Goal: Task Accomplishment & Management: Contribute content

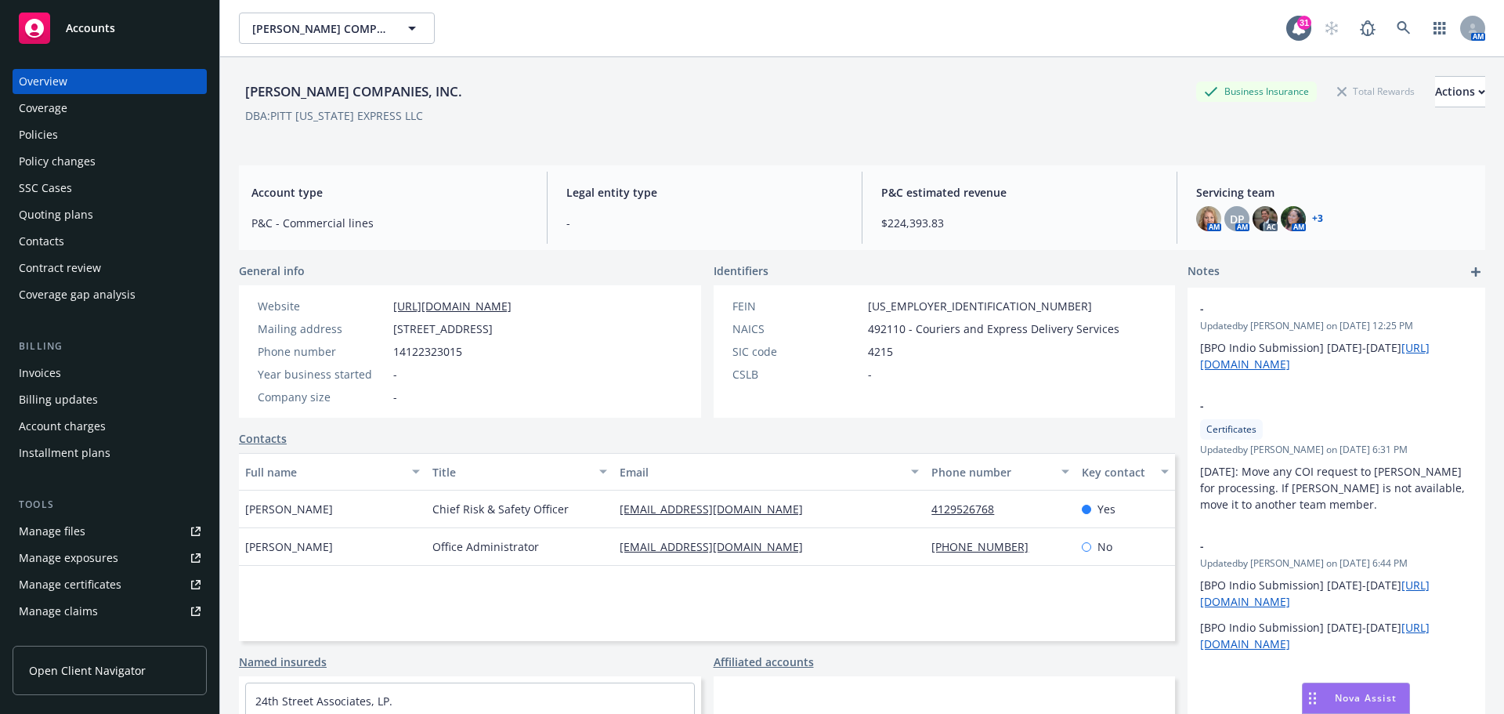
click at [26, 527] on div "Manage files" at bounding box center [52, 531] width 67 height 25
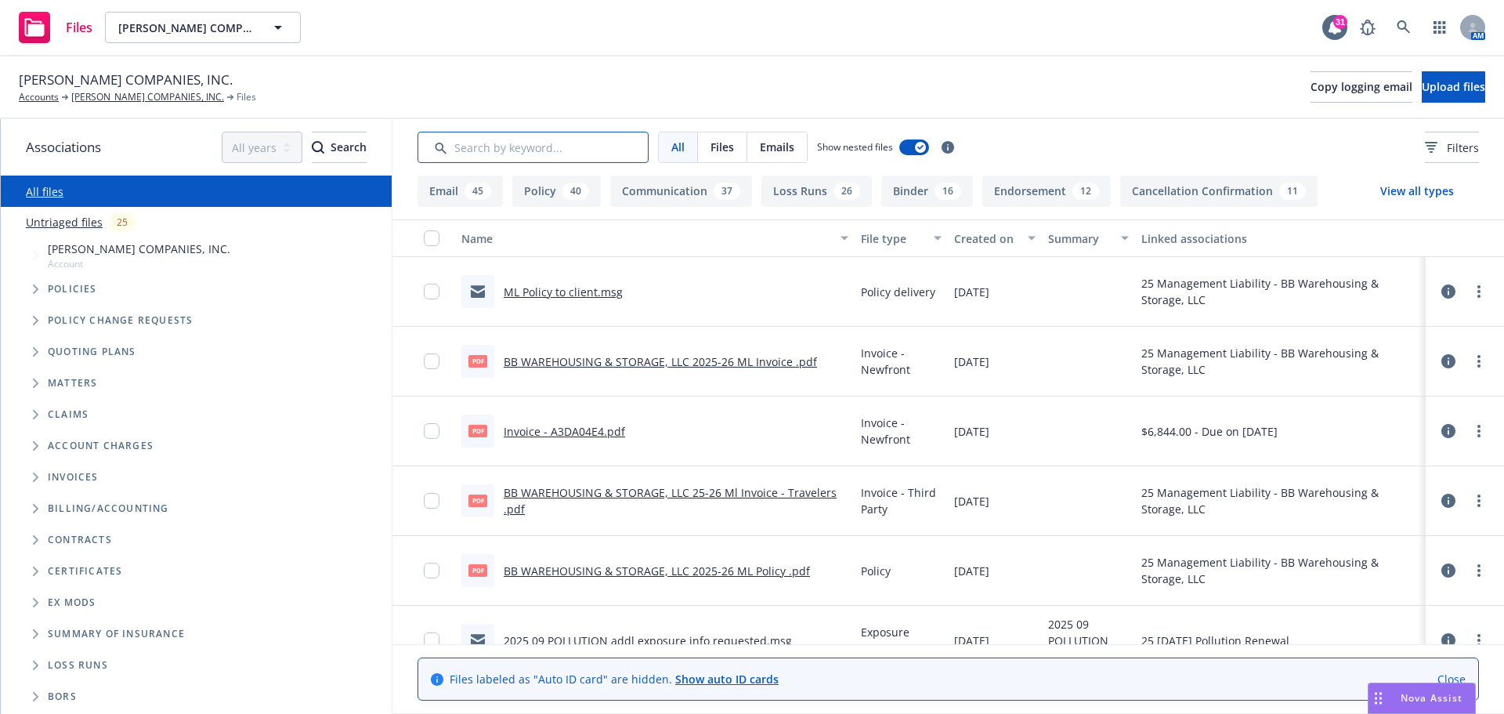
click at [492, 152] on input "Search by keyword..." at bounding box center [533, 147] width 231 height 31
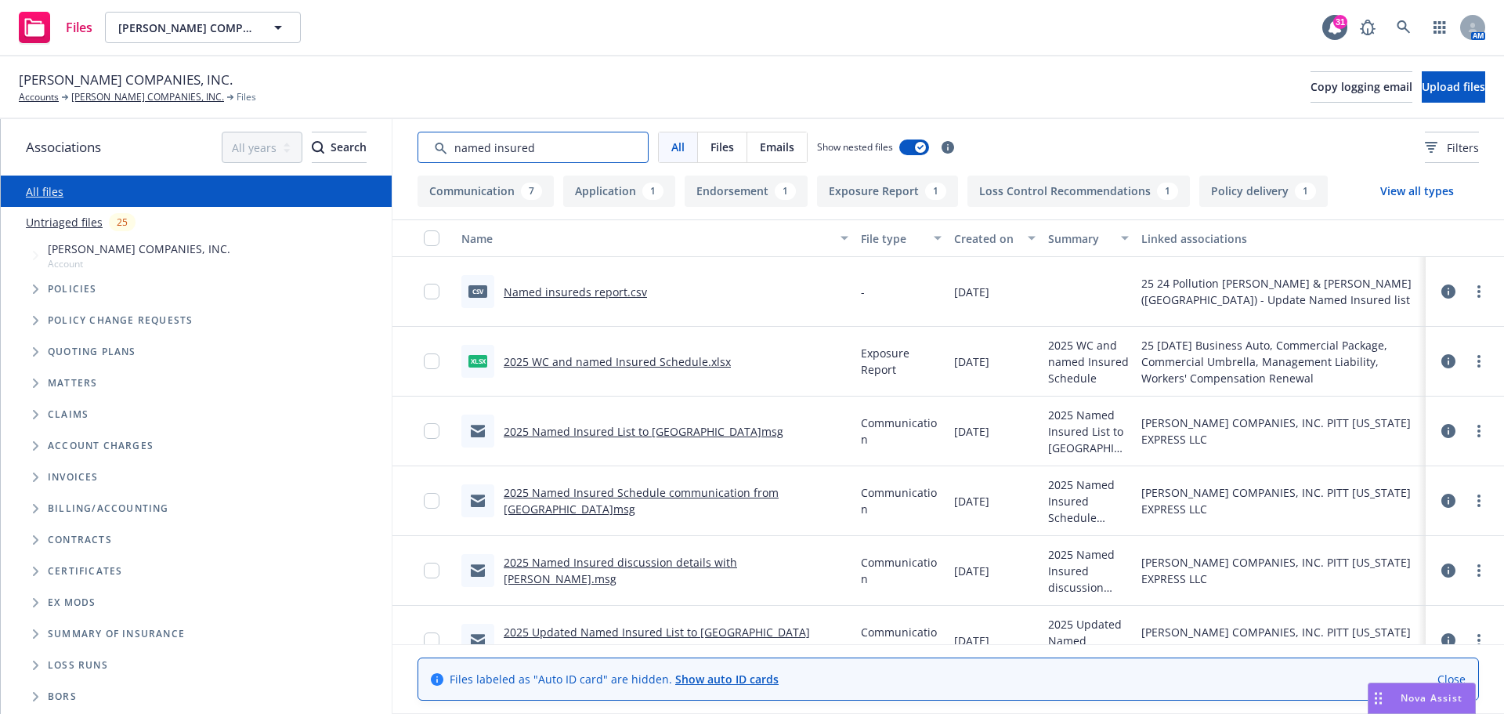
type input "named insured"
click at [552, 435] on link "2025 Named Insured List to Hartford.msg" at bounding box center [644, 431] width 280 height 15
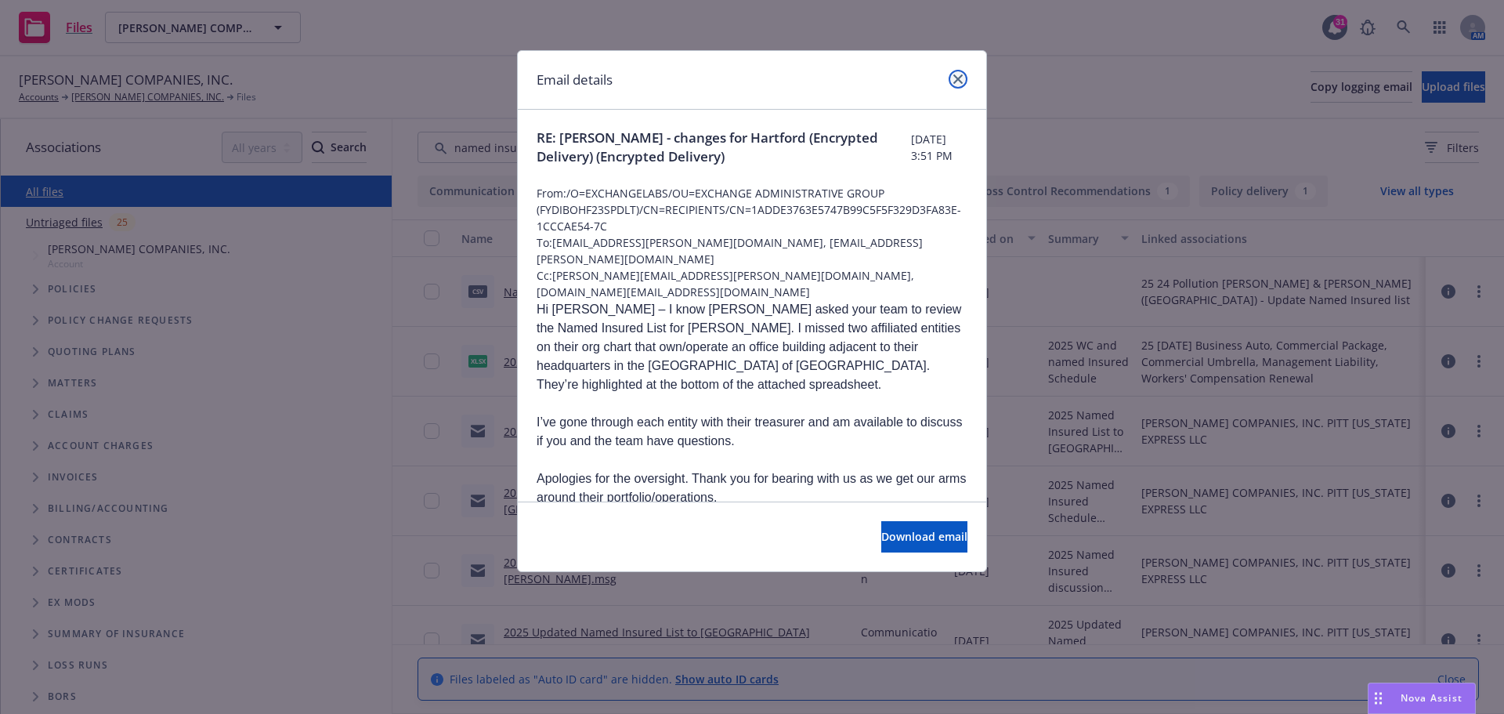
click at [958, 74] on icon "close" at bounding box center [958, 78] width 9 height 9
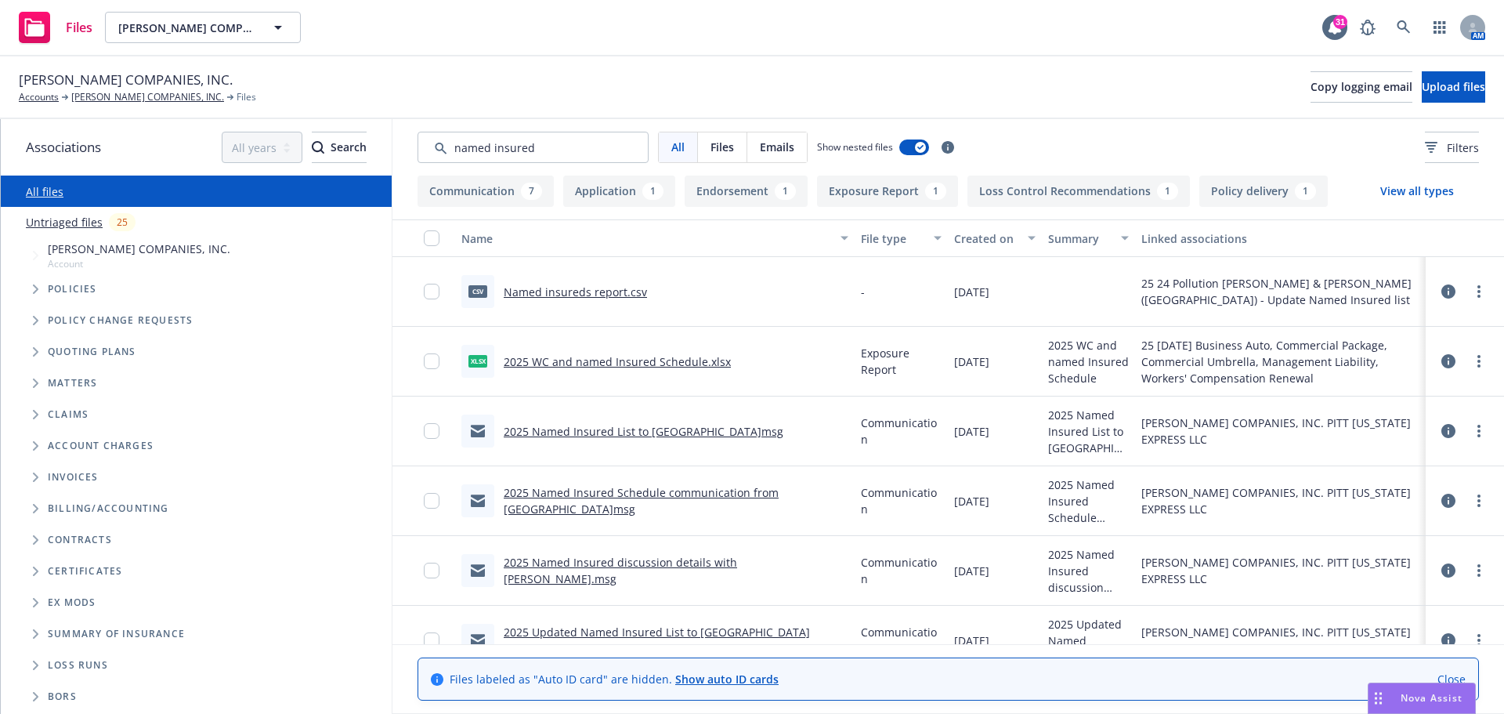
click at [558, 429] on link "2025 Named Insured List to Hartford.msg" at bounding box center [644, 431] width 280 height 15
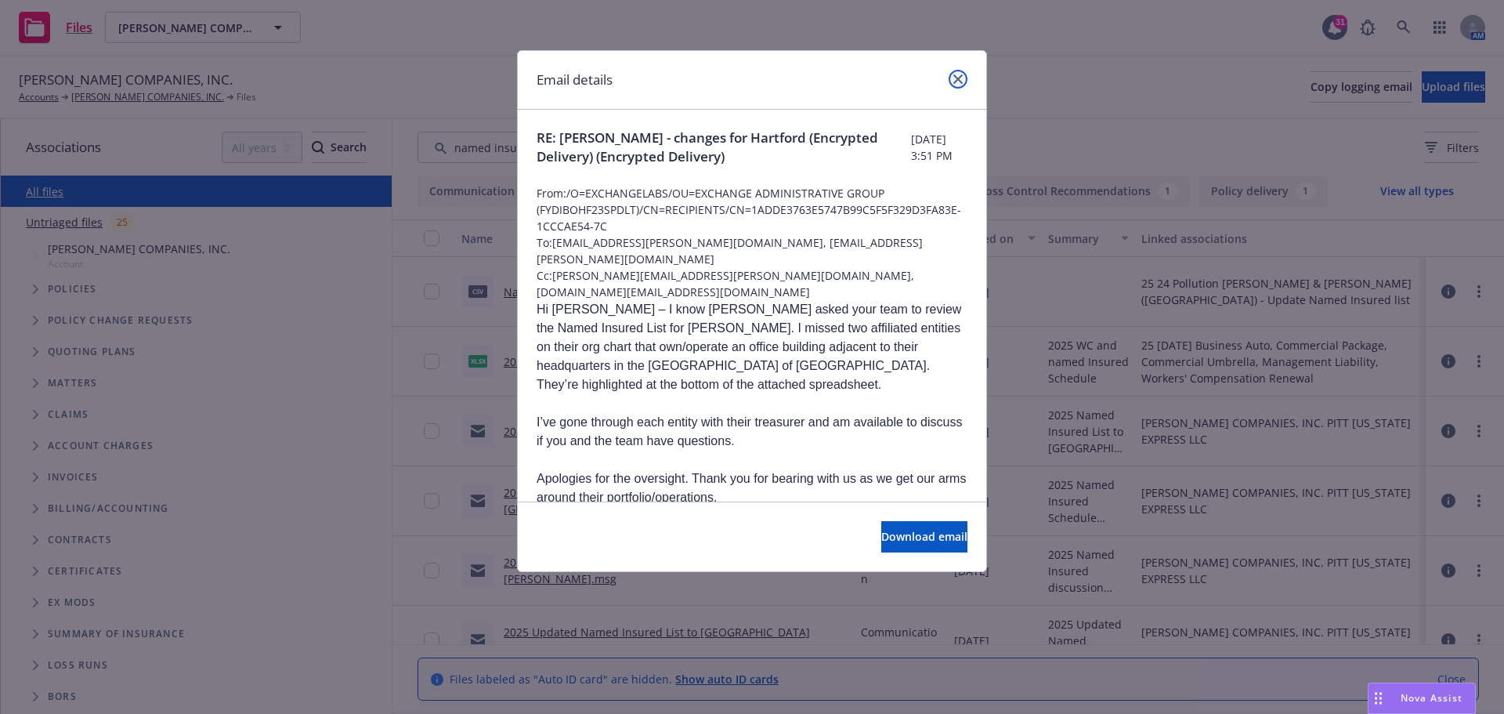
click at [961, 75] on icon "close" at bounding box center [958, 78] width 9 height 9
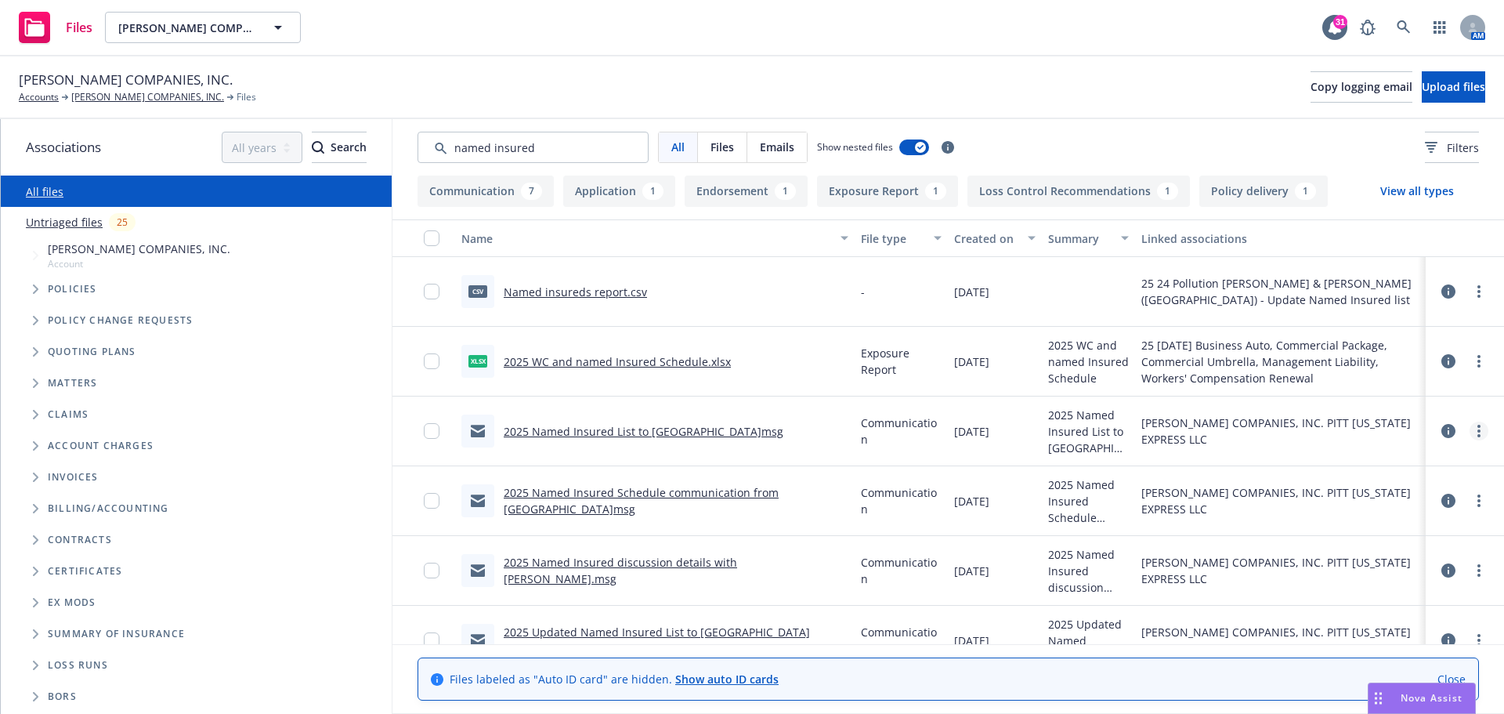
click at [1470, 432] on link "more" at bounding box center [1479, 431] width 19 height 19
click at [1357, 491] on link "Download" at bounding box center [1398, 494] width 156 height 31
click at [1422, 88] on span "Upload files" at bounding box center [1453, 86] width 63 height 15
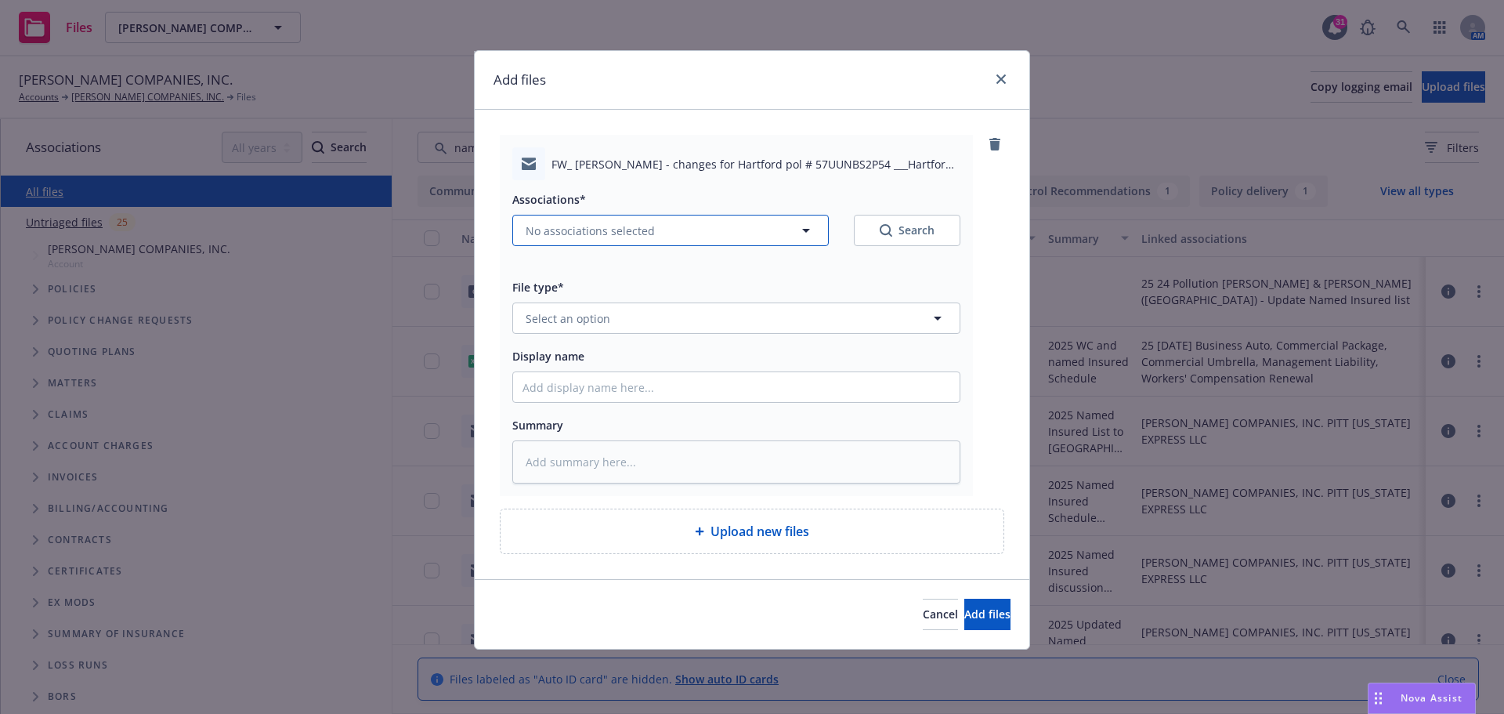
click at [805, 233] on icon "button" at bounding box center [806, 230] width 19 height 19
type textarea "x"
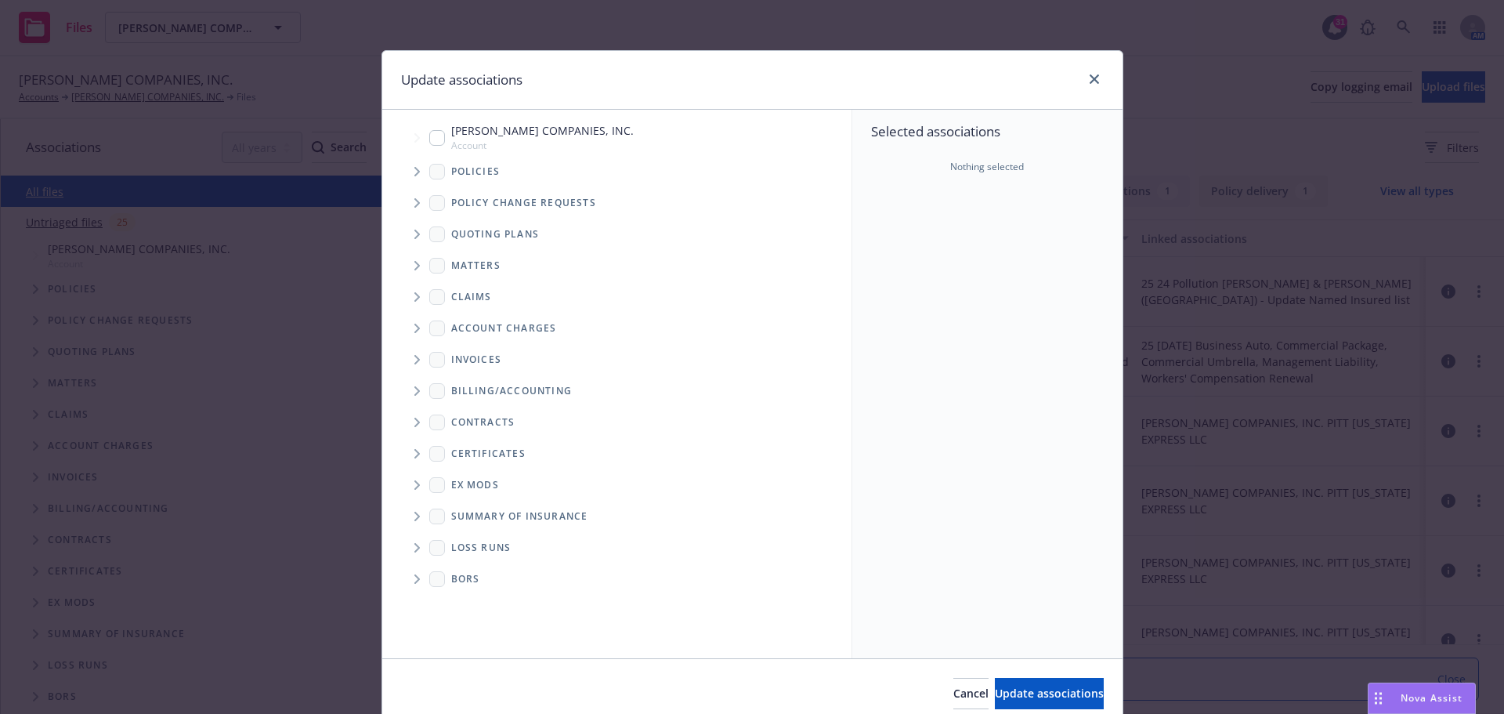
click at [414, 171] on icon "Tree Example" at bounding box center [416, 171] width 5 height 9
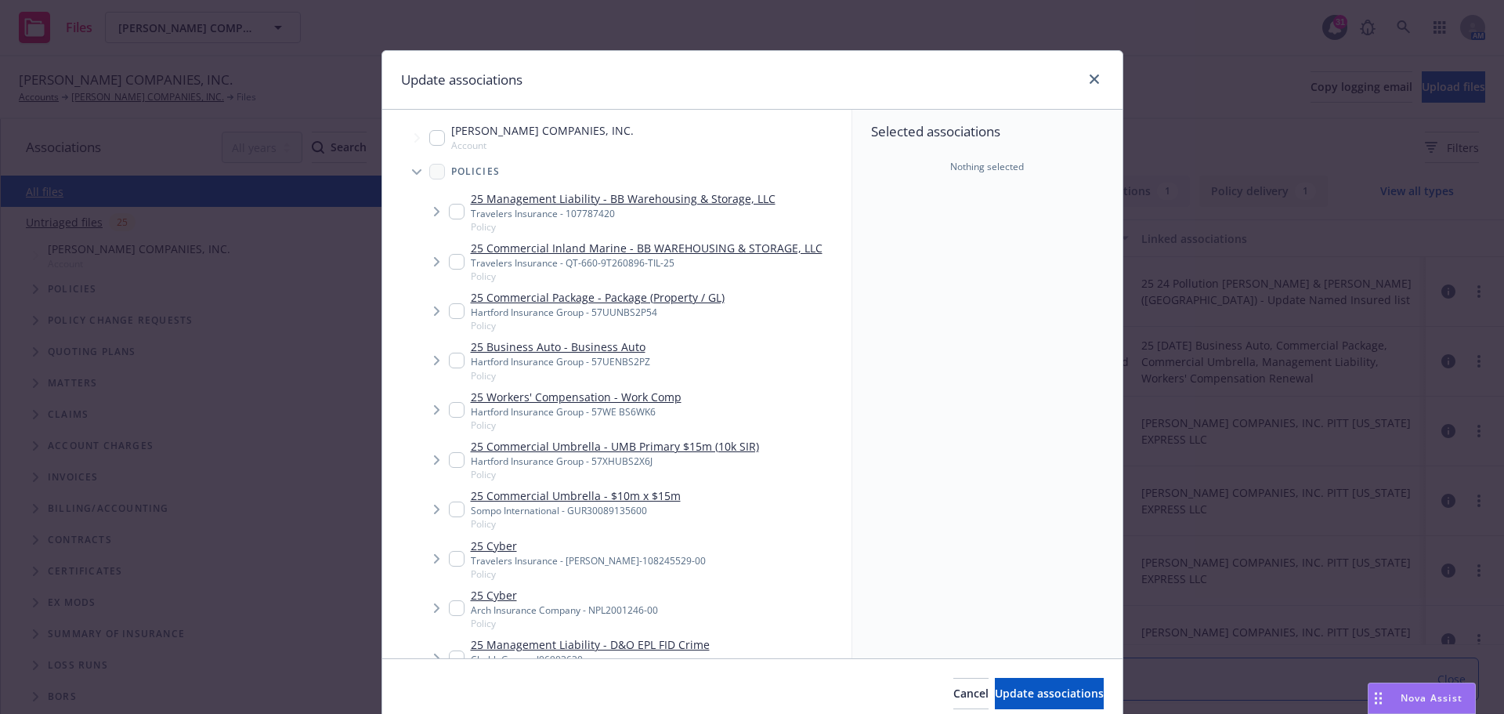
click at [451, 310] on input "Tree Example" at bounding box center [457, 311] width 16 height 16
checkbox input "true"
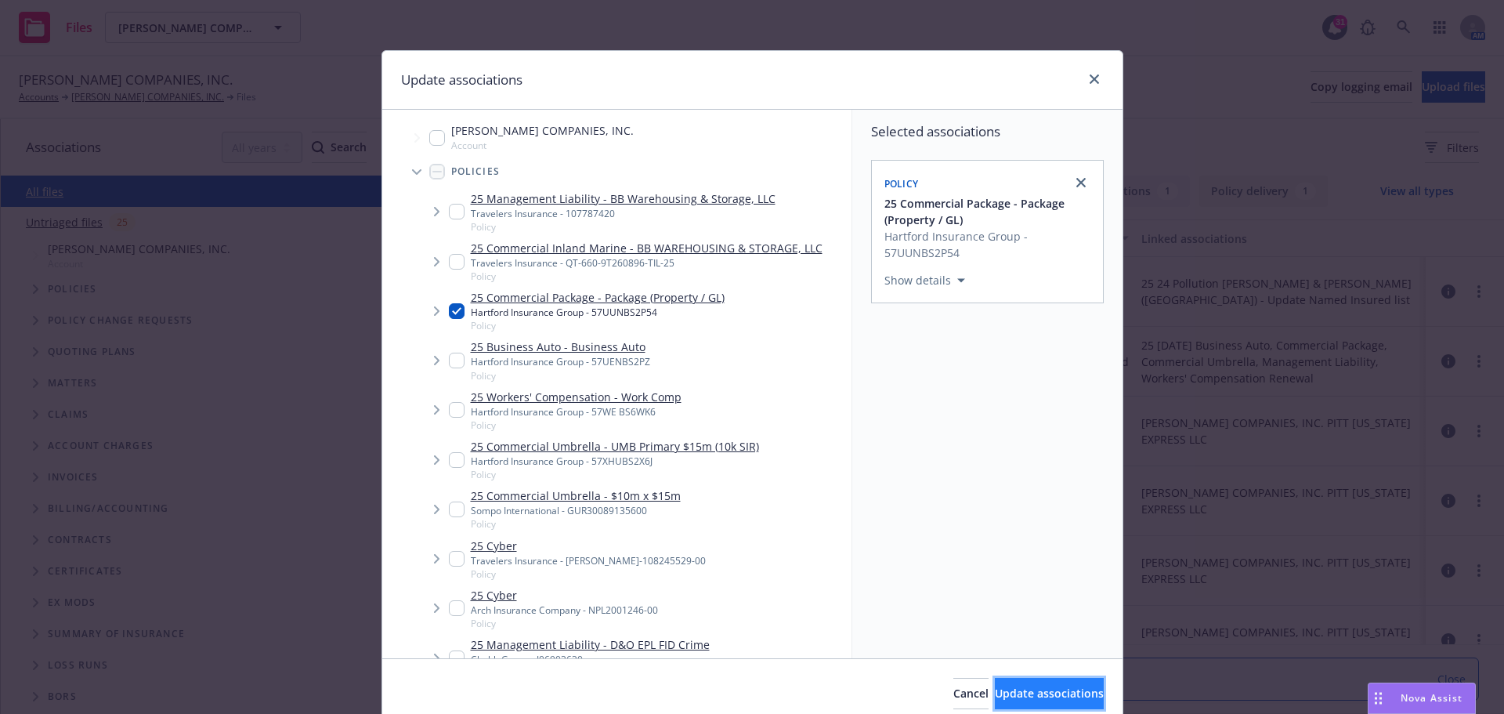
click at [995, 692] on span "Update associations" at bounding box center [1049, 693] width 109 height 15
type textarea "x"
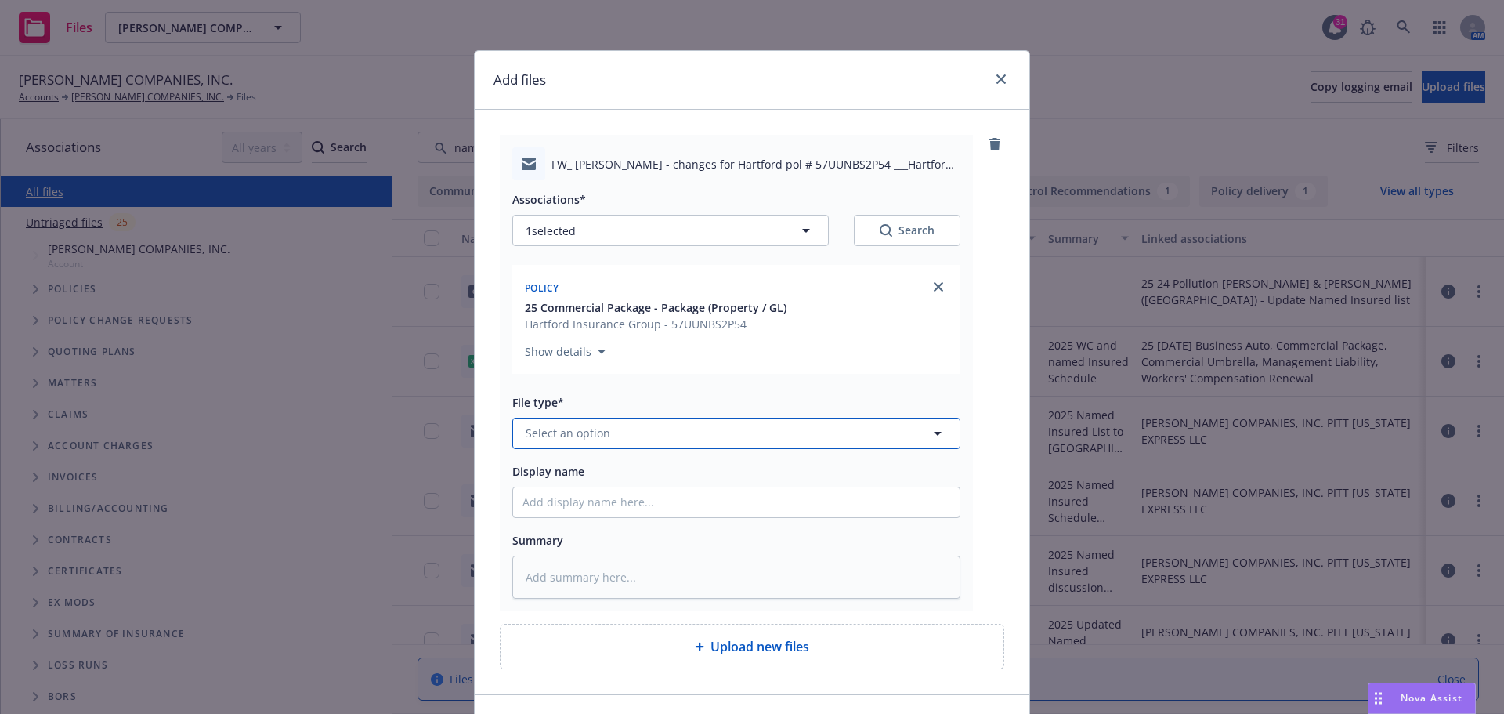
click at [934, 432] on icon "button" at bounding box center [938, 434] width 8 height 4
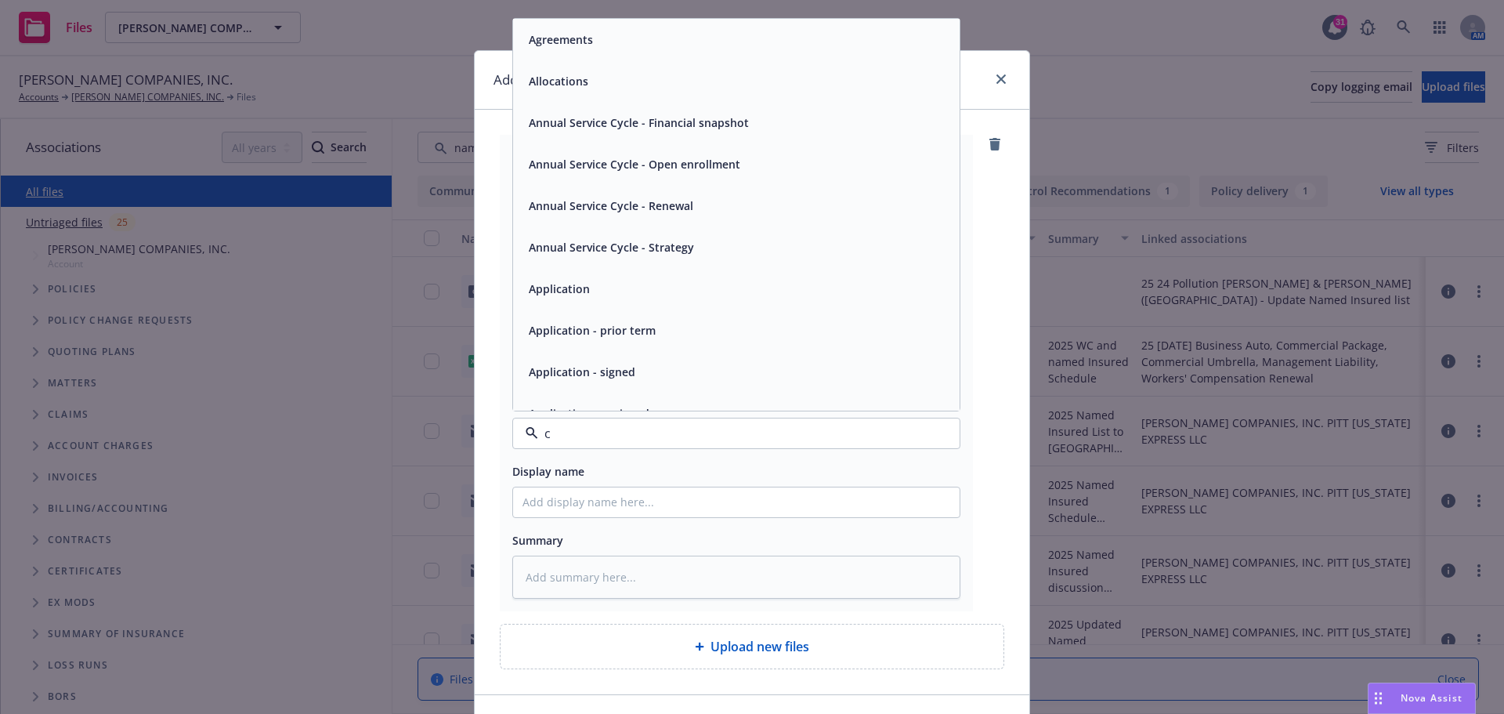
type input "ch"
click at [668, 168] on div "Change request" at bounding box center [737, 164] width 428 height 23
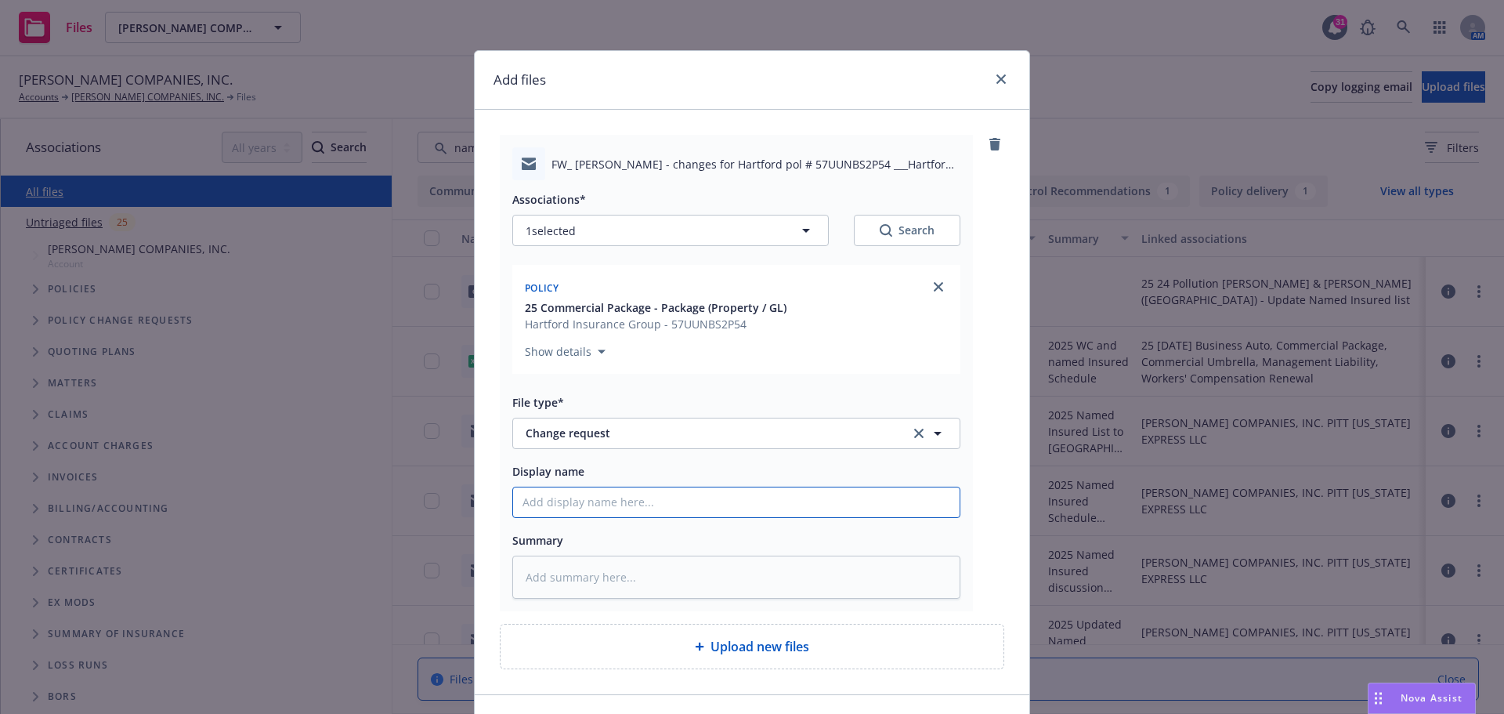
click at [537, 496] on input "Display name" at bounding box center [736, 502] width 447 height 30
type textarea "x"
type input "2"
type textarea "x"
type input "20"
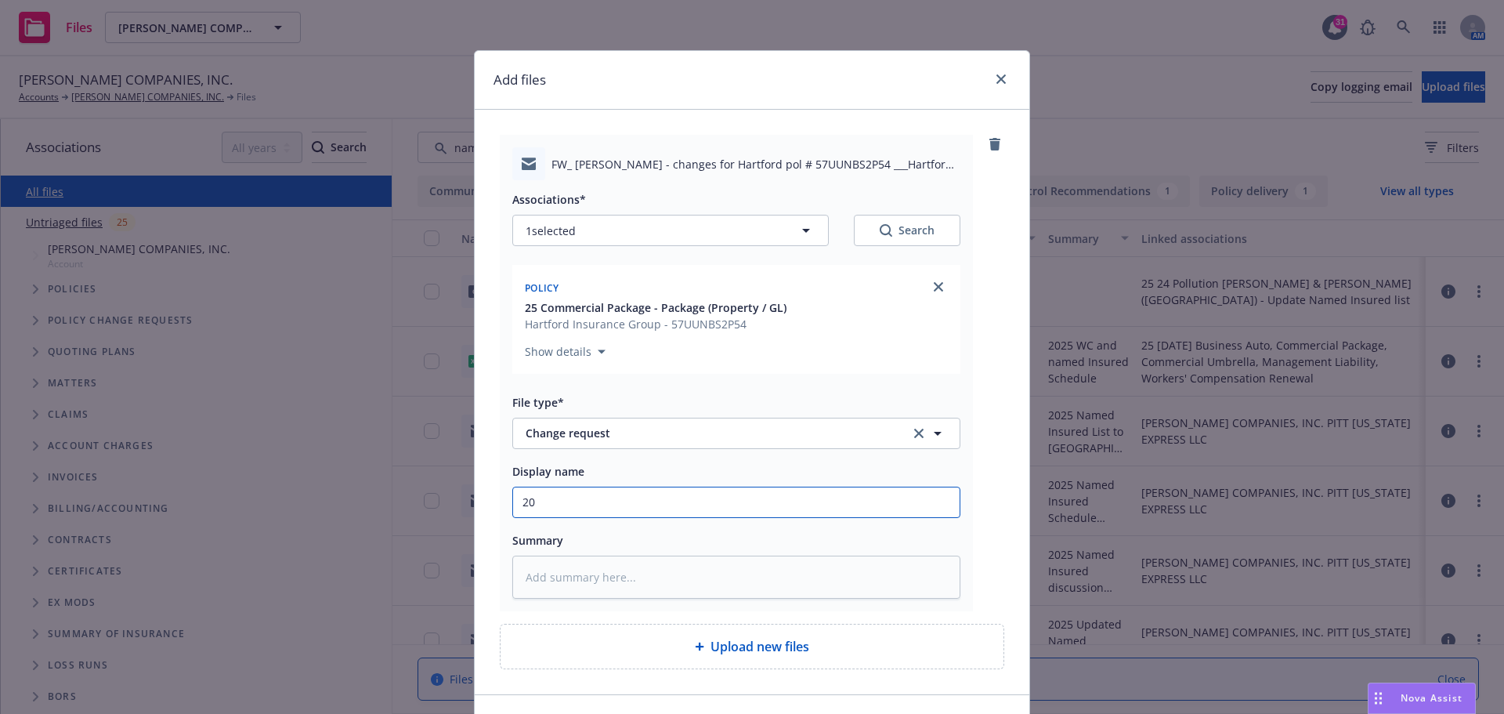
type textarea "x"
type input "202"
type textarea "x"
type input "2025"
type textarea "x"
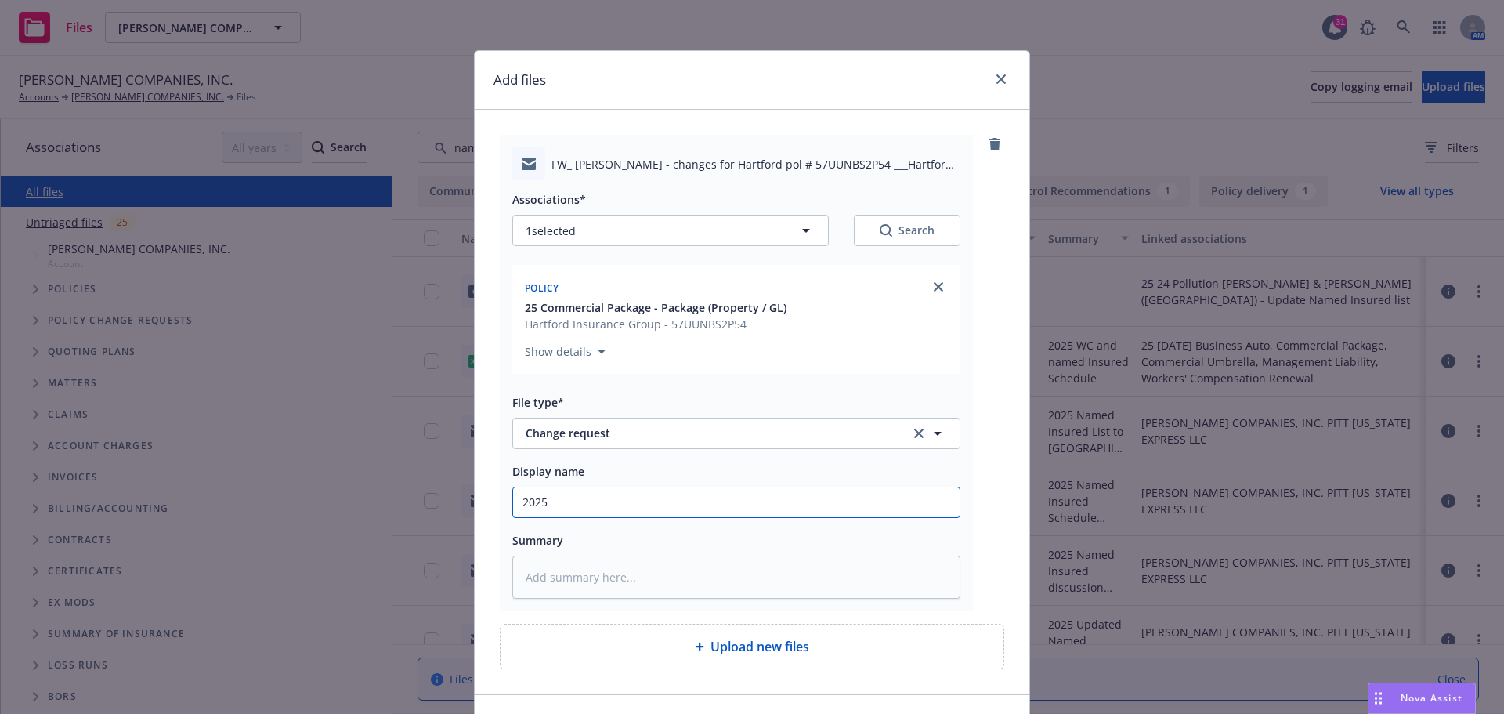
type input "2025"
type textarea "x"
type input "2025 0"
type textarea "x"
type input "2025 06"
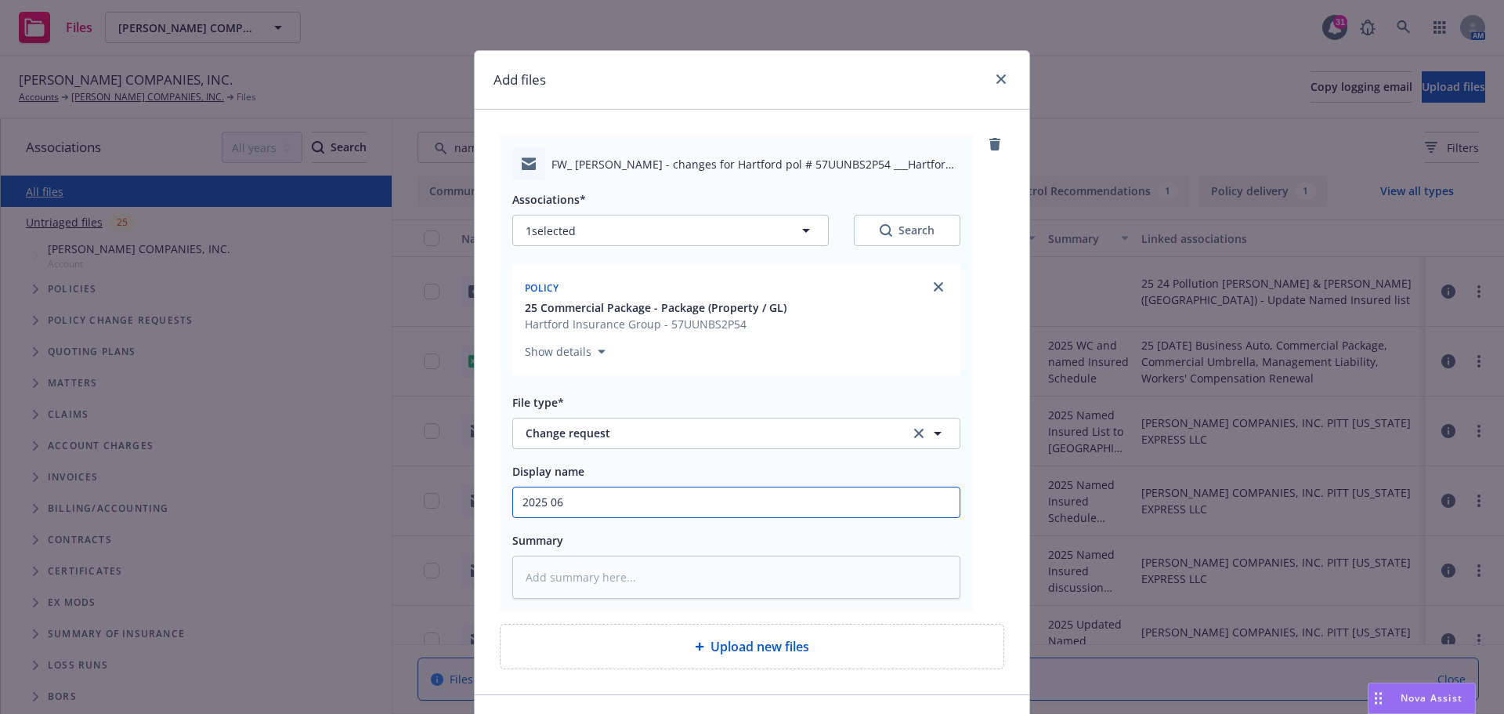
type textarea "x"
type input "2025 06"
type textarea "x"
type input "2025 06 C"
type textarea "x"
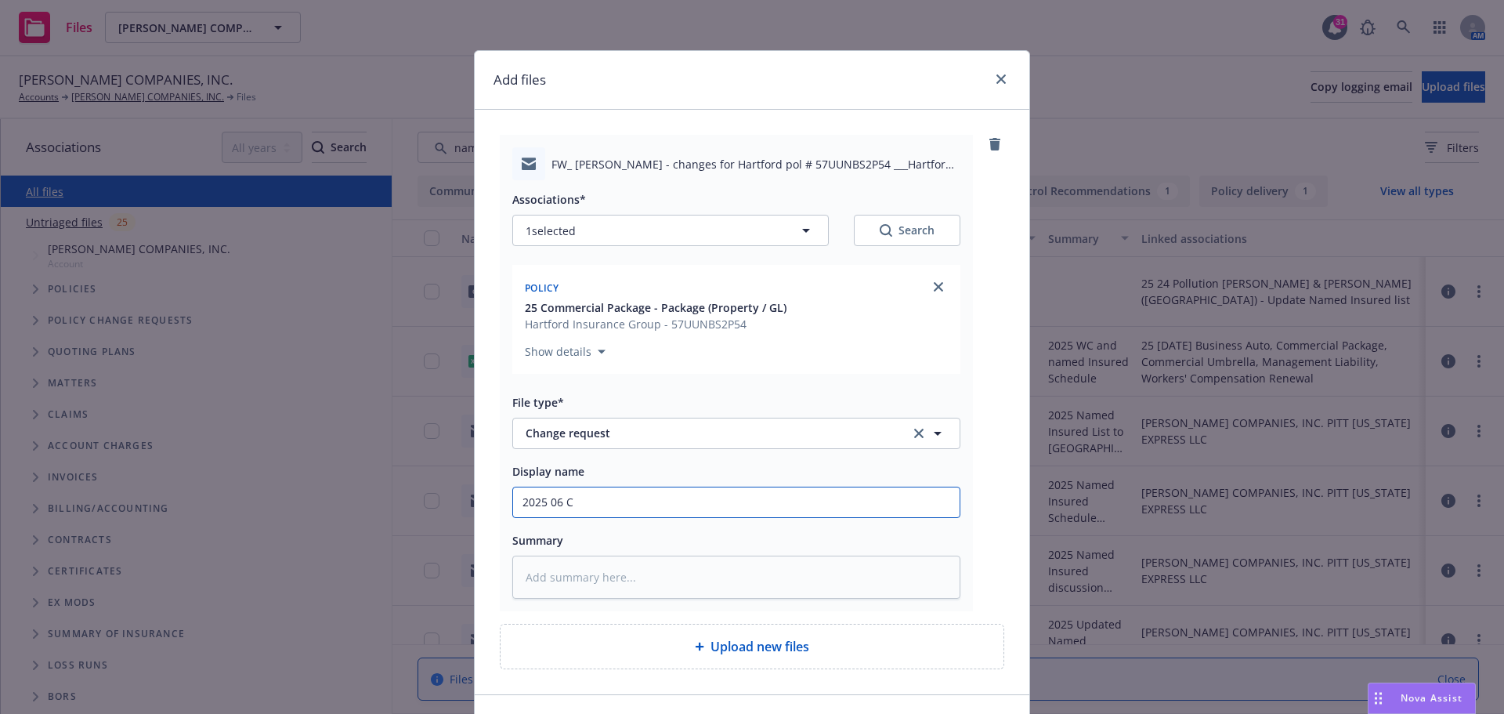
type input "2025 06 Ch"
type textarea "x"
type input "2025 06 Chg"
type textarea "x"
type input "2025 06 Chg"
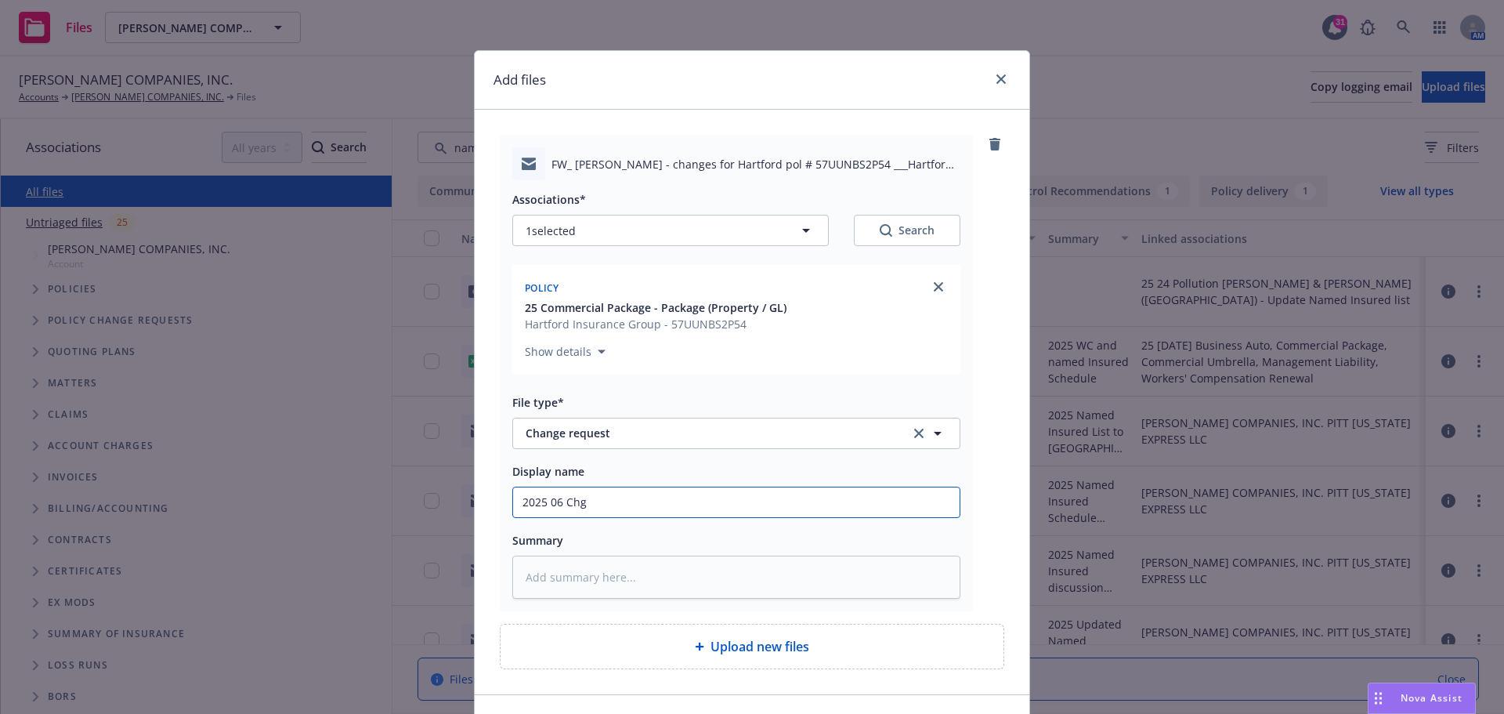
type textarea "x"
type input "2025 06 Chg r"
type textarea "x"
type input "2025 06 Chg re"
type textarea "x"
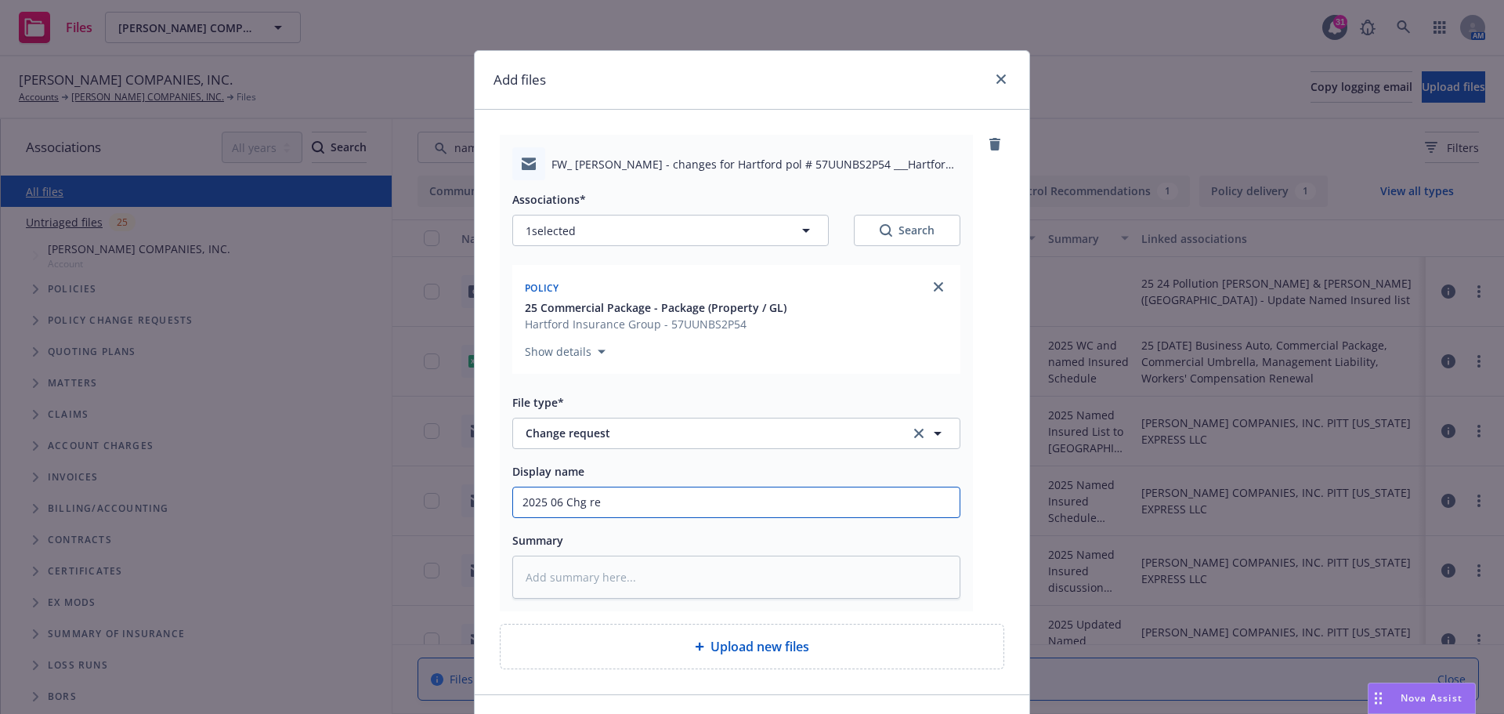
type input "2025 06 Chg req"
type textarea "x"
type input "2025 06 Chg req"
type textarea "x"
type input "2025 06 Chg req t"
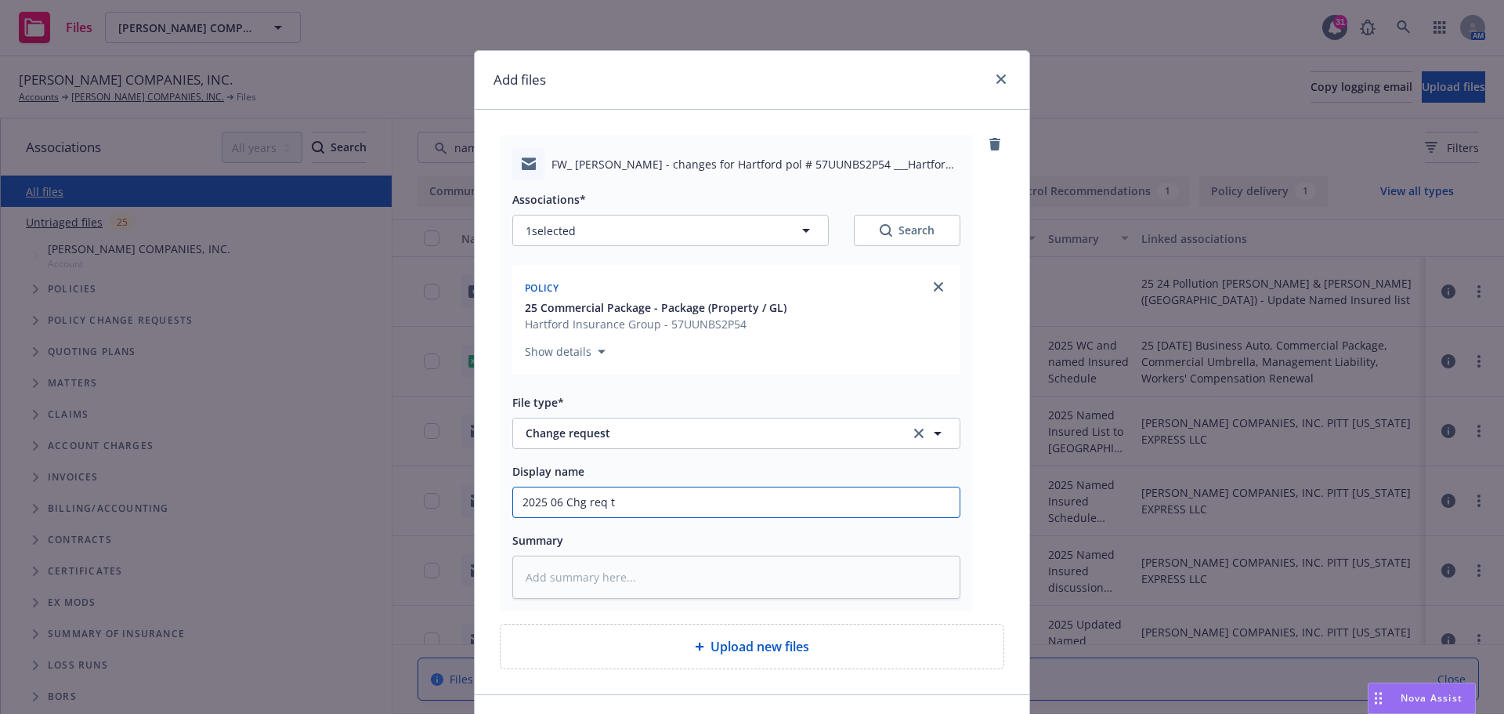
type textarea "x"
type input "2025 06 Chg req to"
type textarea "x"
type input "2025 06 Chg req to"
type textarea "x"
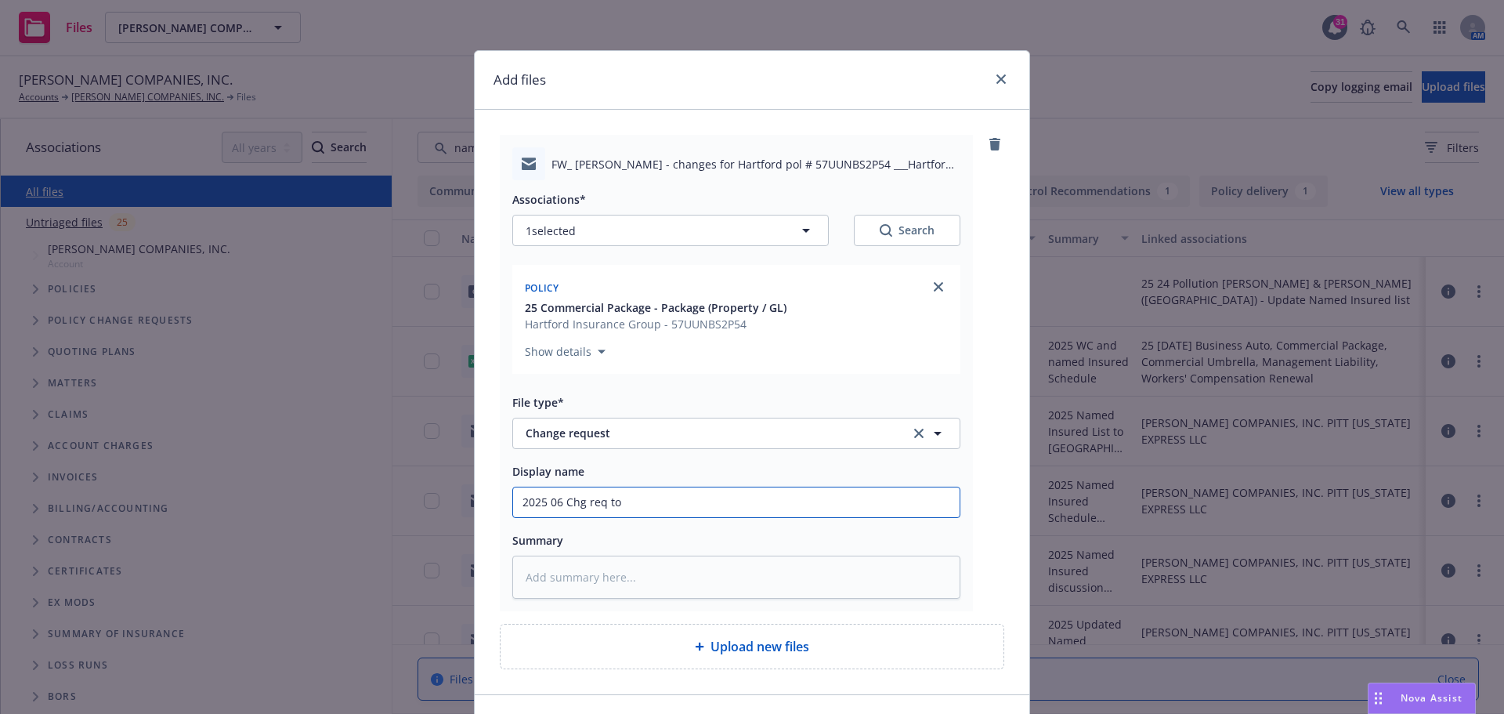
type input "2025 06 Chg req to H"
type textarea "x"
type input "2025 06 Chg req to Ha"
type textarea "x"
type input "2025 06 Chg req to Har"
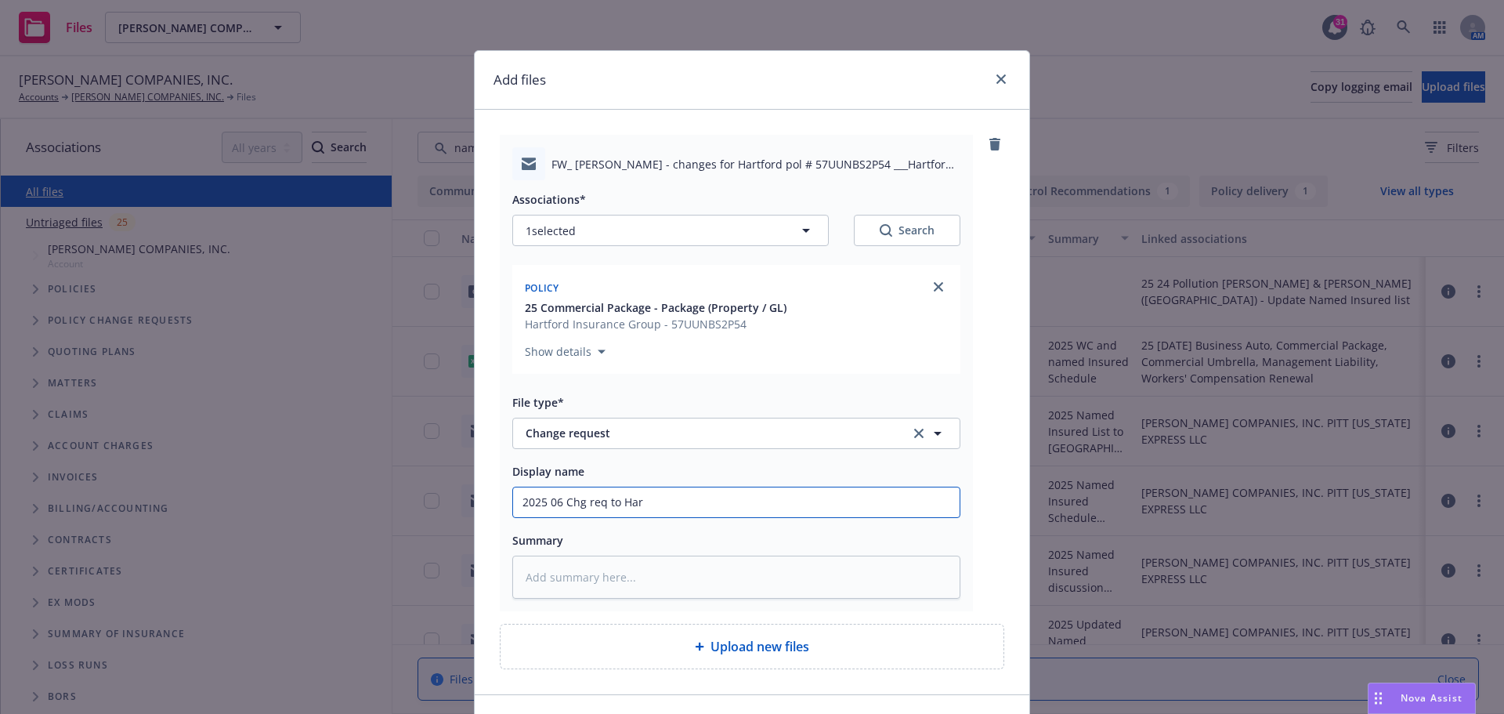
type textarea "x"
type input "2025 06 Chg req to Hart"
type textarea "x"
type input "2025 06 Chg req to Hartf"
type textarea "x"
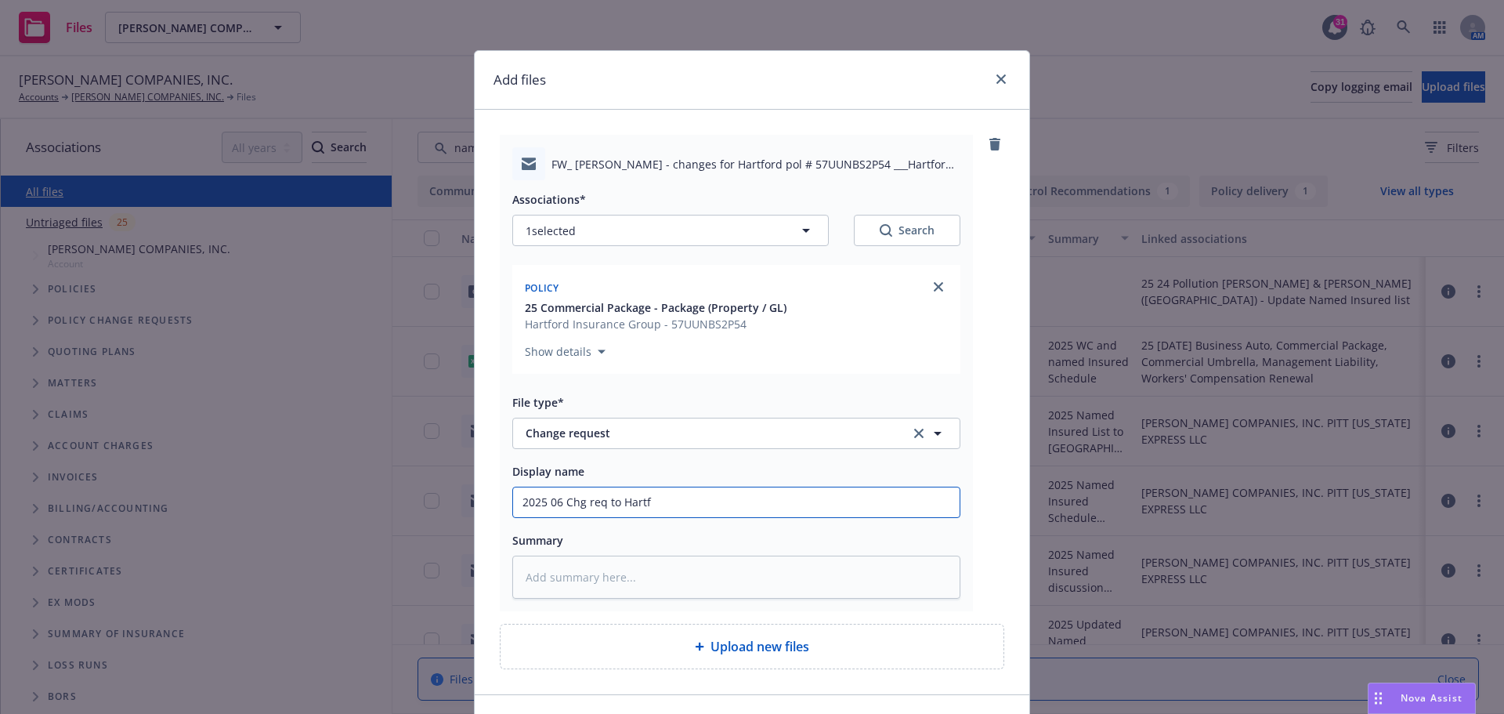
type input "2025 06 Chg req to Hartfo"
type textarea "x"
type input "2025 06 Chg req to Hartfor"
type textarea "x"
type input "2025 06 Chg req to Hartford"
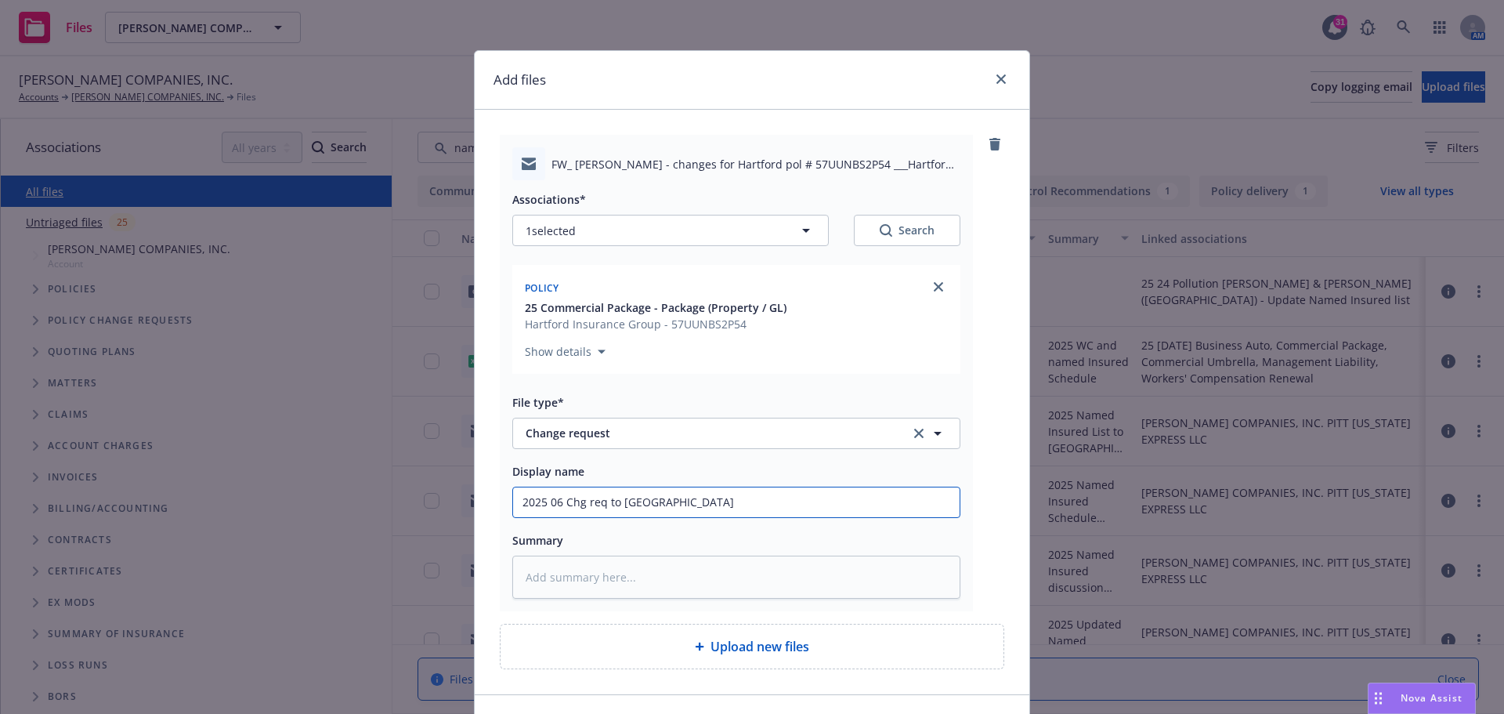
type textarea "x"
type input "2025 06 Chg req to Hartford"
type textarea "x"
type input "2025 06 Chg req to Hartford a"
type textarea "x"
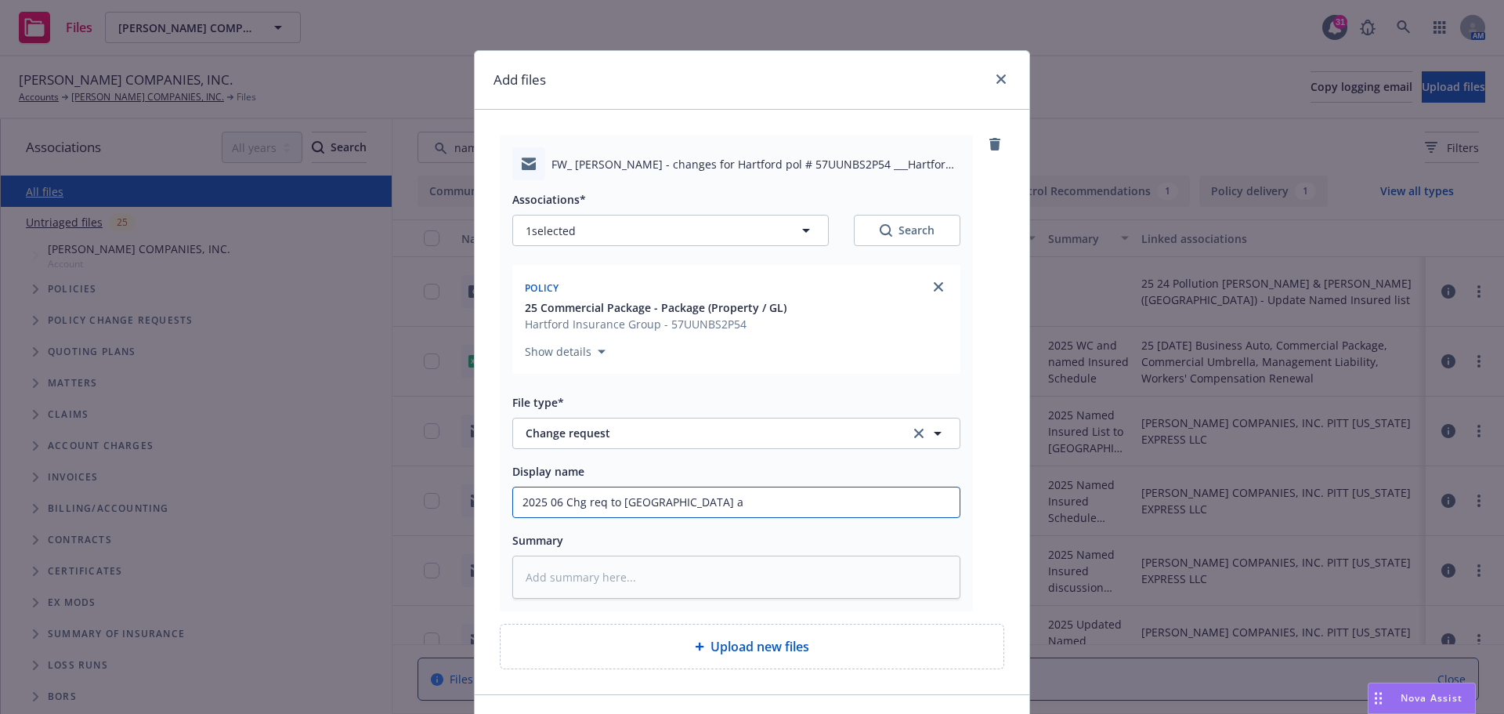
type input "2025 06 Chg req to Hartford ad"
type textarea "x"
type input "2025 06 Chg req to Hartford add"
type textarea "x"
type input "2025 06 Chg req to Hartford addi"
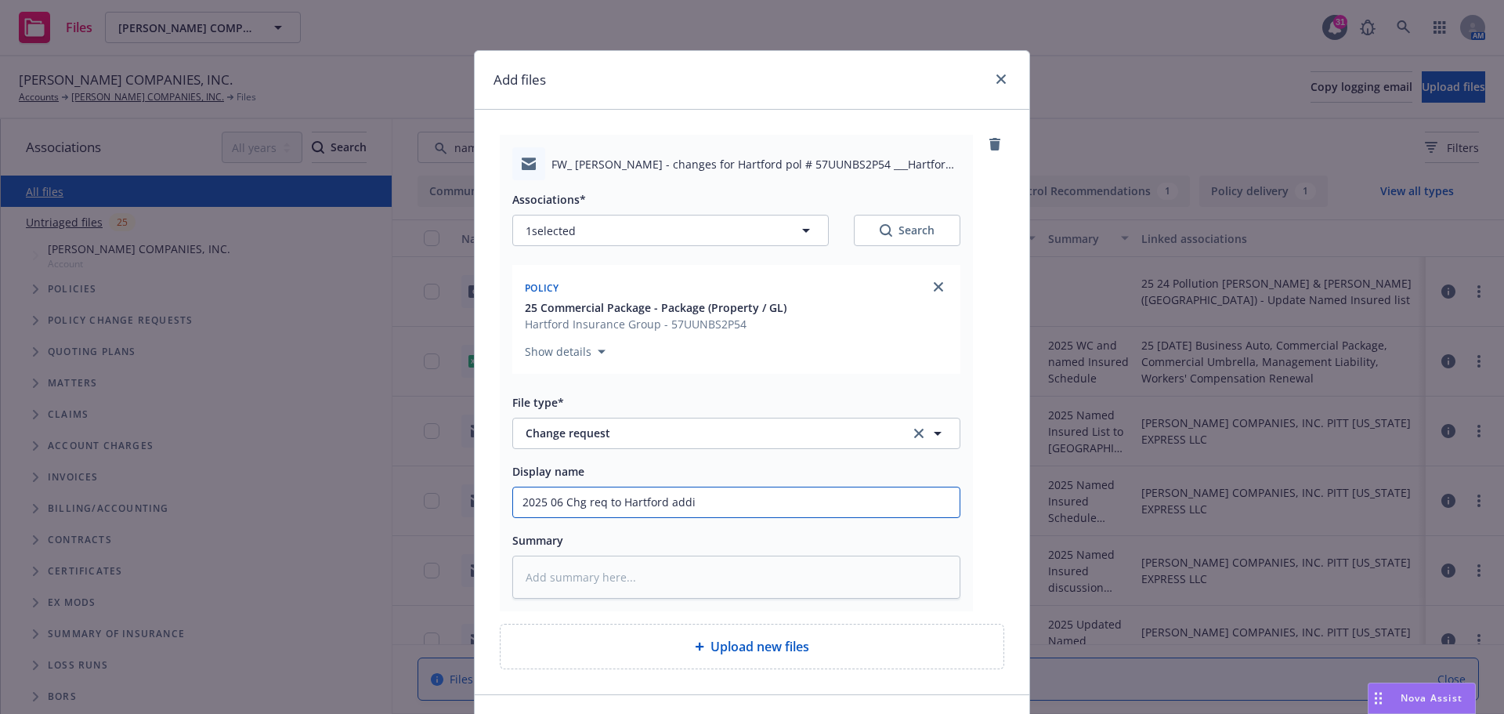
type textarea "x"
type input "2025 06 Chg req to Hartford addin"
type textarea "x"
type input "2025 06 Chg req to Hartford adding"
type textarea "x"
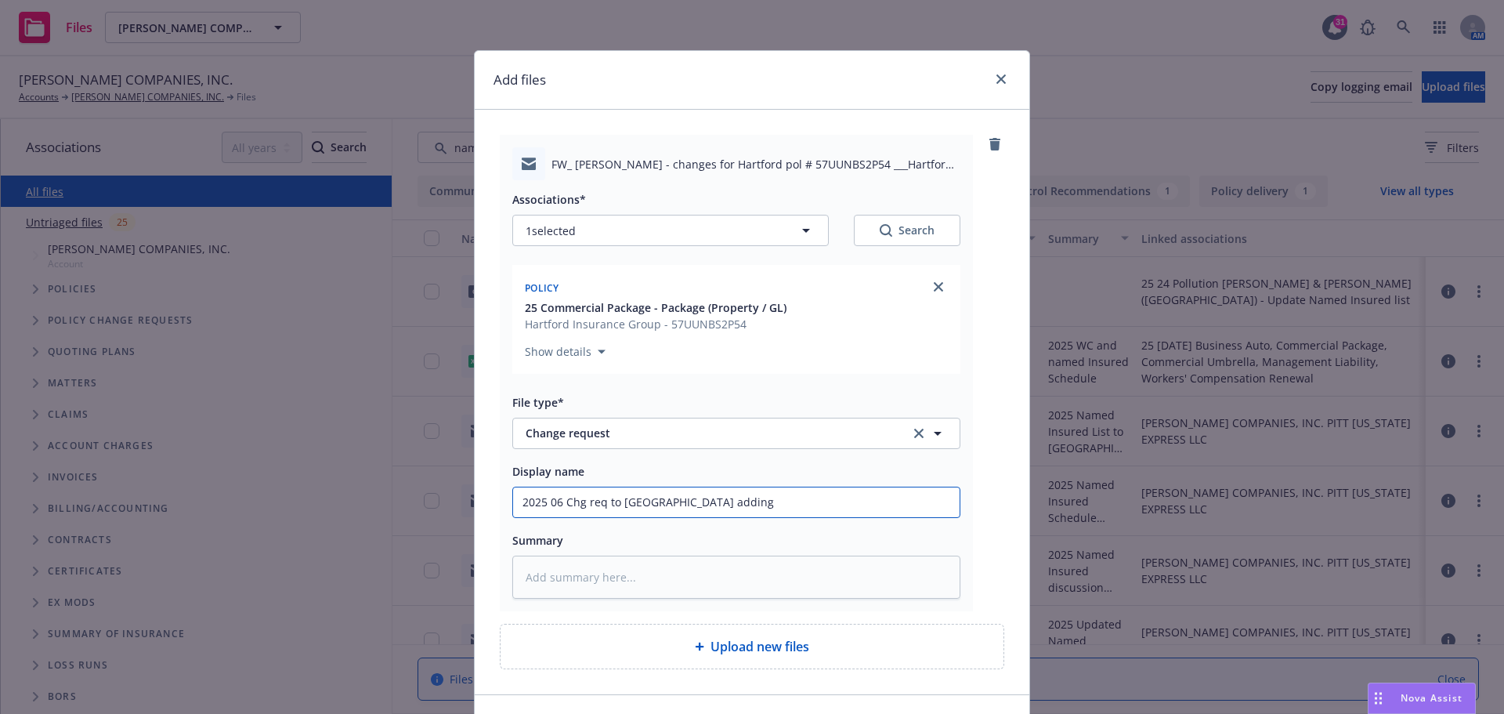
type input "2025 06 Chg req to Hartford adding"
type textarea "x"
type input "2025 06 Chg req to Hartford adding B"
type textarea "x"
type input "2025 06 Chg req to Hartford adding BB"
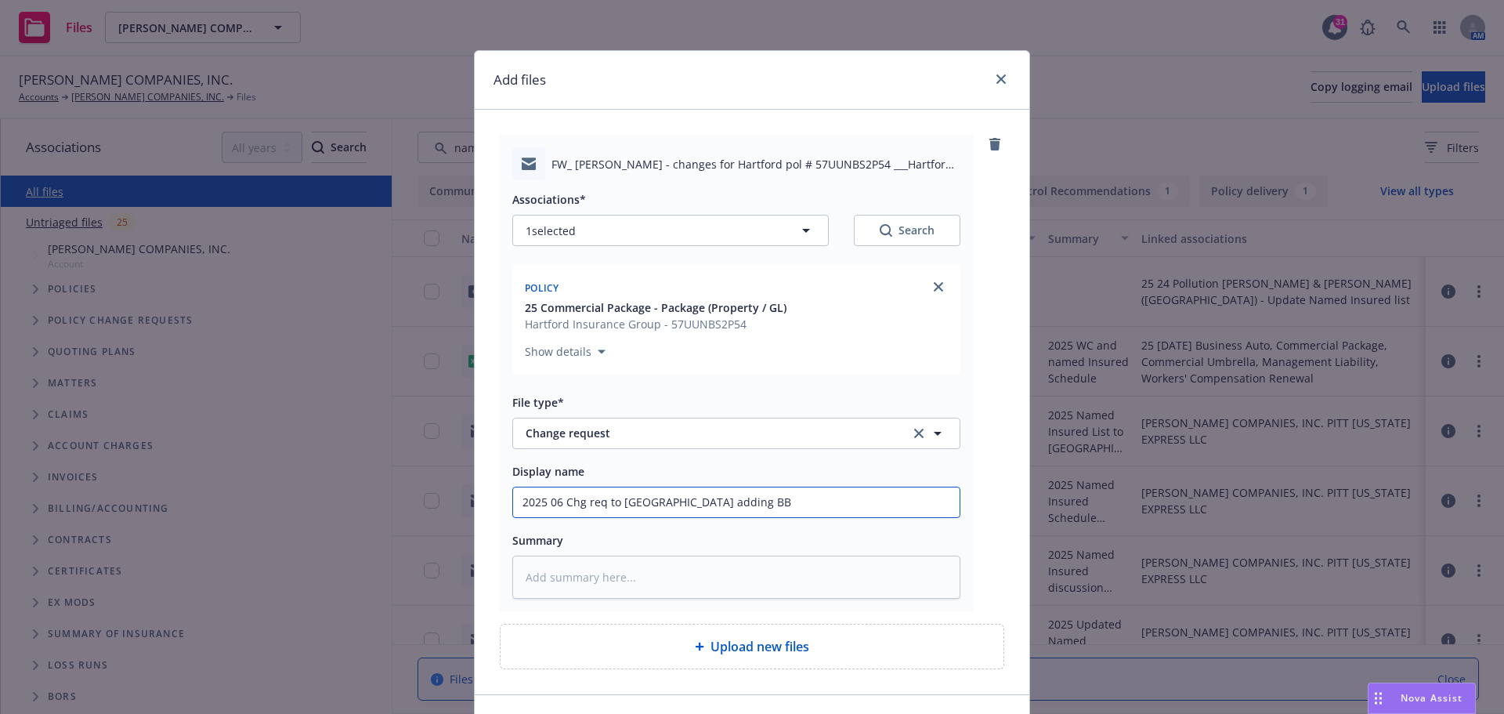
type textarea "x"
type input "2025 06 Chg req to Hartford adding B"
type textarea "x"
type input "2025 06 Chg req to Hartford adding Br"
type textarea "x"
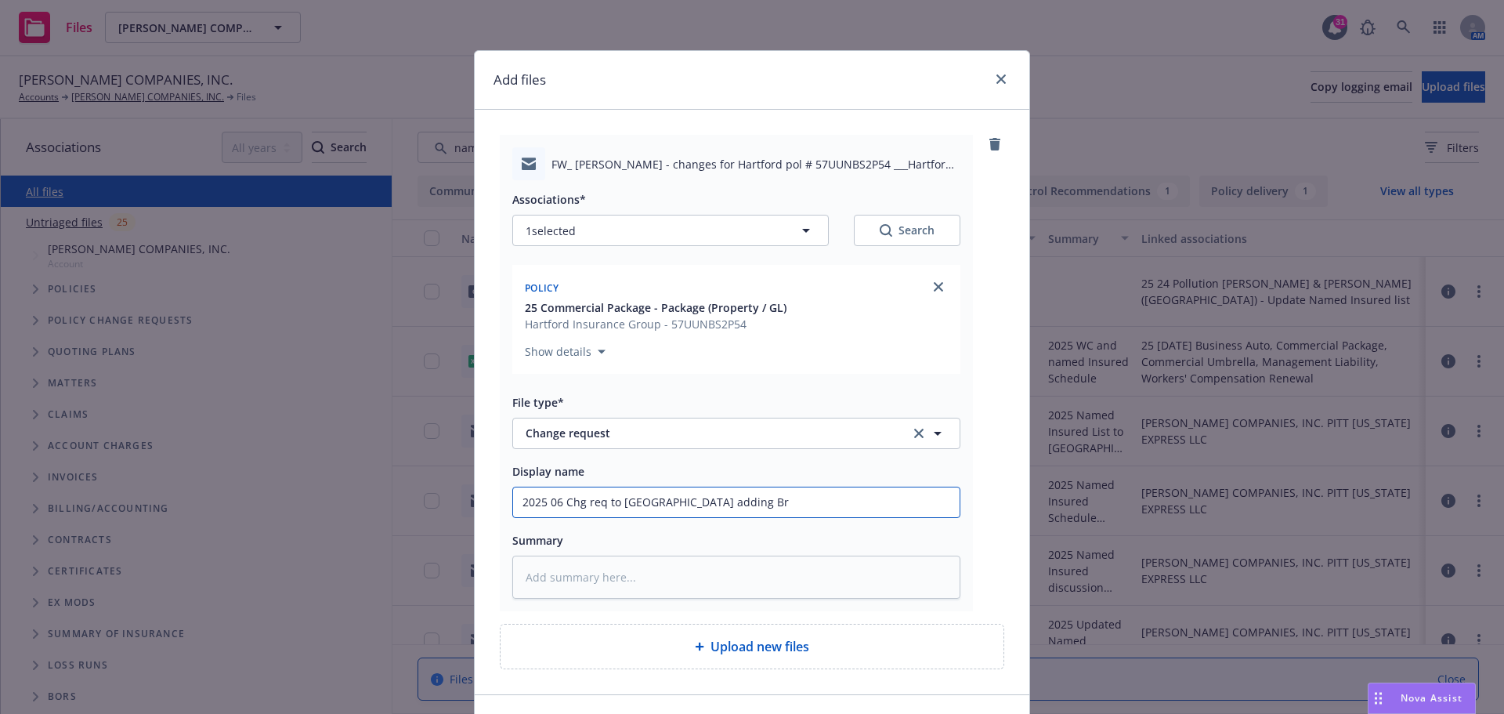
type input "2025 06 Chg req to Hartford adding Bra"
type textarea "x"
type input "2025 06 Chg req to Hartford adding Brad"
type textarea "x"
type input "2025 06 Chg req to Hartford adding Brady"
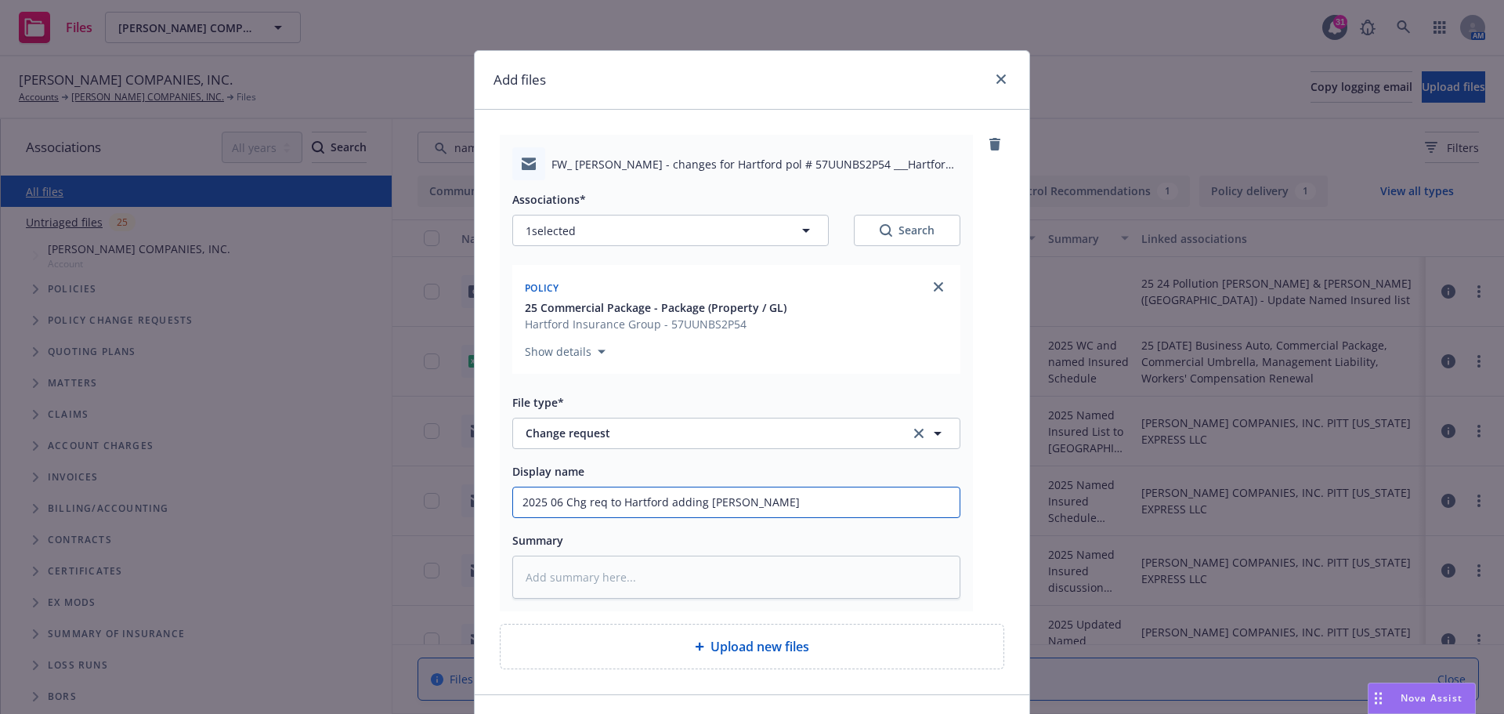
type textarea "x"
type input "2025 06 Chg req to Hartford adding Brady'"
type textarea "x"
type input "2025 06 Chg req to Hartford adding Brady's"
type textarea "x"
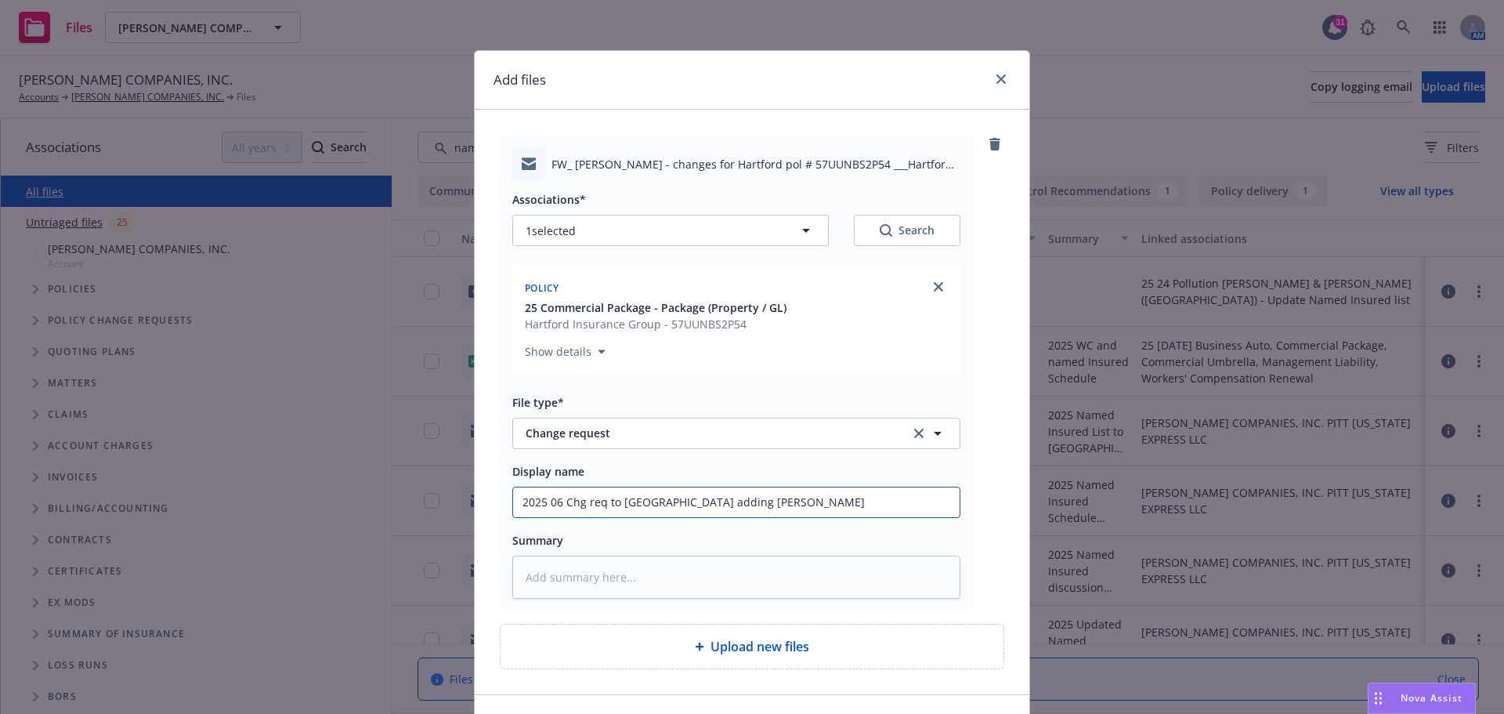
type input "2025 06 Chg req to Hartford adding Brady's"
type textarea "x"
type input "2025 06 Chg req to Hartford adding Brady's B"
type textarea "x"
type input "2025 06 Chg req to Hartford adding Brady's Be"
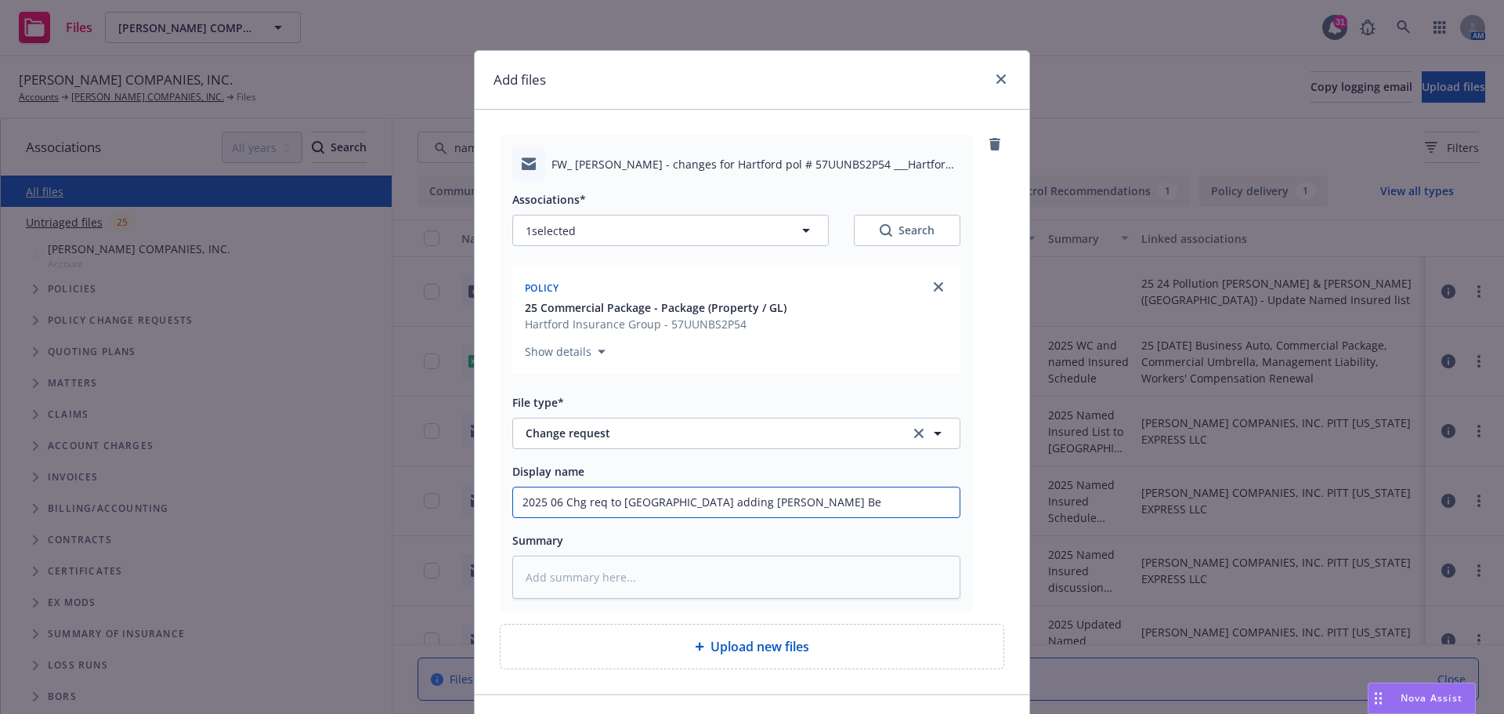
type textarea "x"
type input "2025 06 Chg req to Hartford adding Brady's Ben"
type textarea "x"
type input "2025 06 Chg req to Hartford adding Brady's Bend"
type textarea "x"
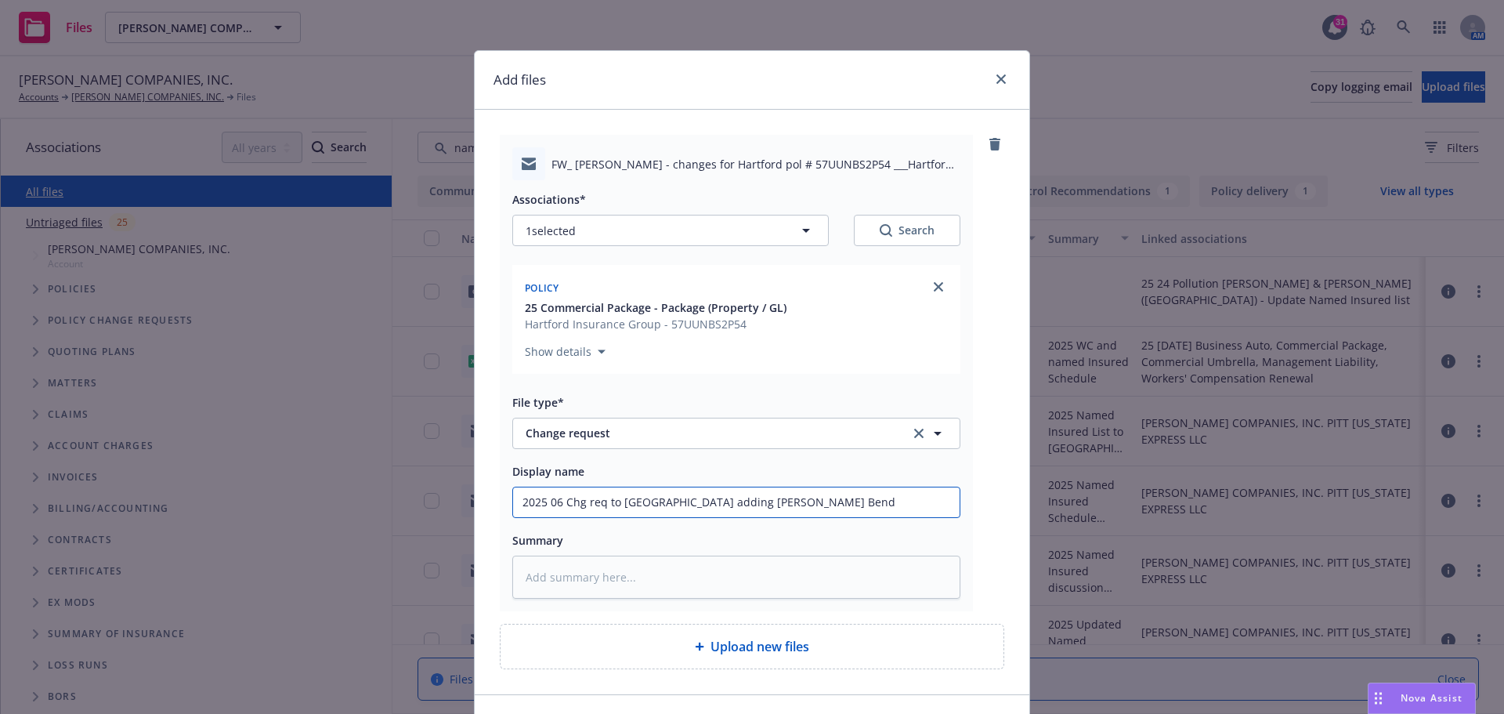
type input "2025 06 Chg req to Hartford adding Brady's Bend"
type textarea "x"
type input "2025 06 Chg req to Hartford adding Brady's Bend -"
type textarea "x"
type input "2025 06 Chg req to Hartford adding Brady's Bend -"
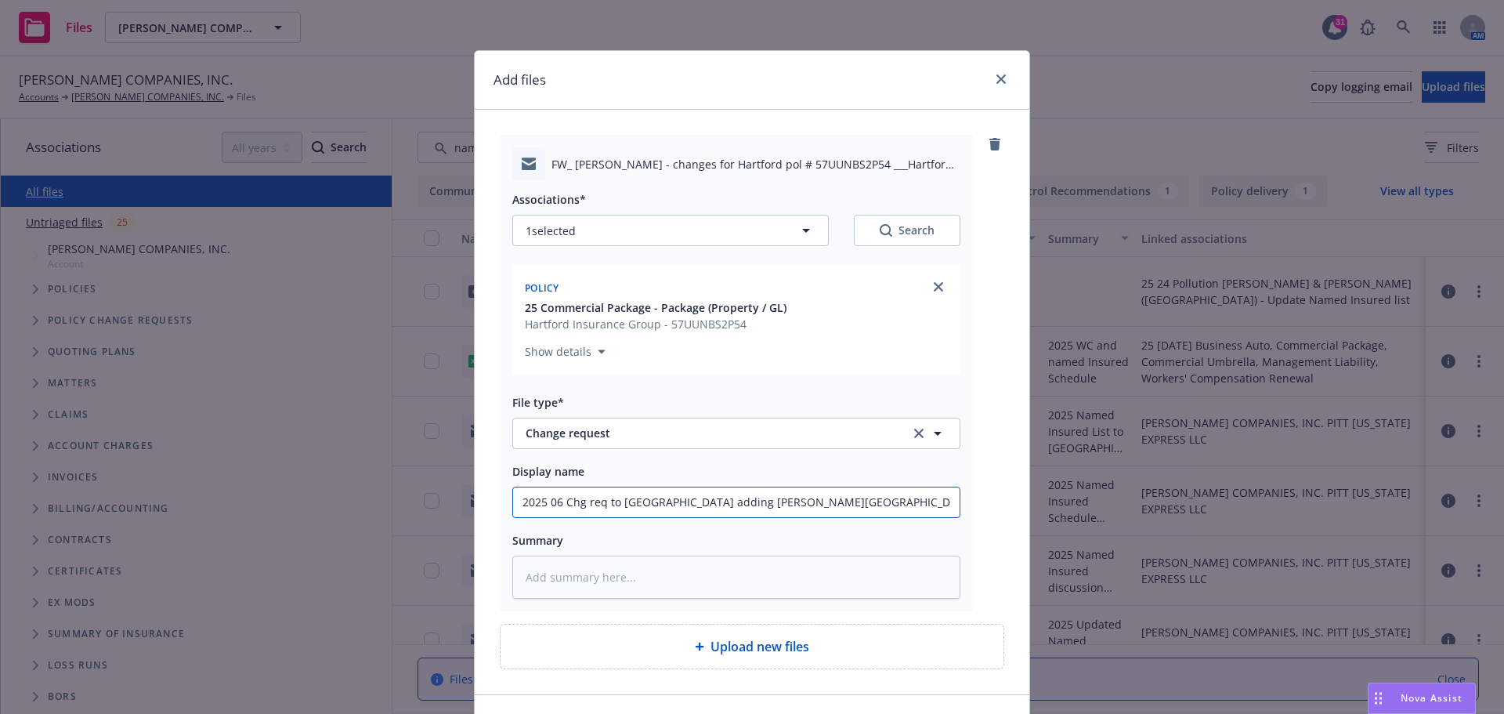
type textarea "x"
type input "2025 06 Chg req to Hartford adding Brady's Bend - a"
type textarea "x"
type input "2025 06 Chg req to Hartford adding Brady's Bend - ad"
type textarea "x"
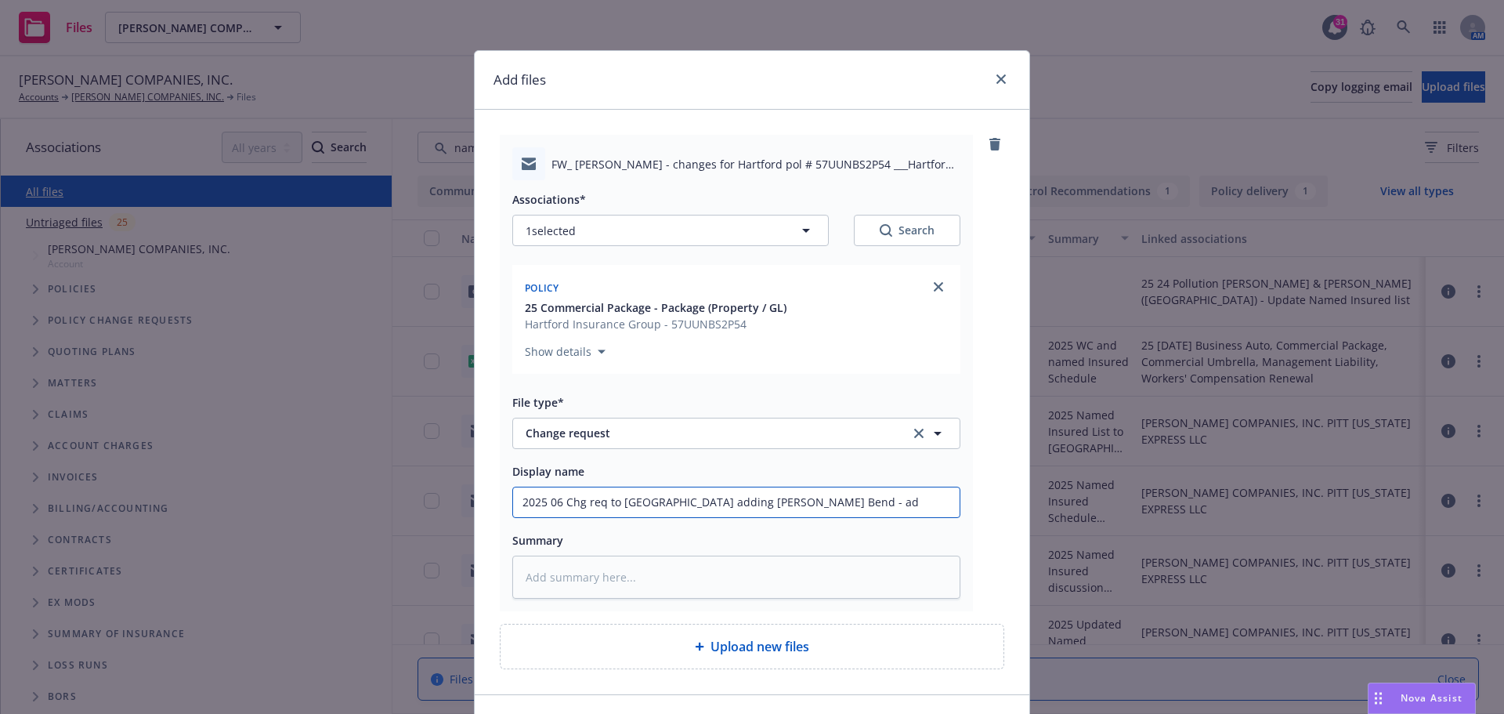
type input "2025 06 Chg req to Hartford adding Brady's Bend - add"
type textarea "x"
type input "2025 06 Chg req to Hartford adding Brady's Bend - addi"
type textarea "x"
type input "2025 06 Chg req to Hartford adding Brady's Bend - addit"
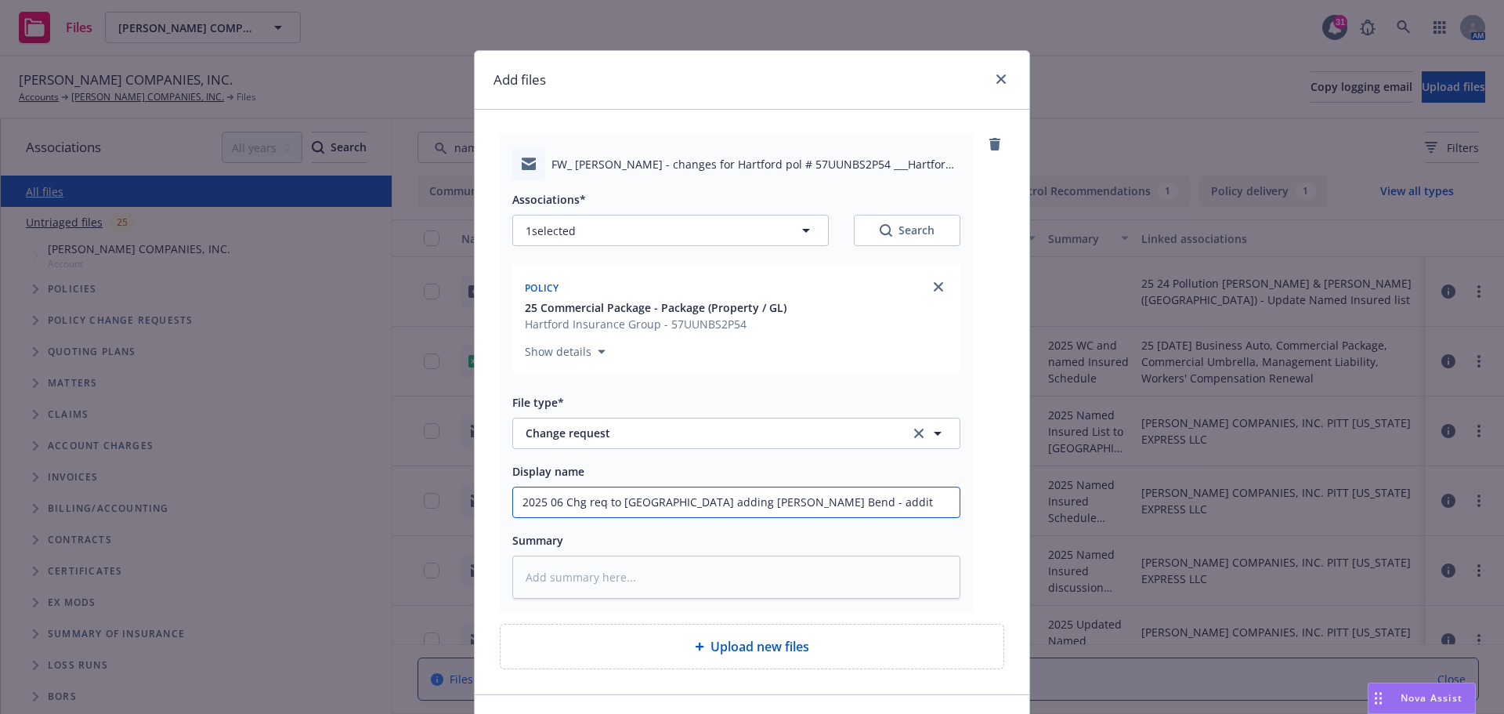
type textarea "x"
type input "2025 06 Chg req to Hartford adding Brady's Bend - additi"
type textarea "x"
type input "2025 06 Chg req to Hartford adding Brady's Bend - additio"
type textarea "x"
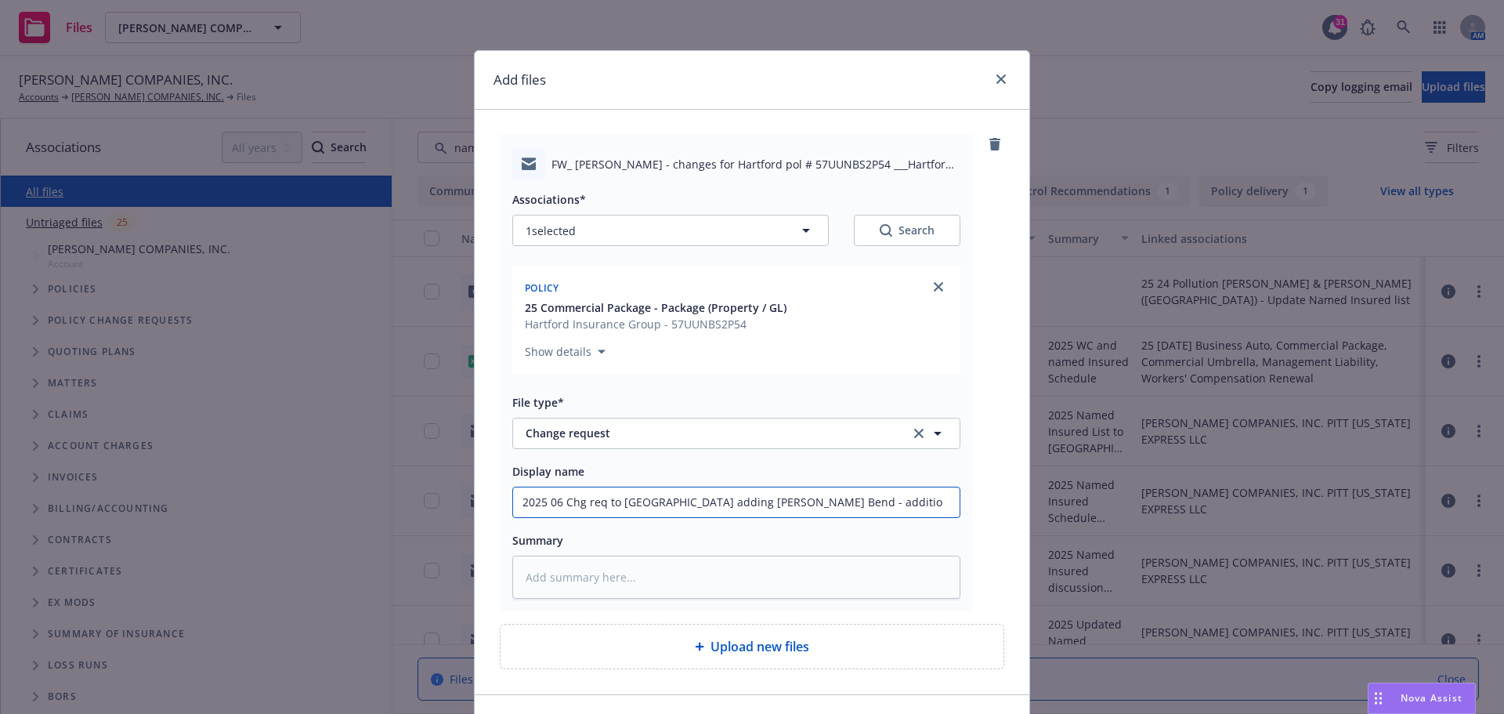
type input "2025 06 Chg req to Hartford adding Brady's Bend - addition"
type textarea "x"
type input "2025 06 Chg req to Hartford adding Brady's Bend - additiona"
type textarea "x"
type input "2025 06 Chg req to Hartford adding Brady's Bend - additional"
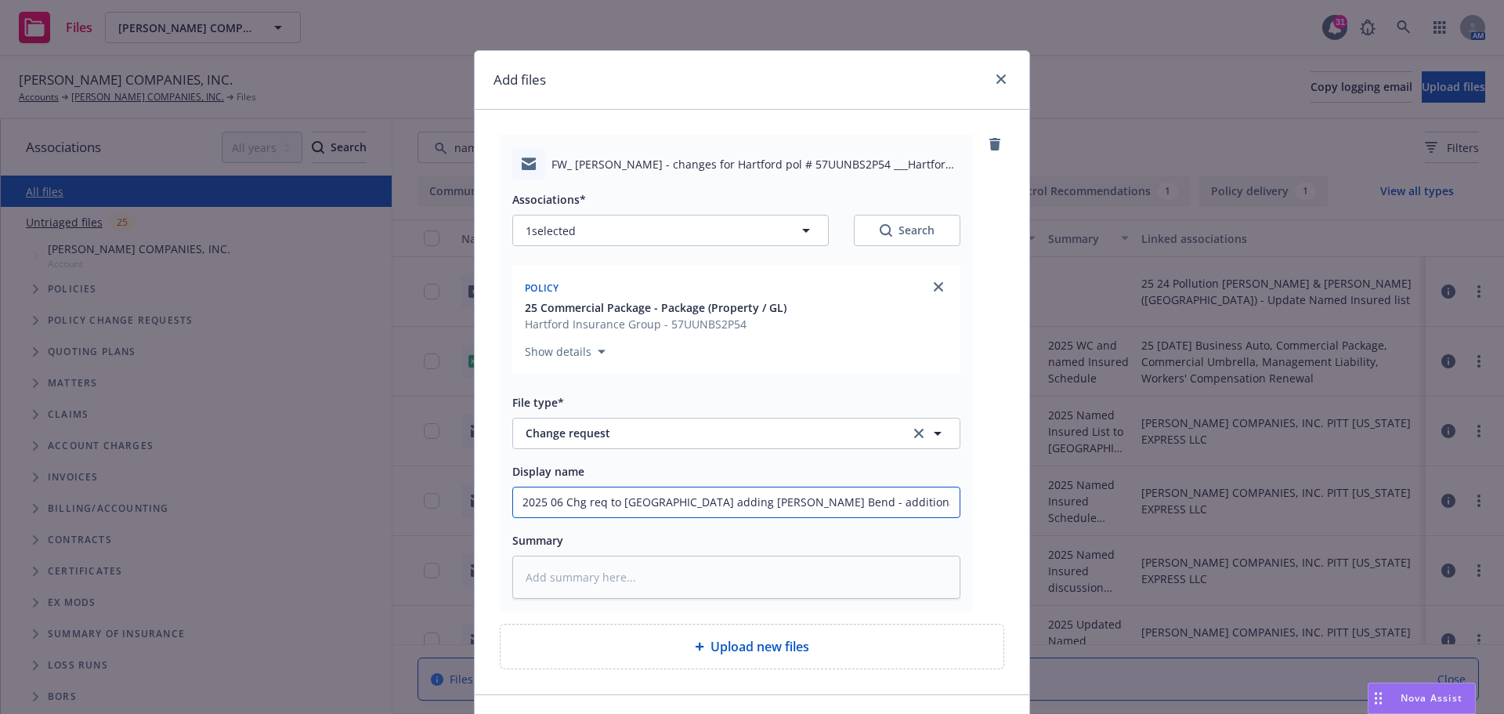
type textarea "x"
type input "2025 06 Chg req to Hartford adding Brady's Bend - additional"
type textarea "x"
type input "2025 06 Chg req to Hartford adding Brady's Bend - additional d"
type textarea "x"
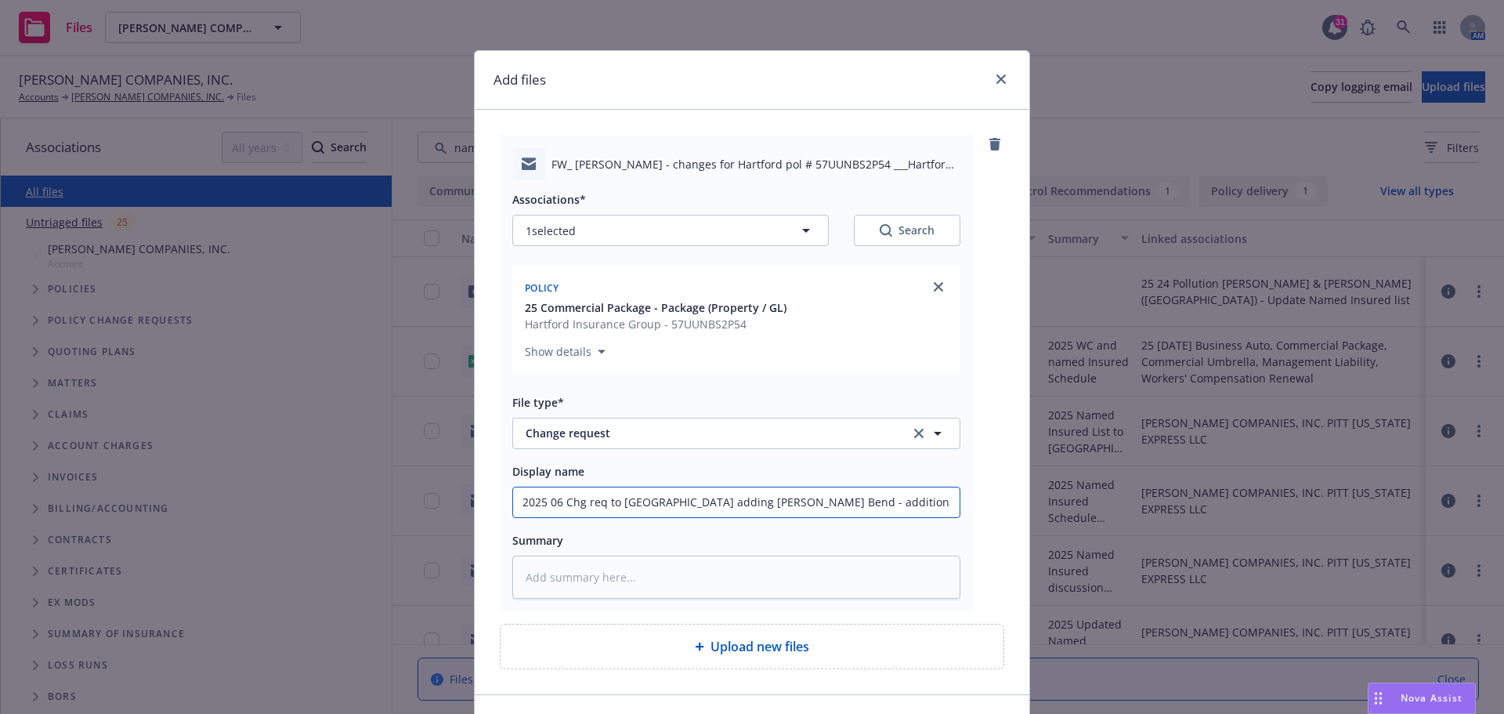
type input "2025 06 Chg req to Hartford adding Brady's Bend - additional de"
type textarea "x"
type input "2025 06 Chg req to Hartford adding Brady's Bend - additional det"
type textarea "x"
type input "2025 06 Chg req to Hartford adding Brady's Bend - additional deta"
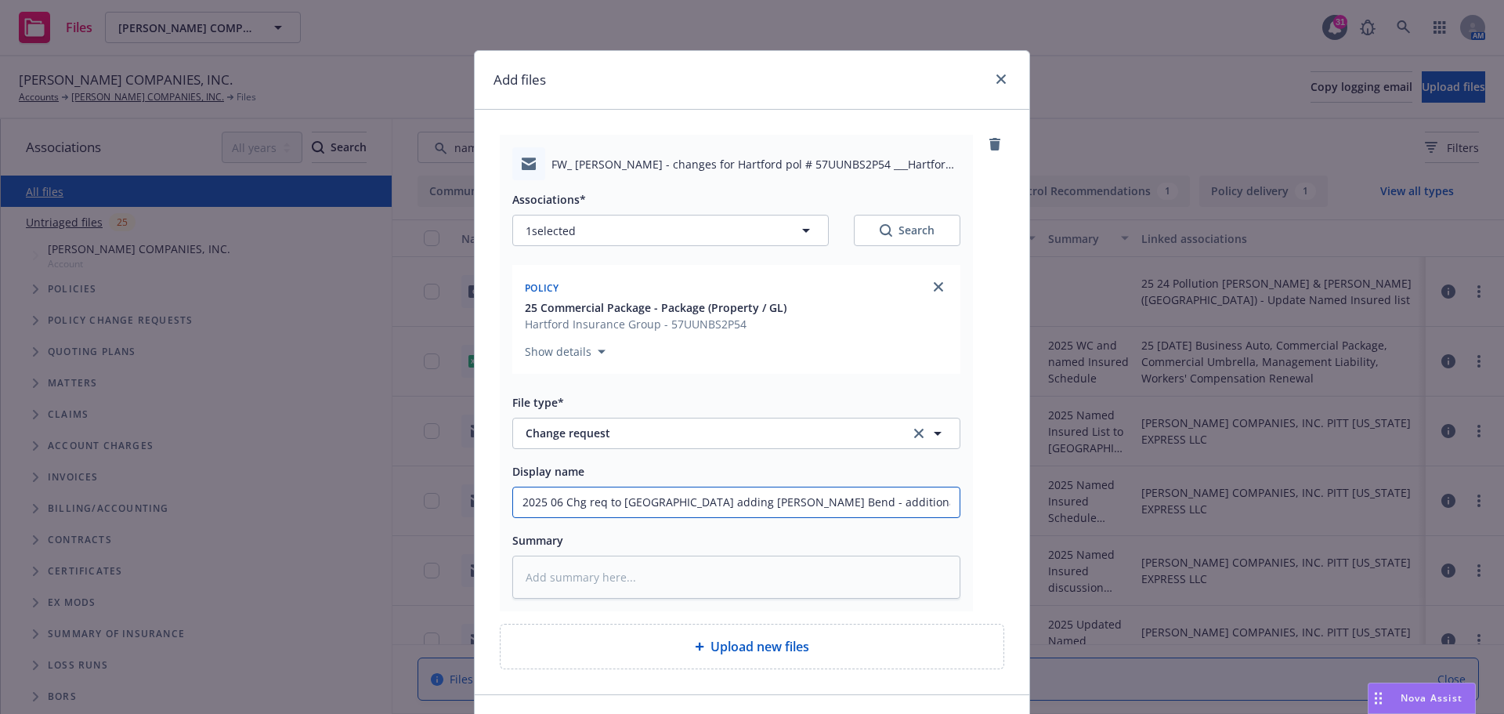
type textarea "x"
type input "2025 06 Chg req to Hartford adding Brady's Bend - additional detai"
type textarea "x"
type input "2025 06 Chg req to Hartford adding Brady's Bend - additional detail"
type textarea "x"
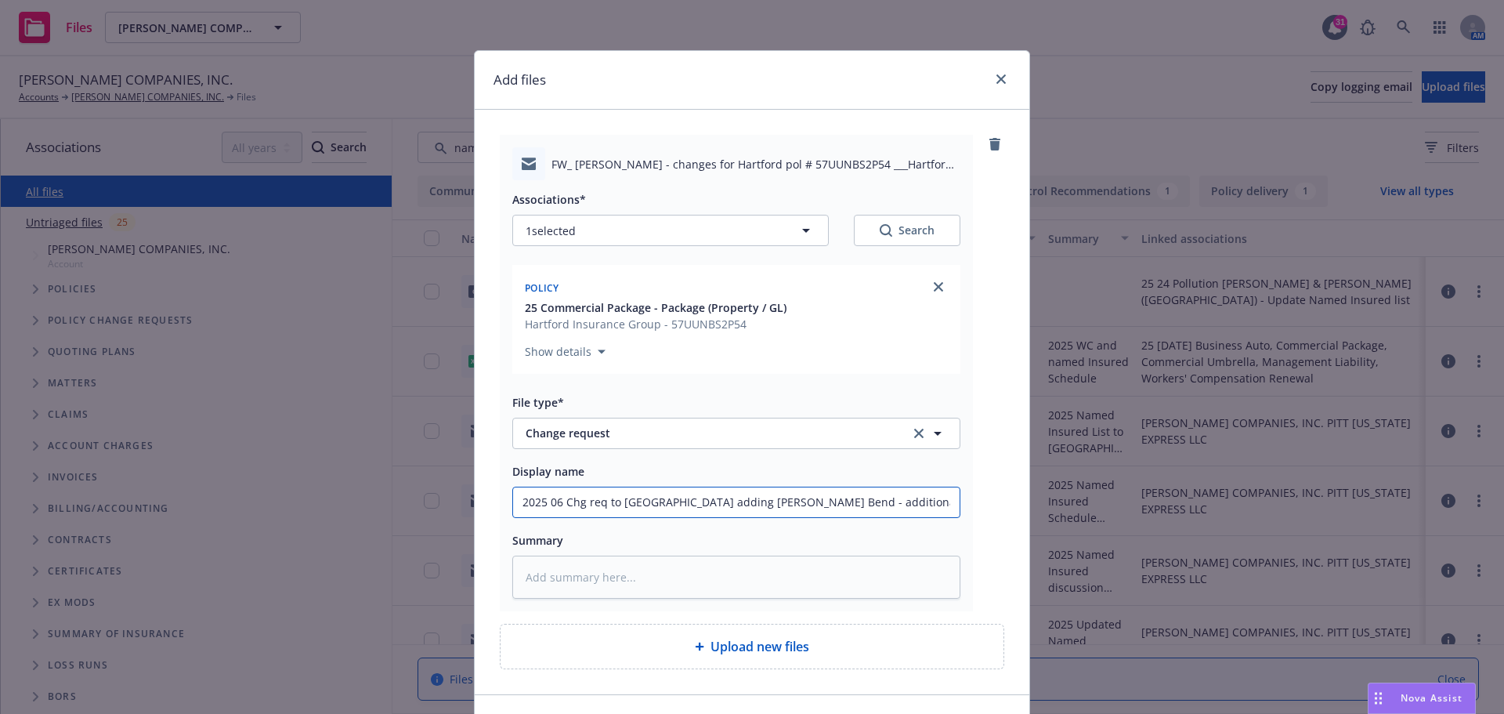
type input "2025 06 Chg req to Hartford adding Brady's Bend - additional details"
type textarea "x"
type input "2025 06 Chg req to Hartford adding Brady's Bend - additional details"
type textarea "x"
type input "2025 06 Chg req to Hartford adding Brady's Bend - additional details p"
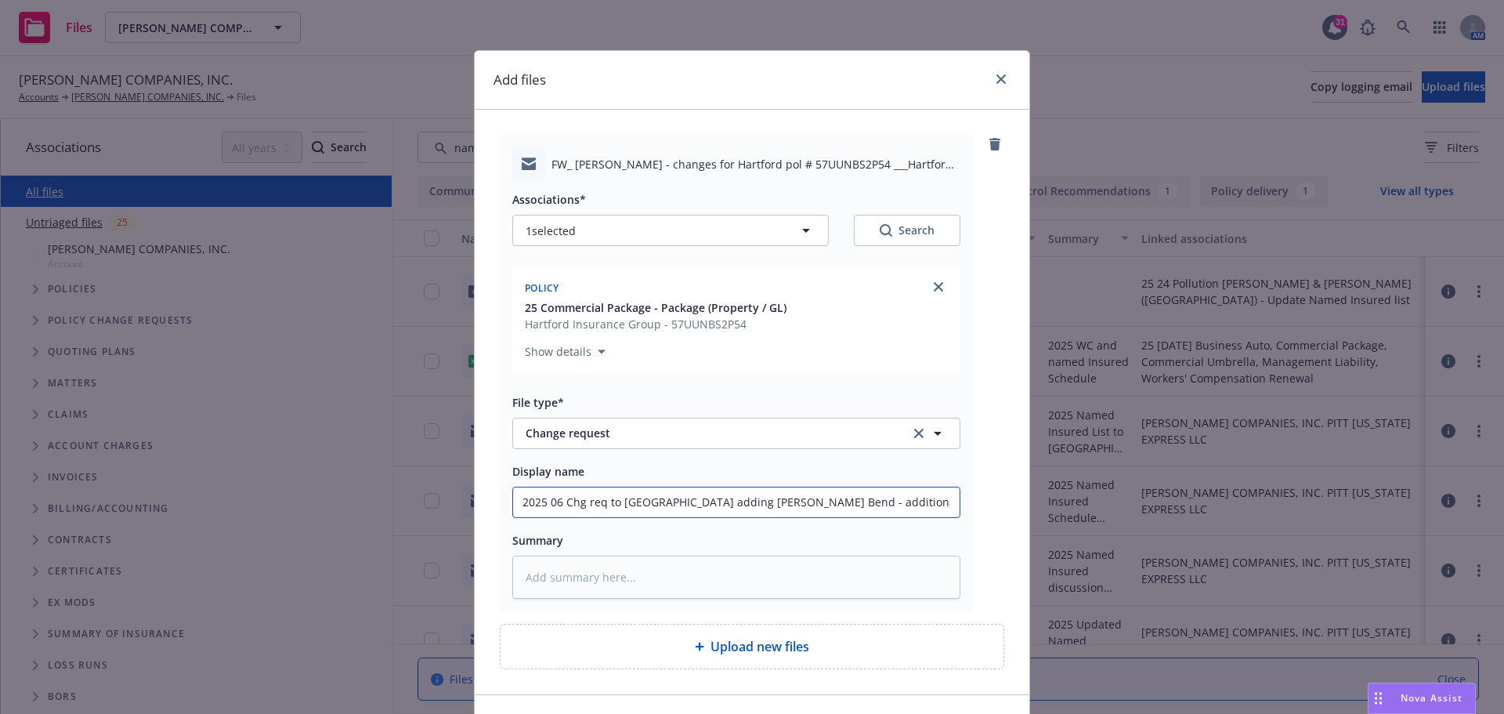
type textarea "x"
type input "2025 06 Chg req to Hartford adding Brady's Bend - additional details pr"
type textarea "x"
type input "2025 06 Chg req to Hartford adding Brady's Bend - additional details pro"
type textarea "x"
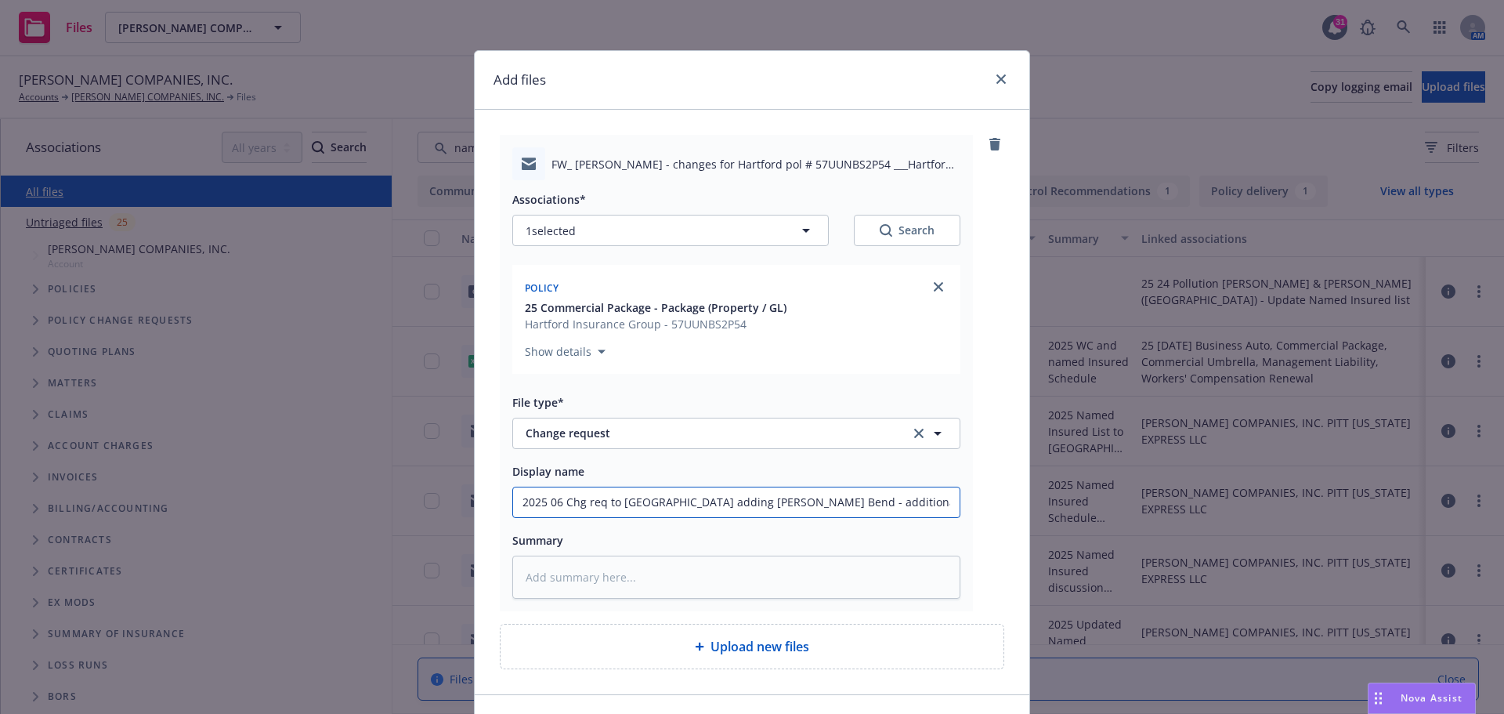
type input "2025 06 Chg req to Hartford adding Brady's Bend - additional details prov"
type textarea "x"
type input "2025 06 Chg req to Hartford adding Brady's Bend - additional details provi"
type textarea "x"
type input "2025 06 Chg req to Hartford adding Brady's Bend - additional details provid"
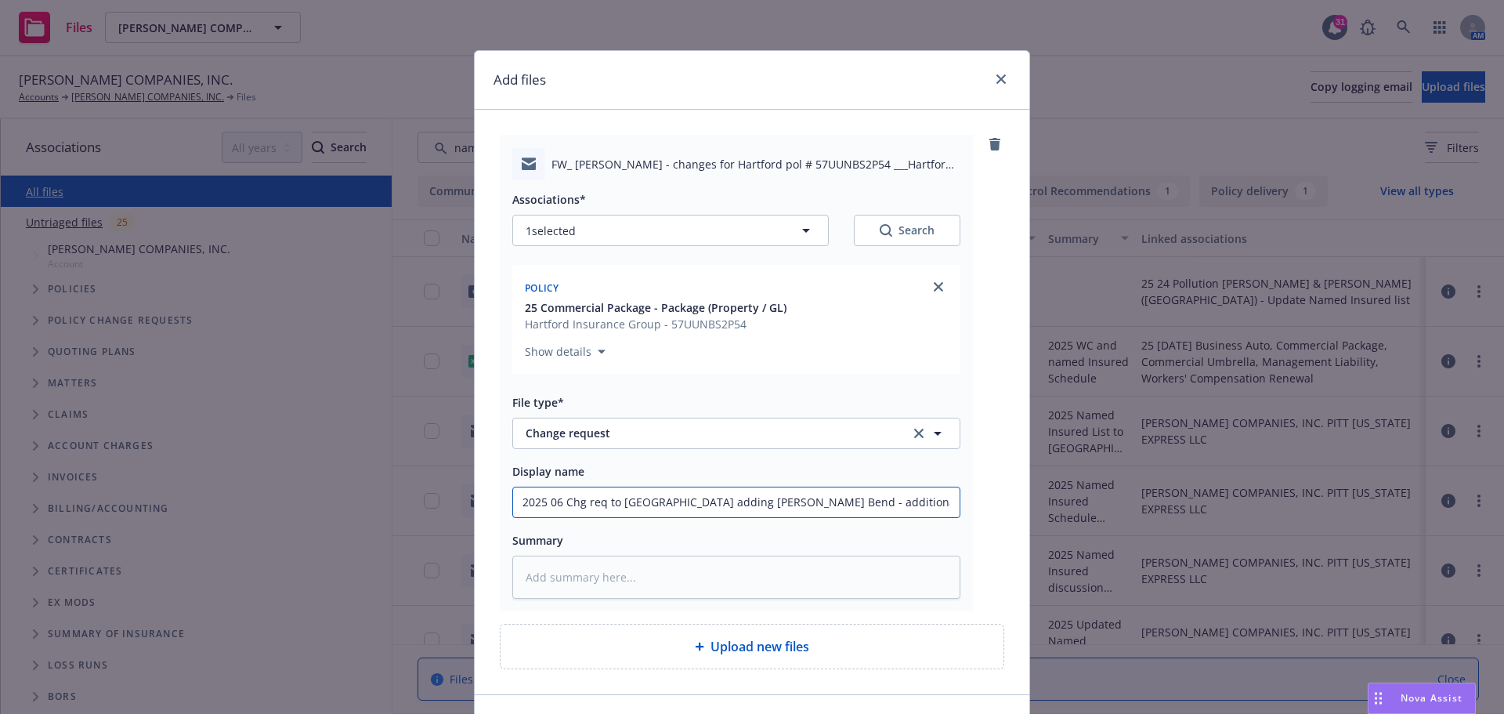
type textarea "x"
type input "2025 06 Chg req to Hartford adding Brady's Bend - additional details provide"
type textarea "x"
drag, startPoint x: 516, startPoint y: 501, endPoint x: 938, endPoint y: 501, distance: 422.3
click at [938, 501] on input "2025 06 Chg req to Hartford adding Brady's Bend - additional details provided" at bounding box center [736, 502] width 447 height 30
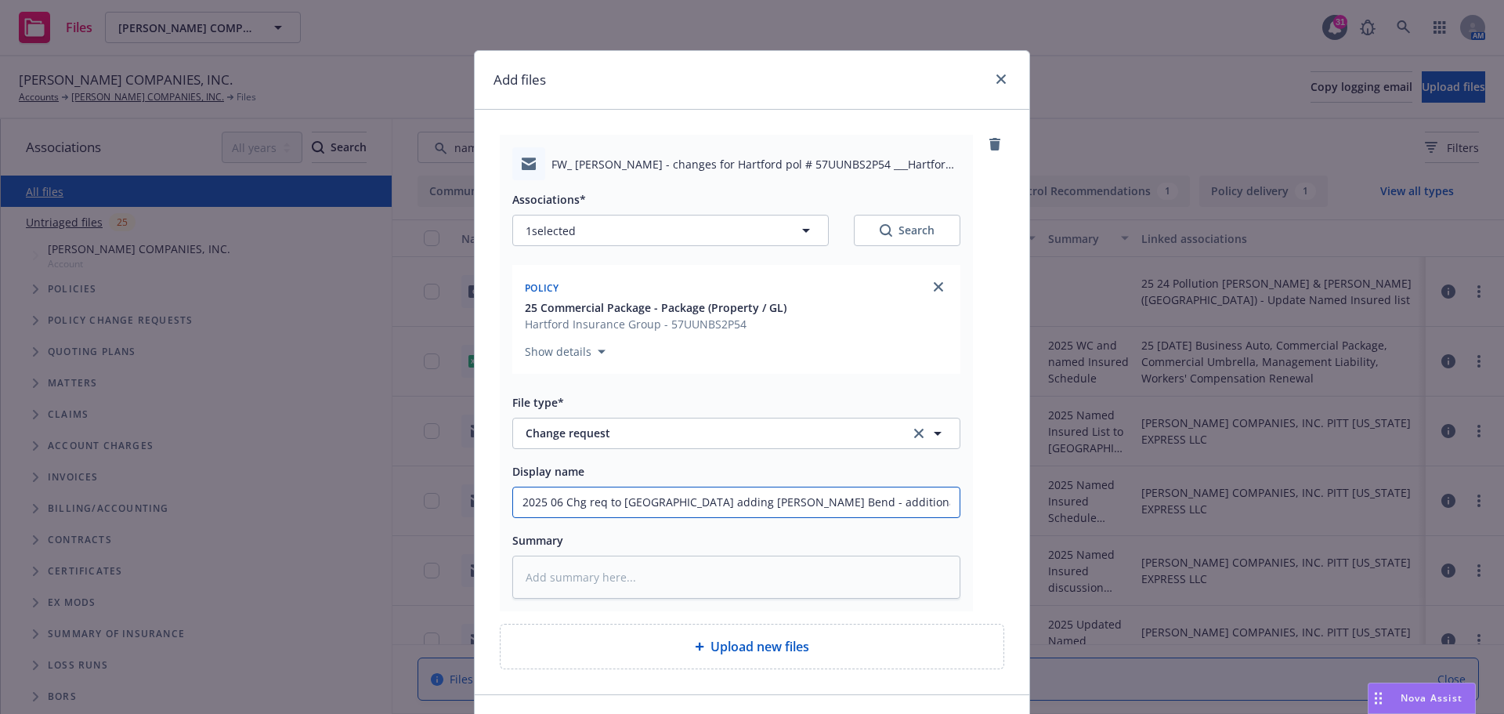
type input "2025 06 Chg req to Hartford adding Brady's Bend - additional details provided"
click at [585, 577] on textarea at bounding box center [736, 577] width 448 height 43
paste textarea "2025 06 Chg req to Hartford adding Brady's Bend - additional details provided"
type textarea "x"
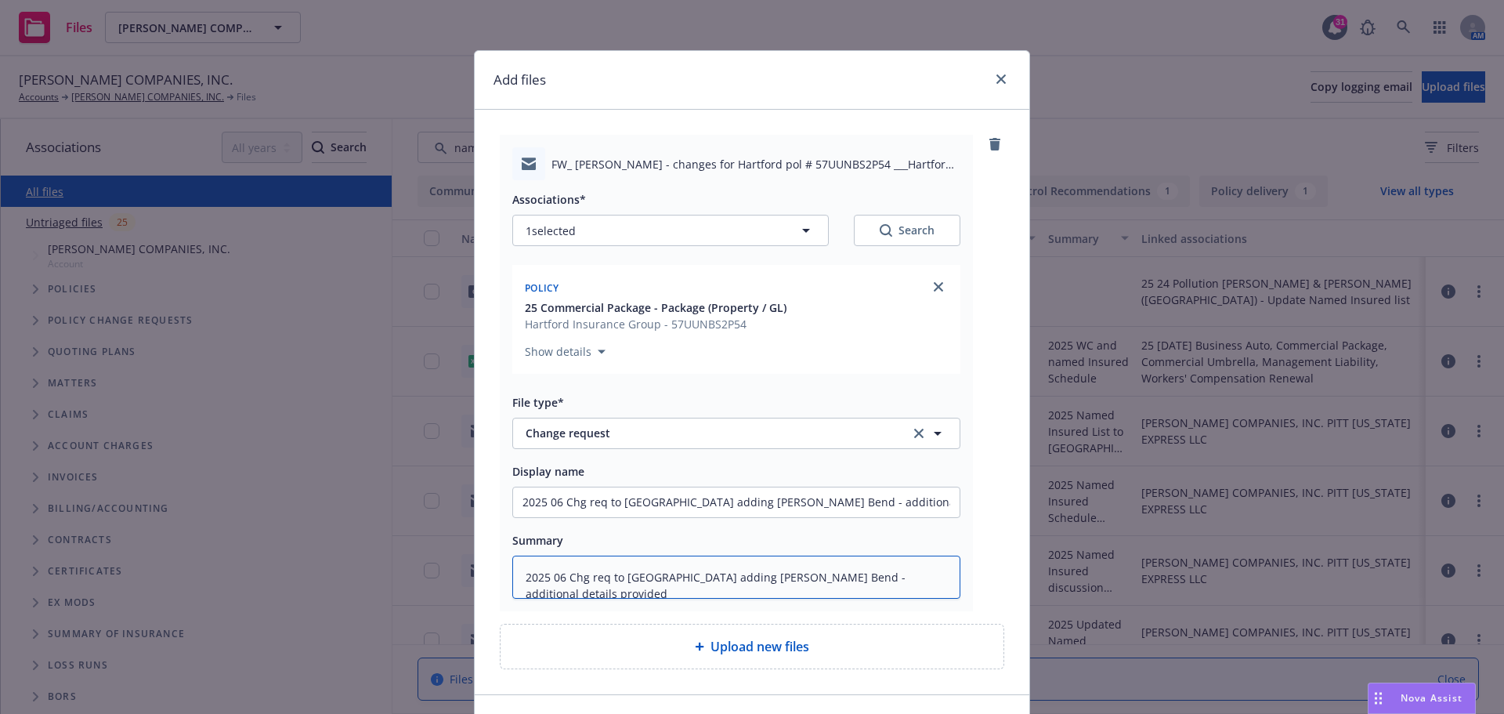
type textarea "2025 06 Chg req to Hartford adding Brady's Bend - additional details provided"
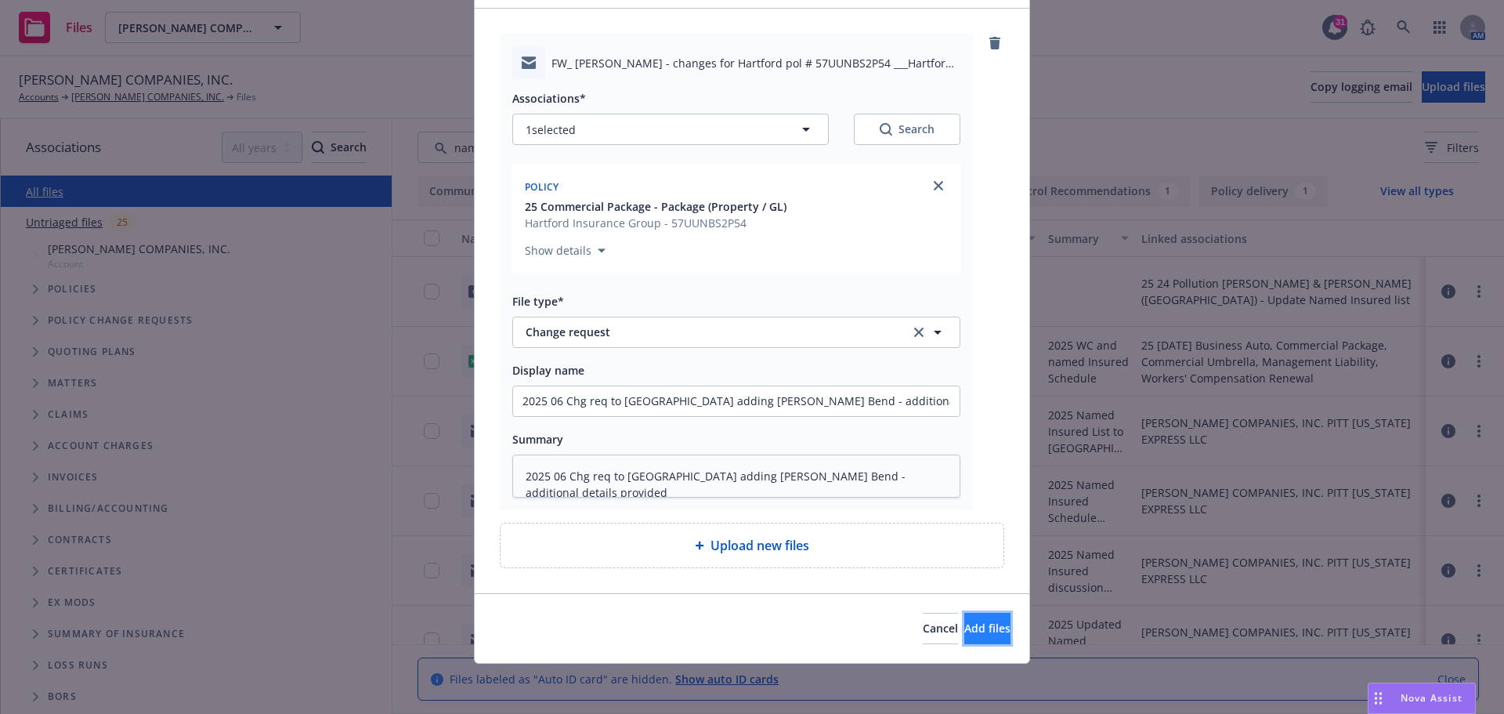
click at [965, 633] on span "Add files" at bounding box center [988, 628] width 46 height 15
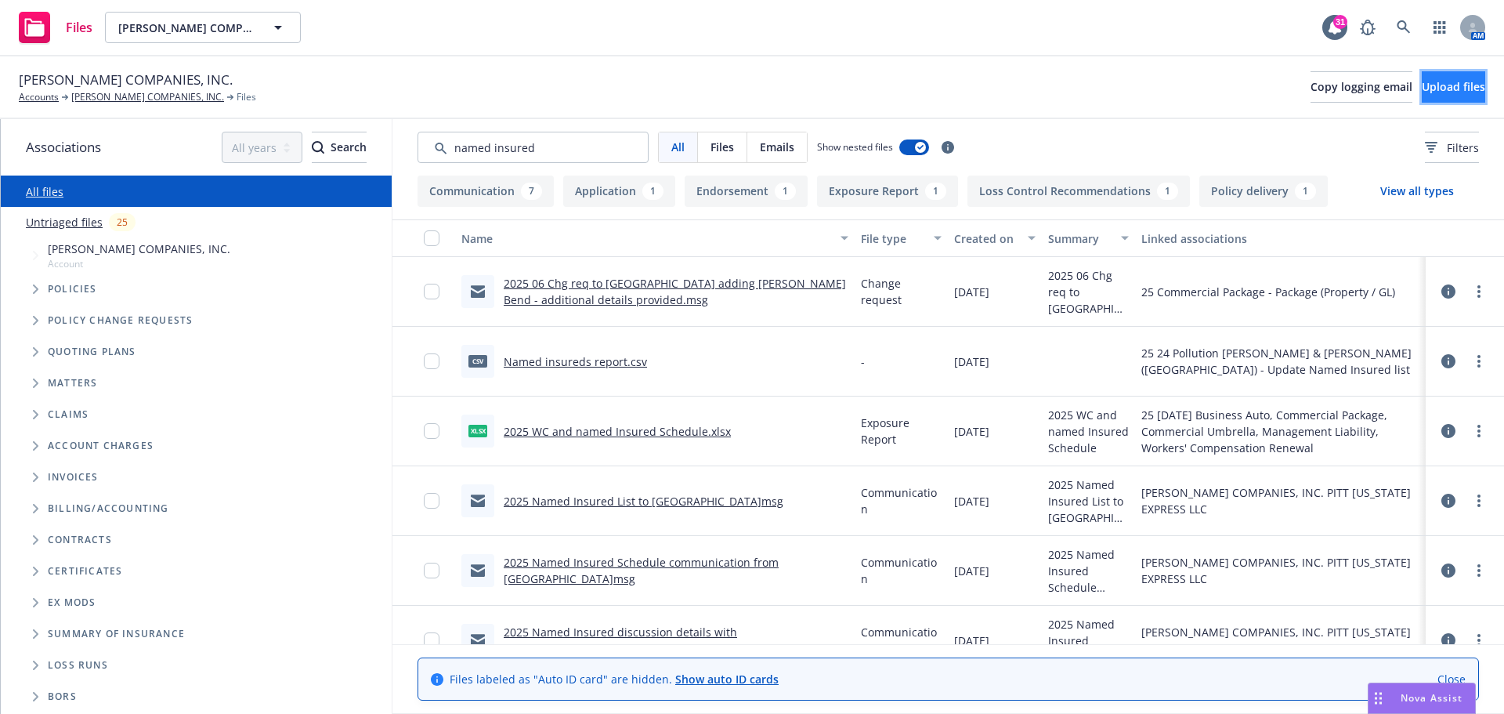
click at [1422, 91] on span "Upload files" at bounding box center [1453, 86] width 63 height 15
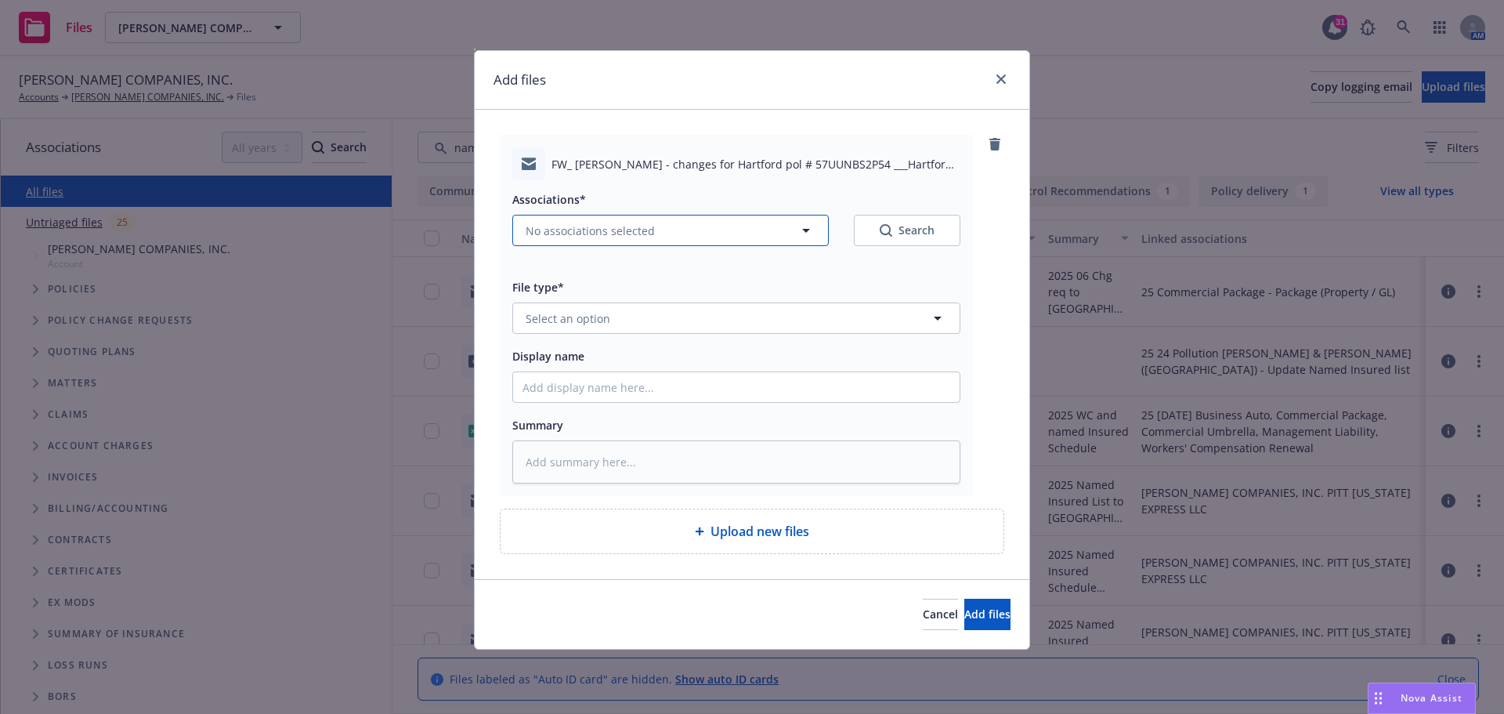
click at [807, 233] on icon "button" at bounding box center [806, 230] width 19 height 19
type textarea "x"
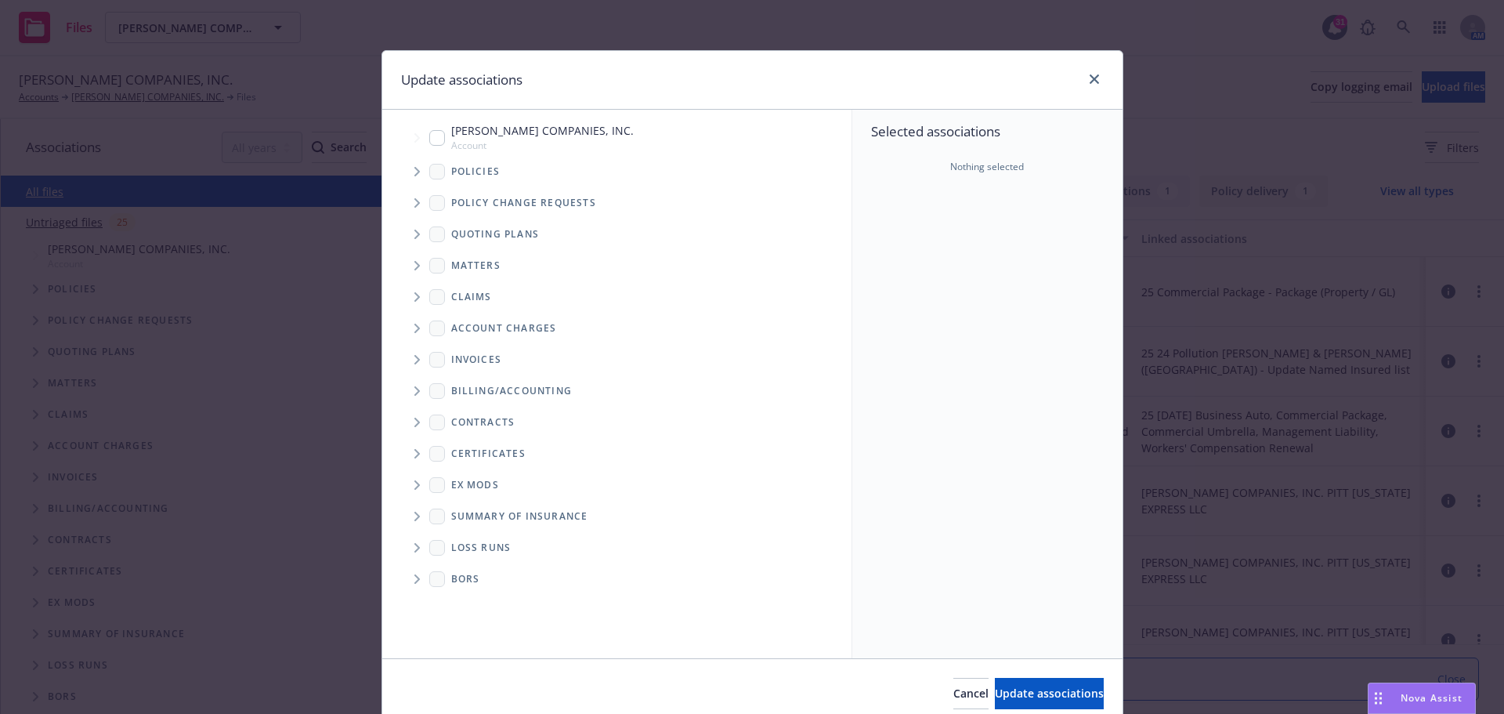
click at [414, 172] on icon "Tree Example" at bounding box center [417, 171] width 6 height 9
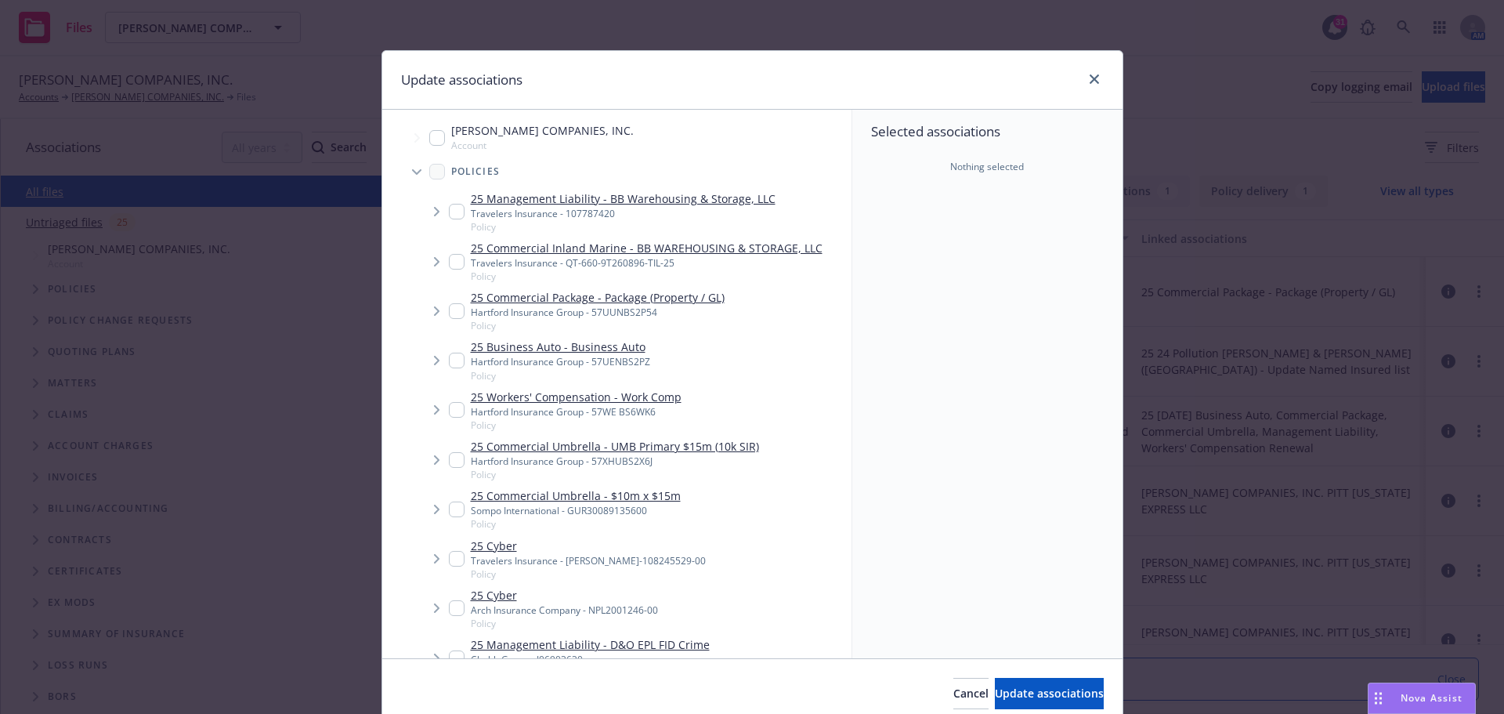
click at [449, 313] on input "Tree Example" at bounding box center [457, 311] width 16 height 16
checkbox input "true"
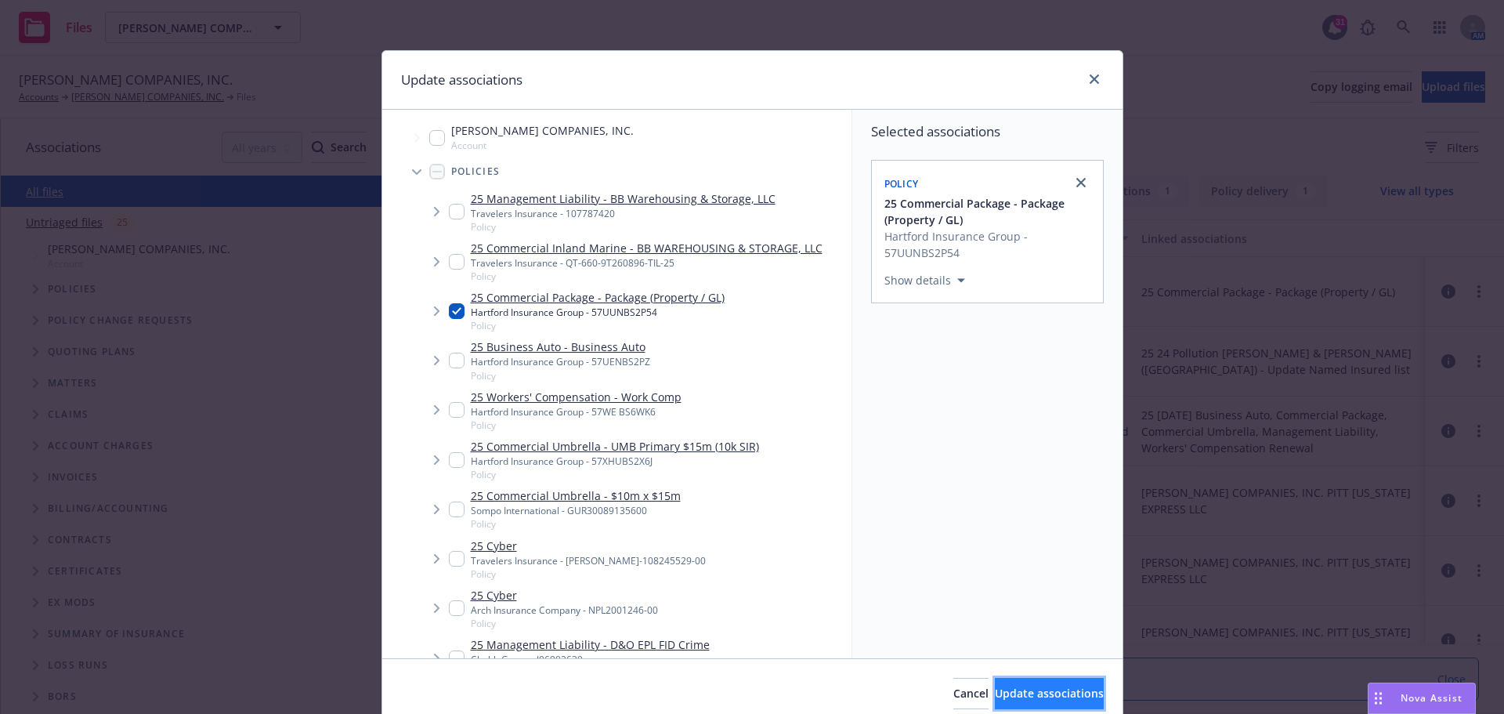
click at [1005, 697] on span "Update associations" at bounding box center [1049, 693] width 109 height 15
type textarea "x"
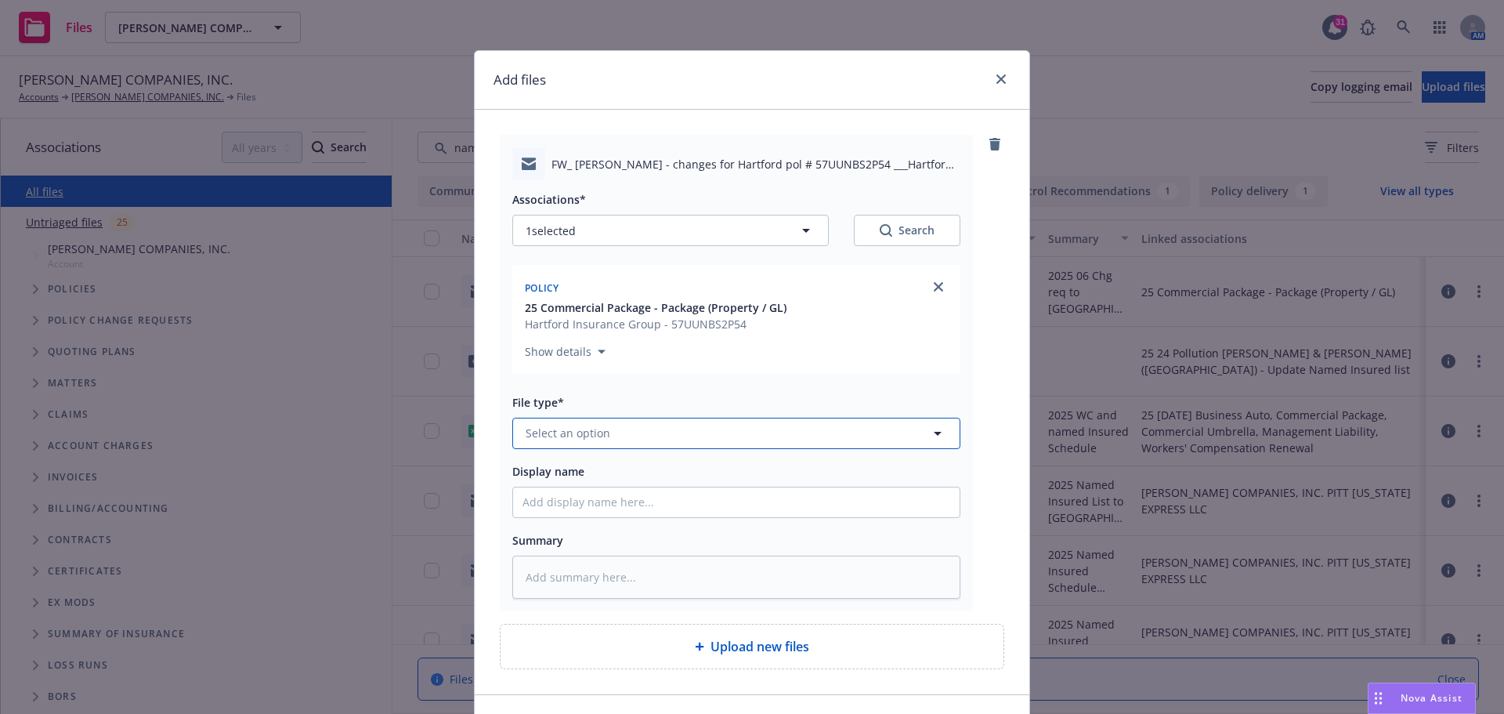
click at [934, 435] on icon "button" at bounding box center [938, 434] width 8 height 4
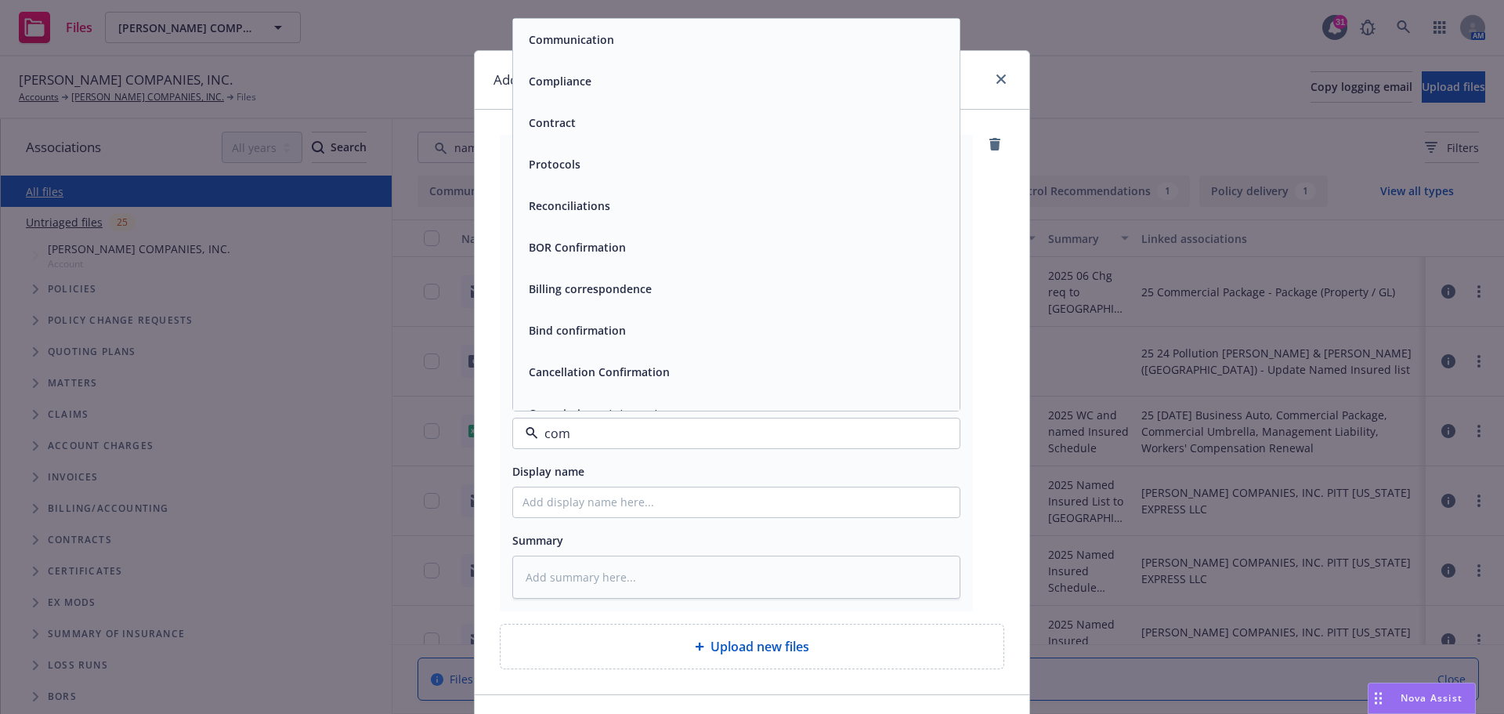
type input "comm"
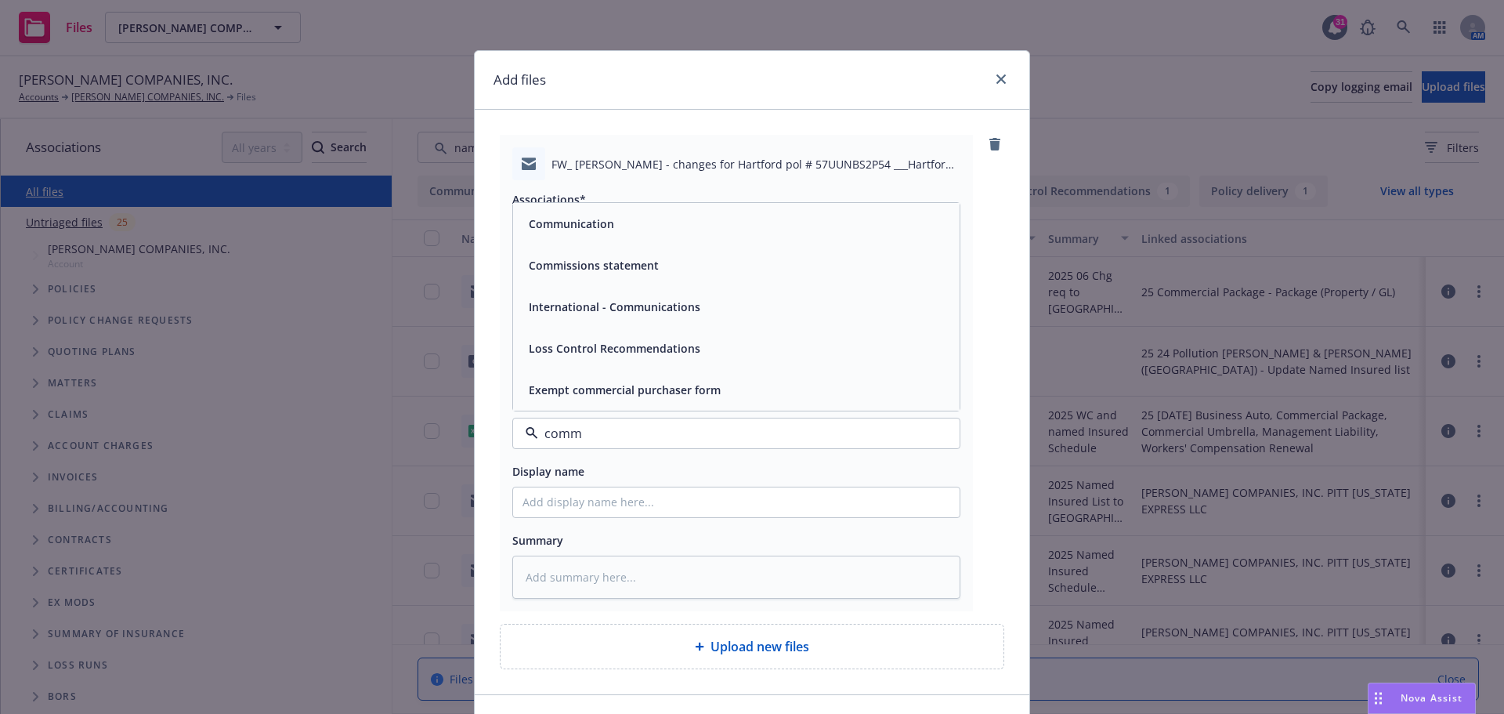
click at [604, 237] on div "Communication" at bounding box center [736, 224] width 447 height 42
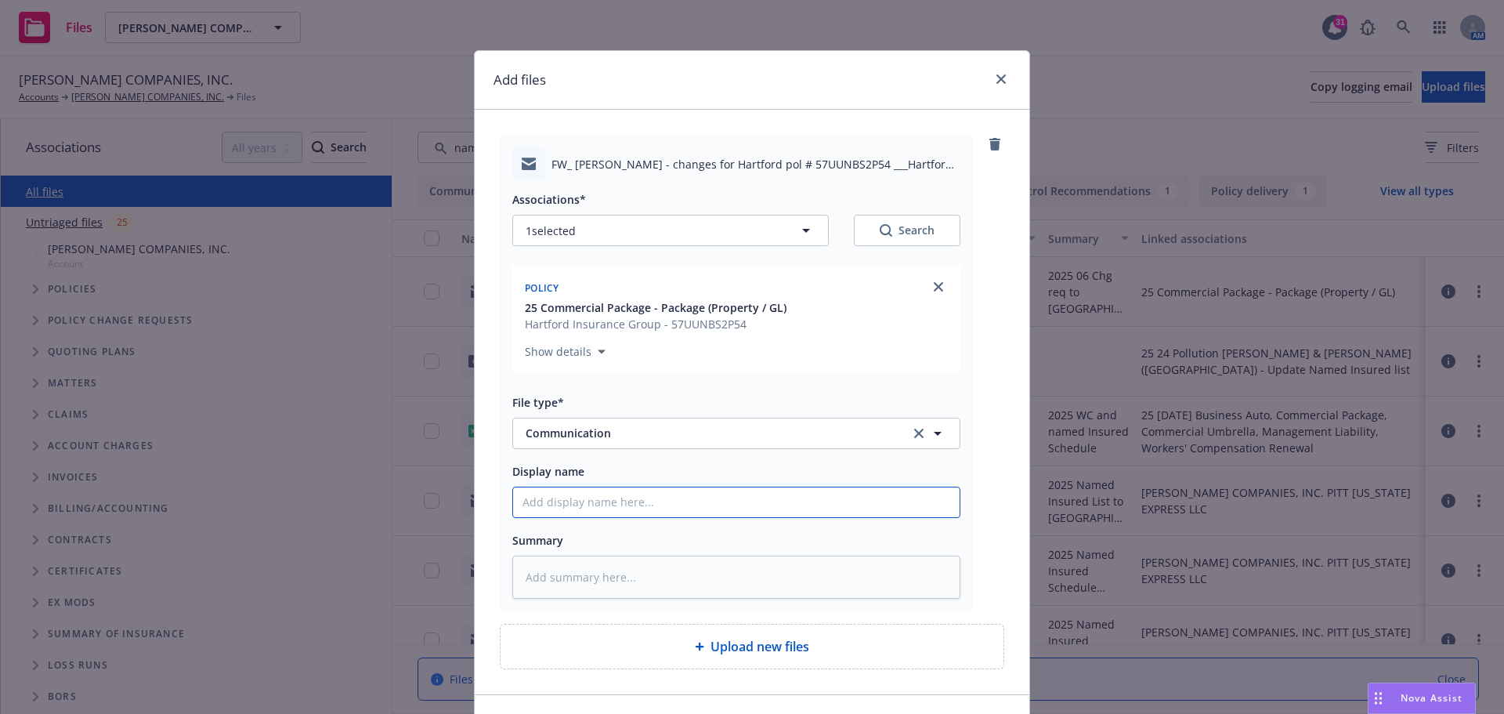
click at [543, 499] on input "Display name" at bounding box center [736, 502] width 447 height 30
type textarea "x"
type input "2"
type textarea "x"
type input "20"
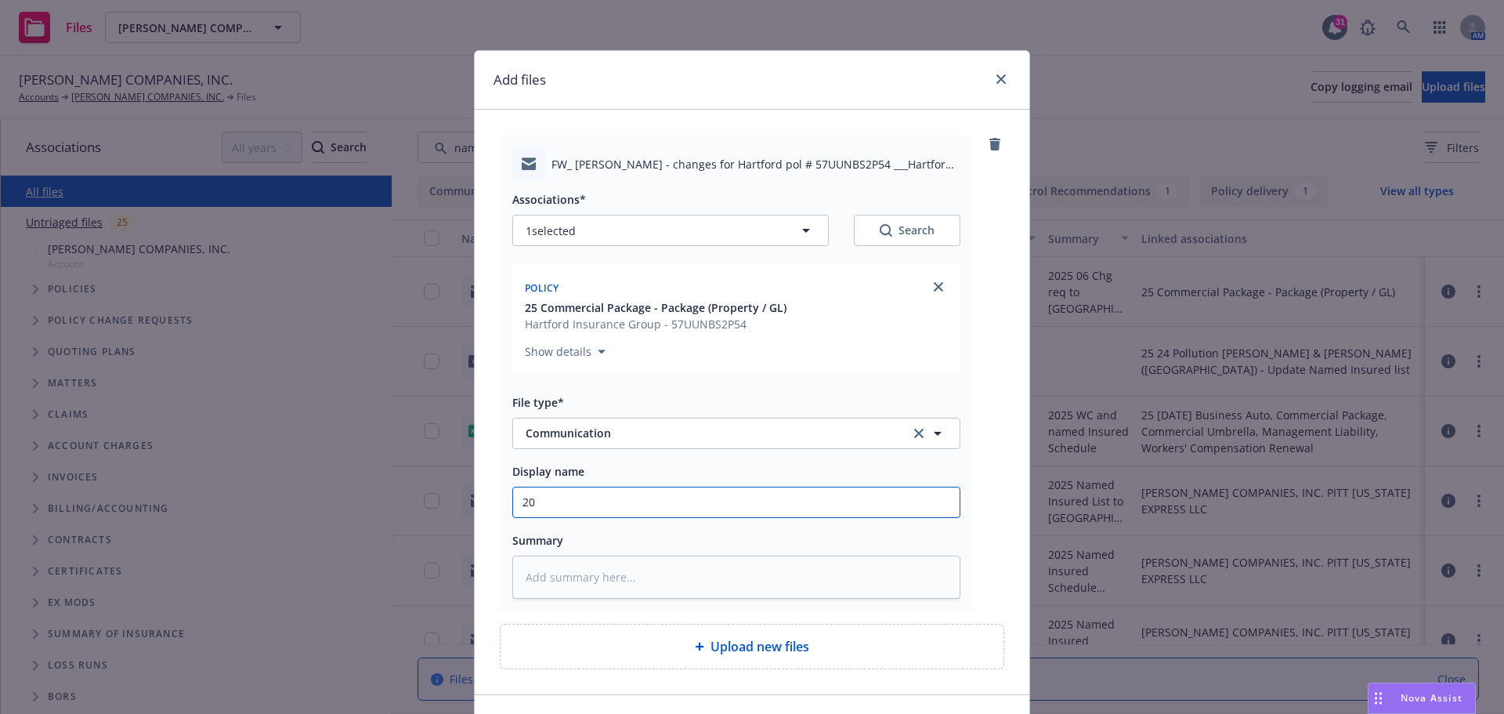
type textarea "x"
type input "202"
type textarea "x"
type input "2025"
type textarea "x"
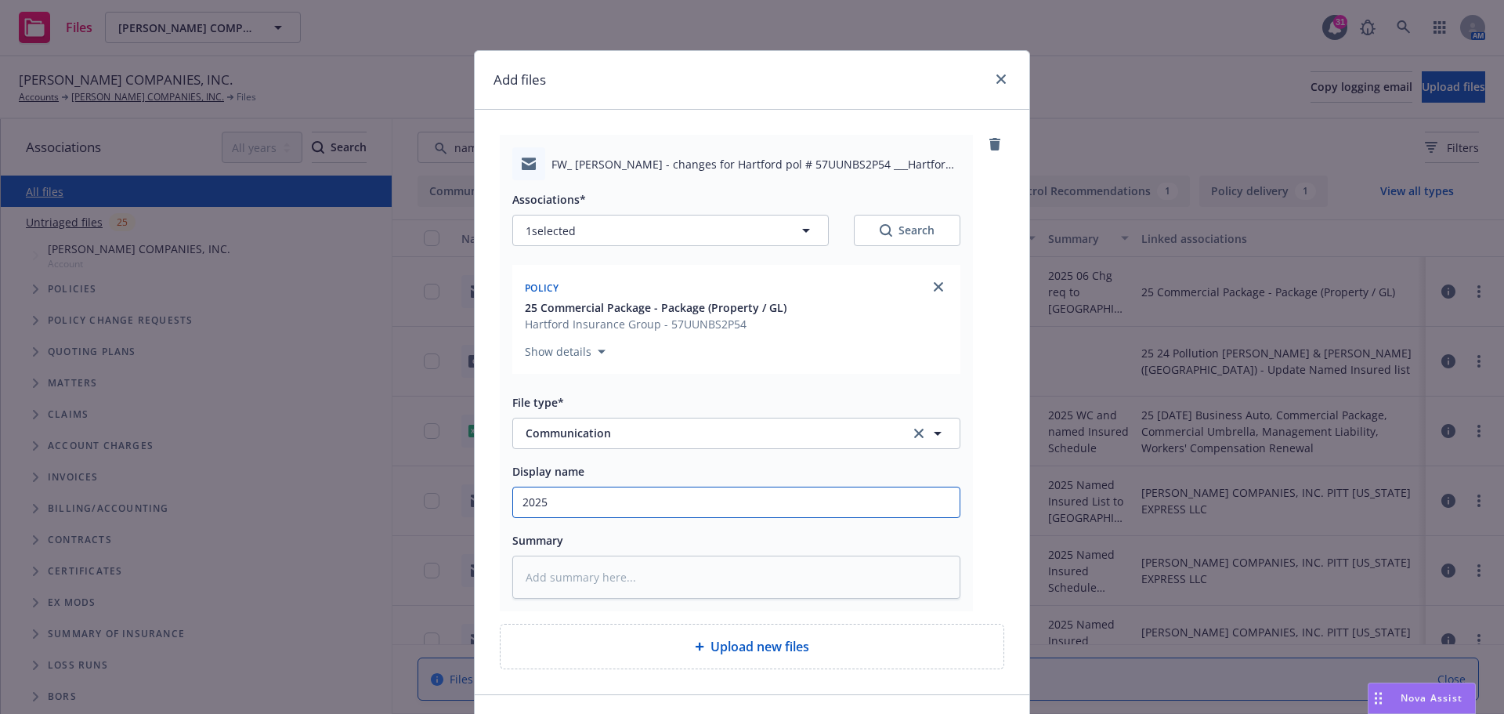
type input "2025"
type textarea "x"
type input "2025 0"
type textarea "x"
type input "2025 06"
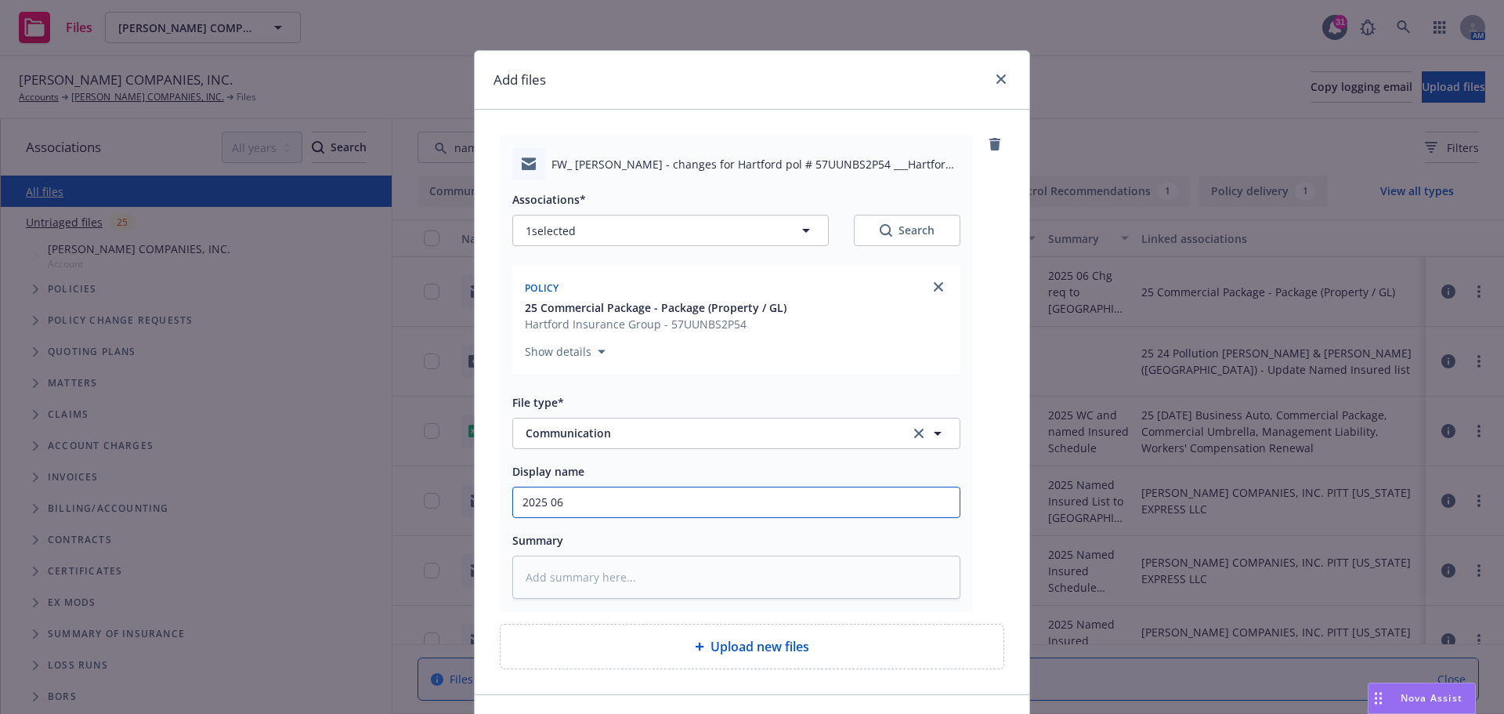
type textarea "x"
type input "2025 06"
type textarea "x"
type input "2025 06 R"
type textarea "x"
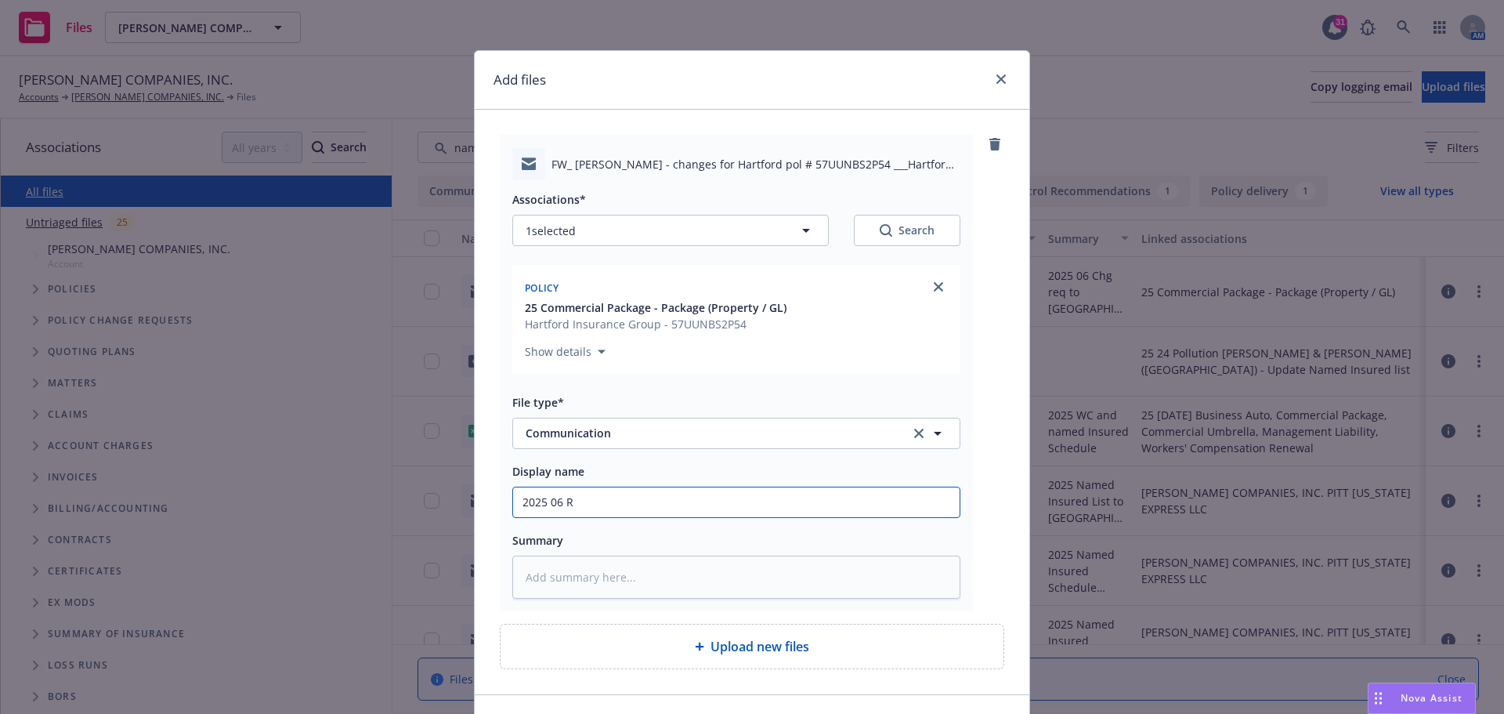
type input "2025 06 Re"
type textarea "x"
type input "2025 06 Rem"
type textarea "x"
type input "2025 06 Remi"
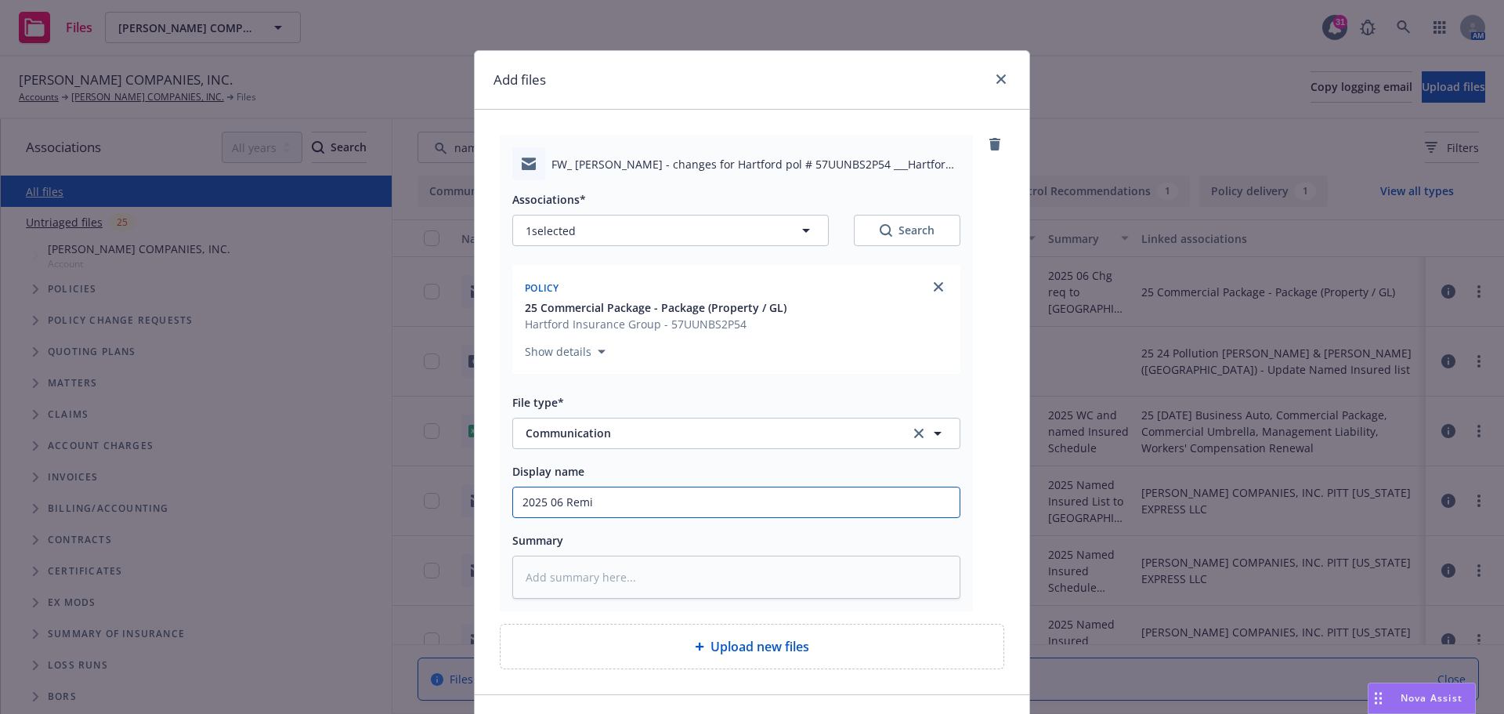
type textarea "x"
type input "2025 06 Remin"
type textarea "x"
type input "2025 06 Remind"
type textarea "x"
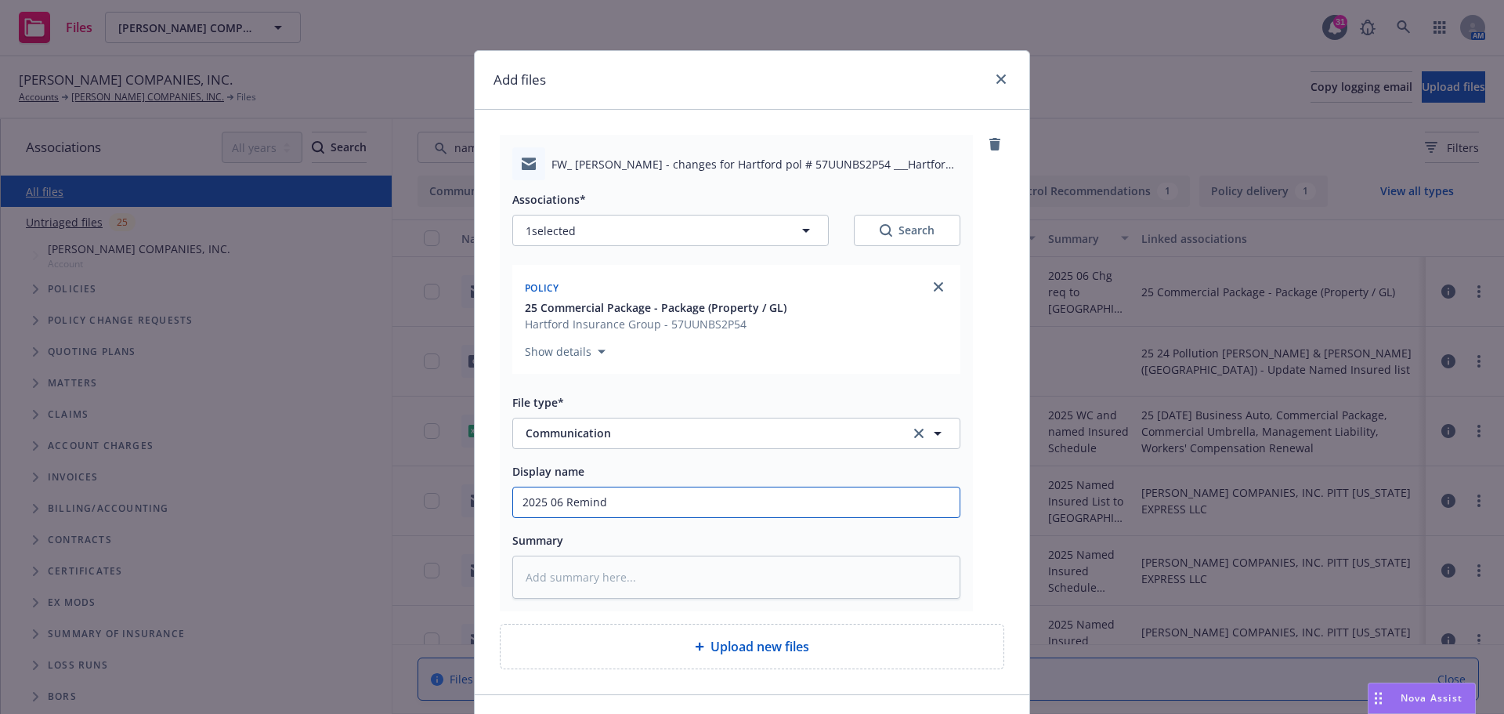
type input "2025 06 Reminde"
type textarea "x"
drag, startPoint x: 946, startPoint y: 498, endPoint x: 485, endPoint y: 480, distance: 461.8
click at [485, 480] on div "FW_ Hammel - changes for Hartford pol # 57UUNBS2P54 ___Hartford FOLLOW UP ID # …" at bounding box center [752, 402] width 555 height 585
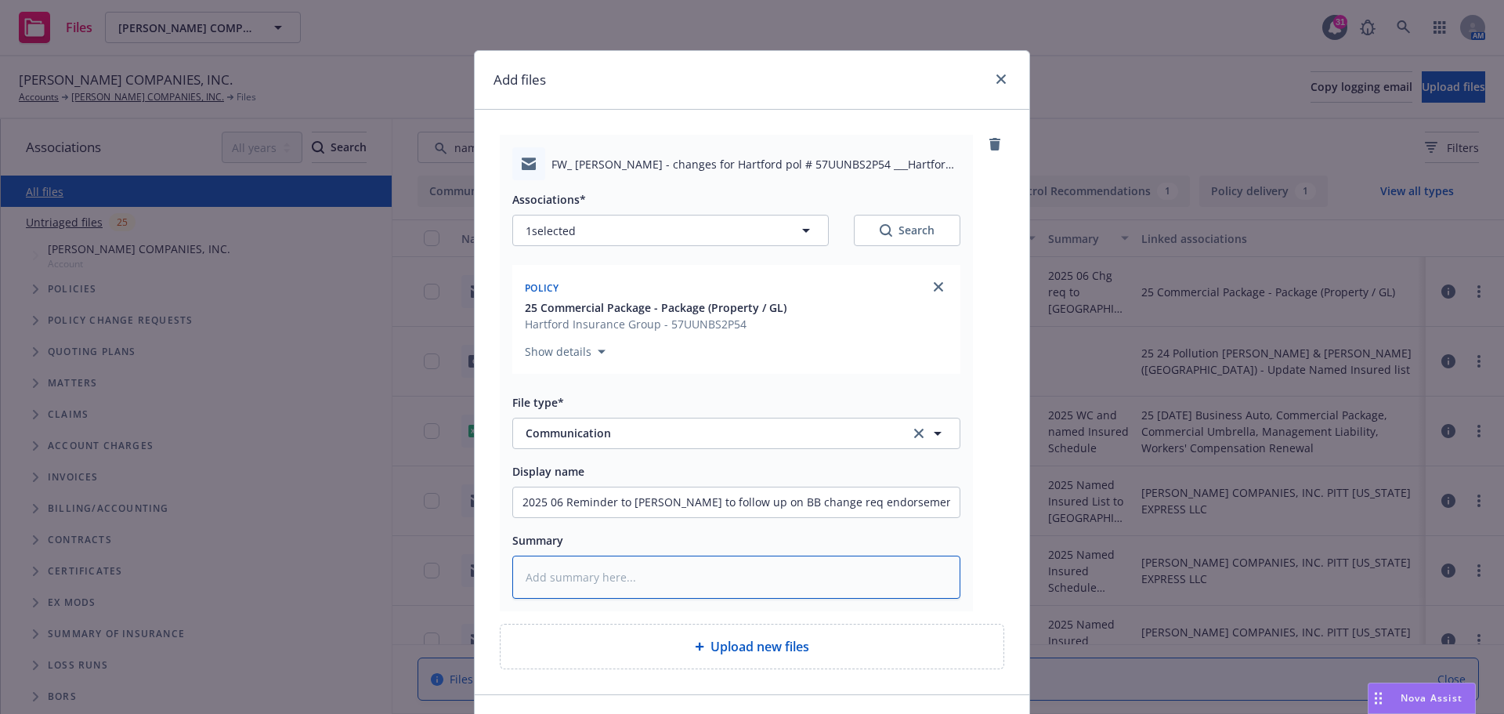
click at [545, 585] on textarea at bounding box center [736, 577] width 448 height 43
paste textarea "2025 06 Reminder to Daniel to follow up on BB change req endorsement from Hartf…"
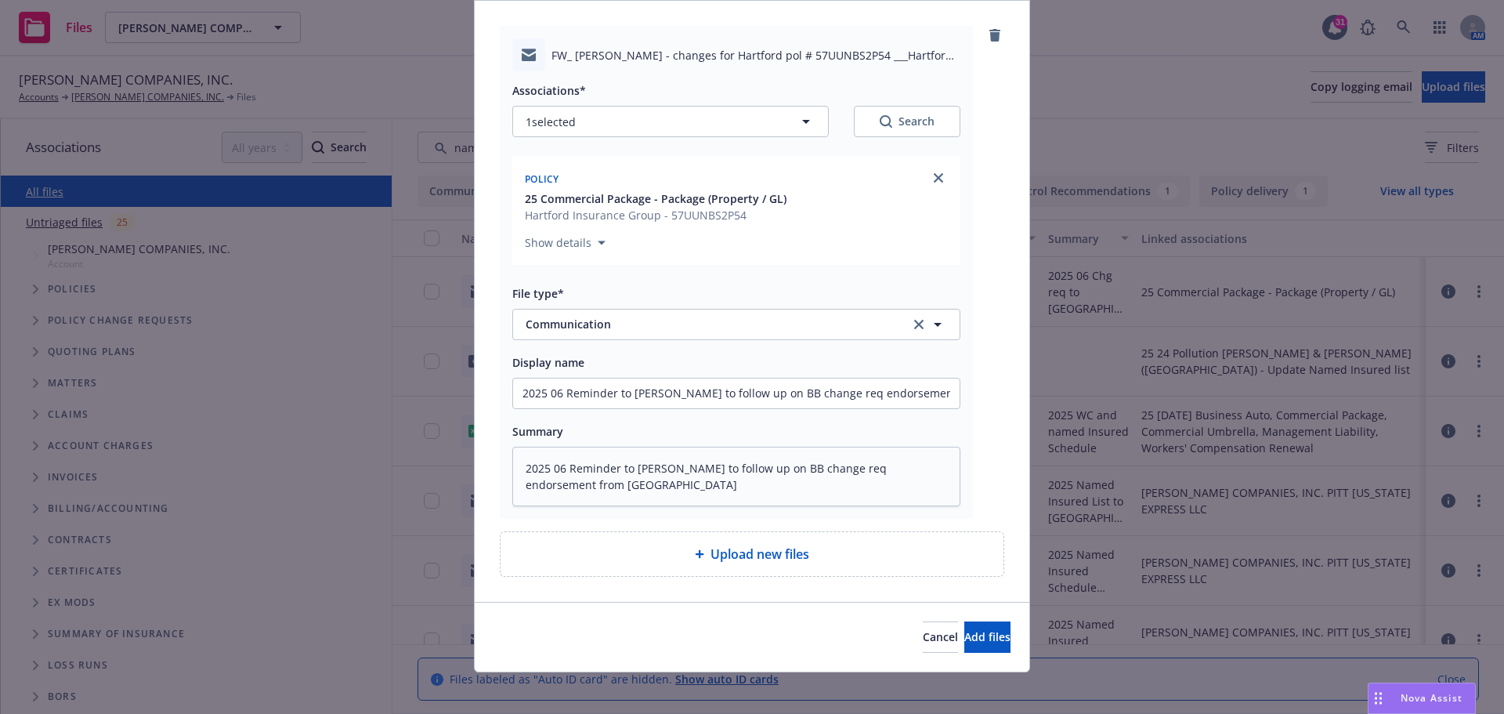
scroll to position [118, 0]
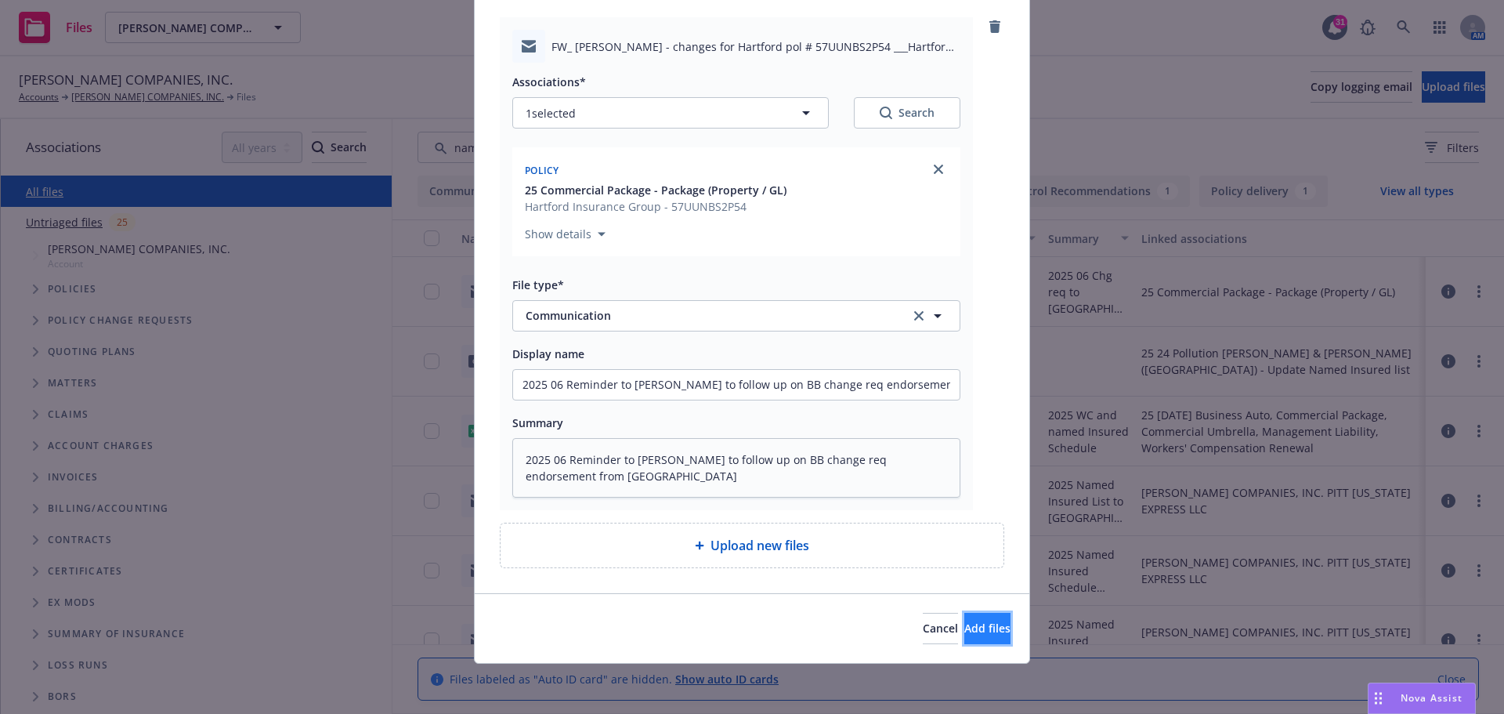
click at [977, 621] on span "Add files" at bounding box center [988, 628] width 46 height 15
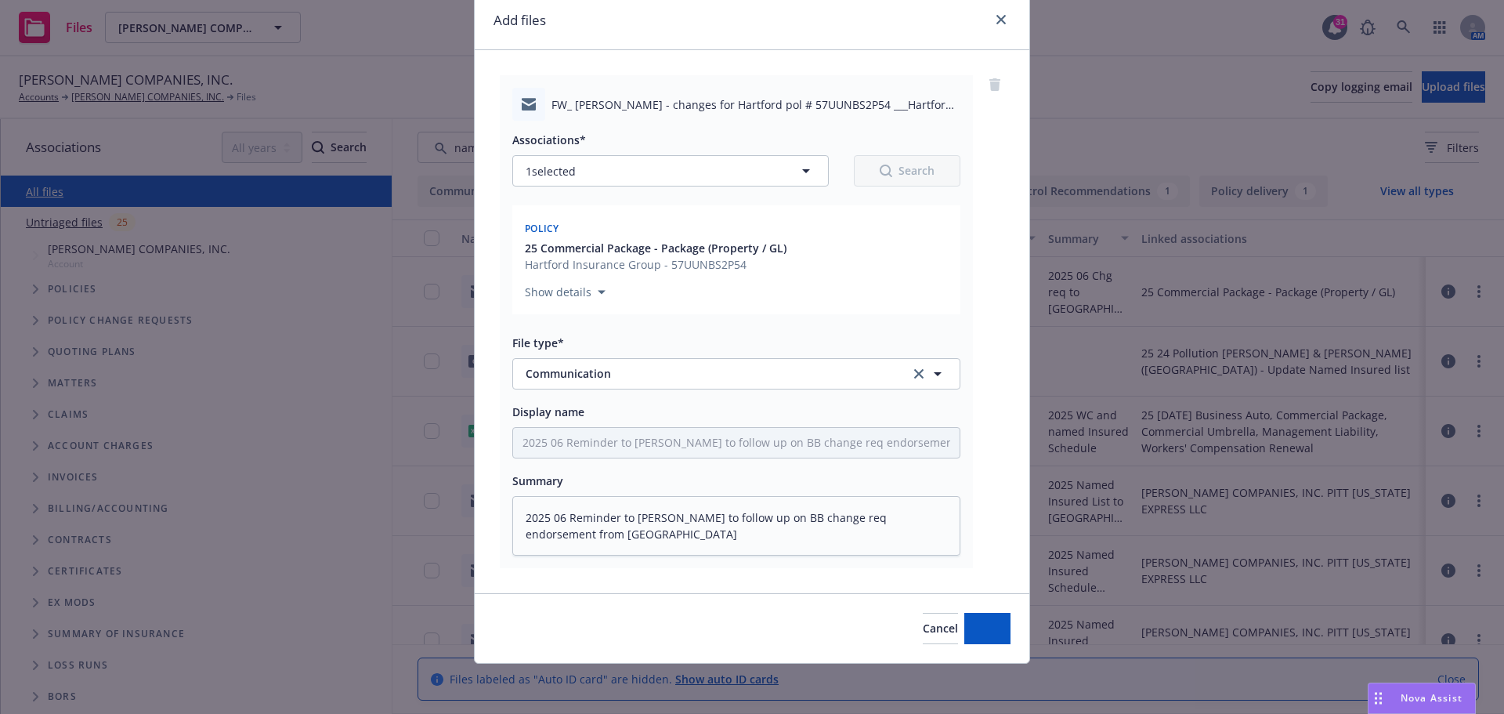
scroll to position [60, 0]
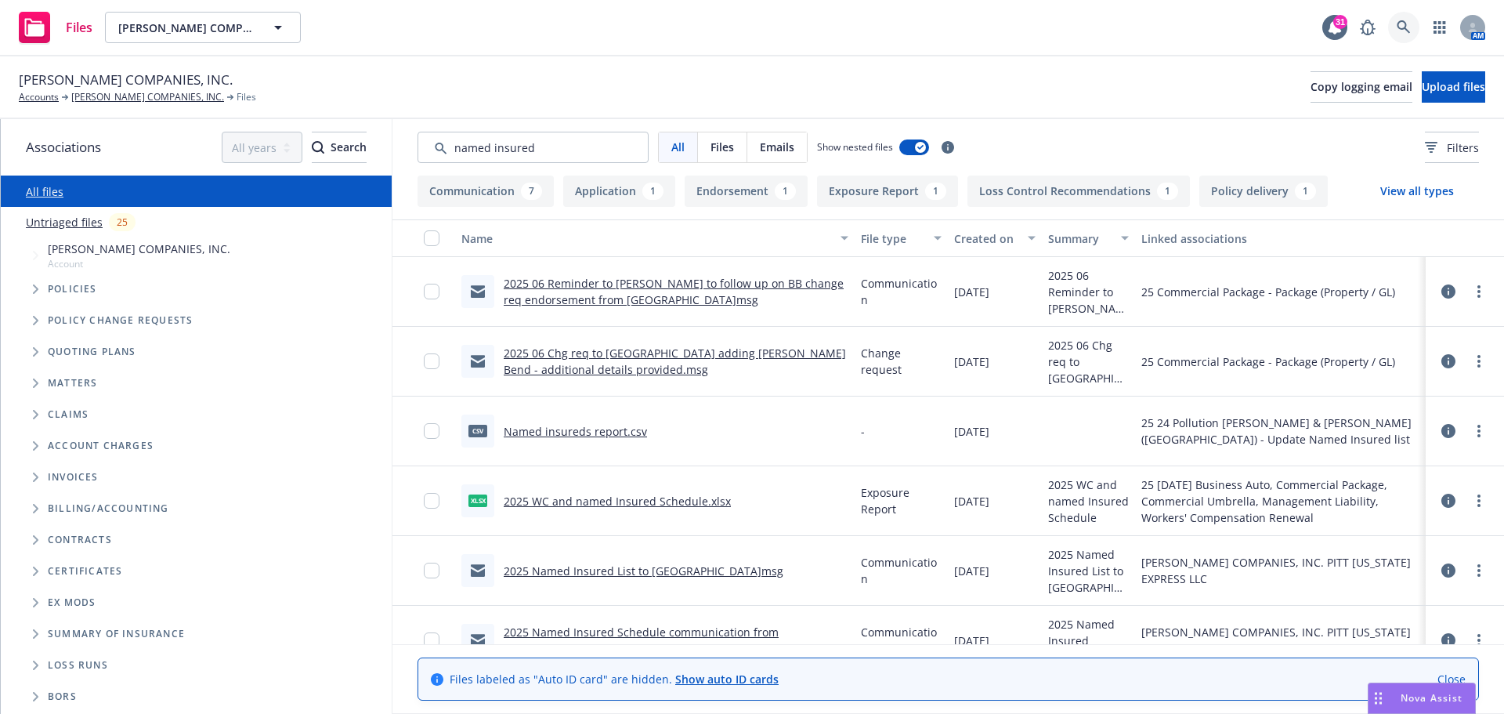
click at [1404, 24] on icon at bounding box center [1404, 27] width 14 height 14
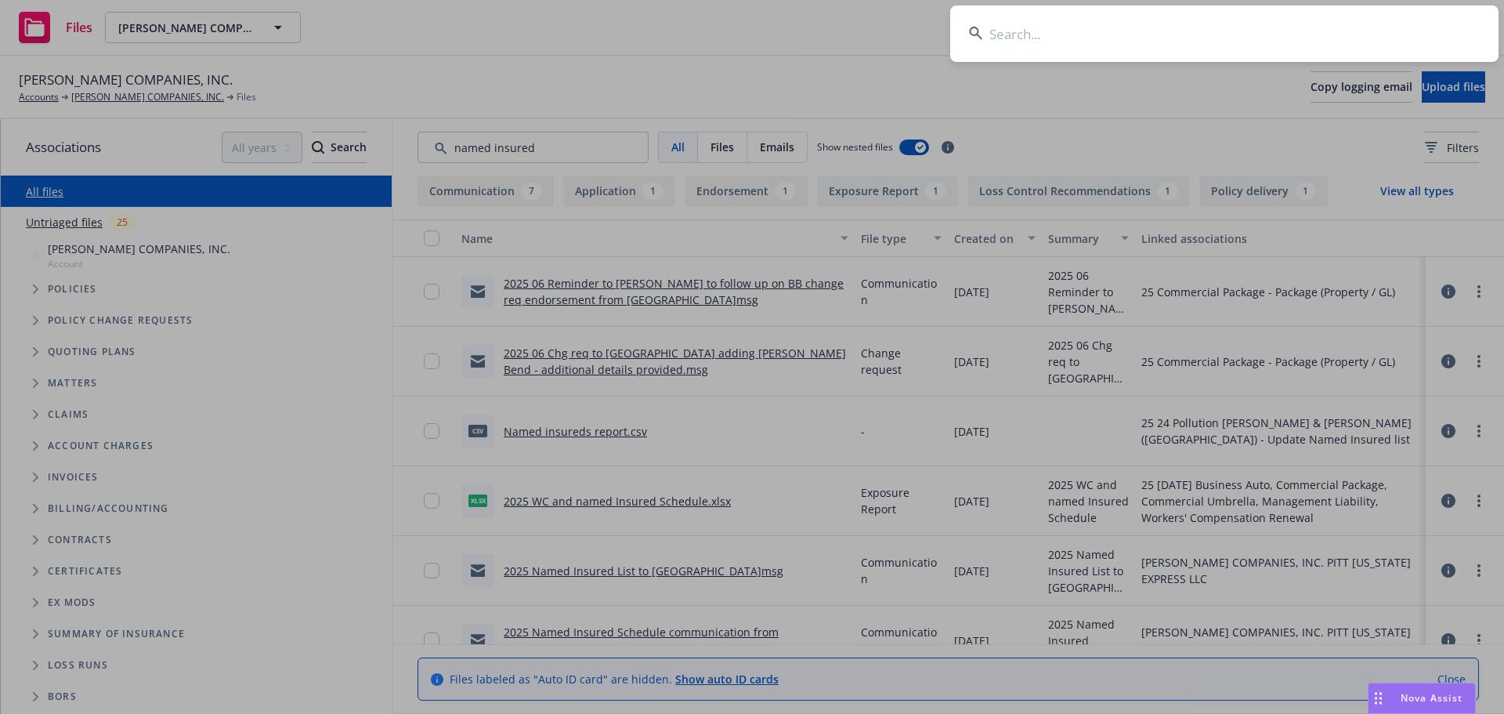
click at [1001, 26] on input at bounding box center [1224, 33] width 548 height 56
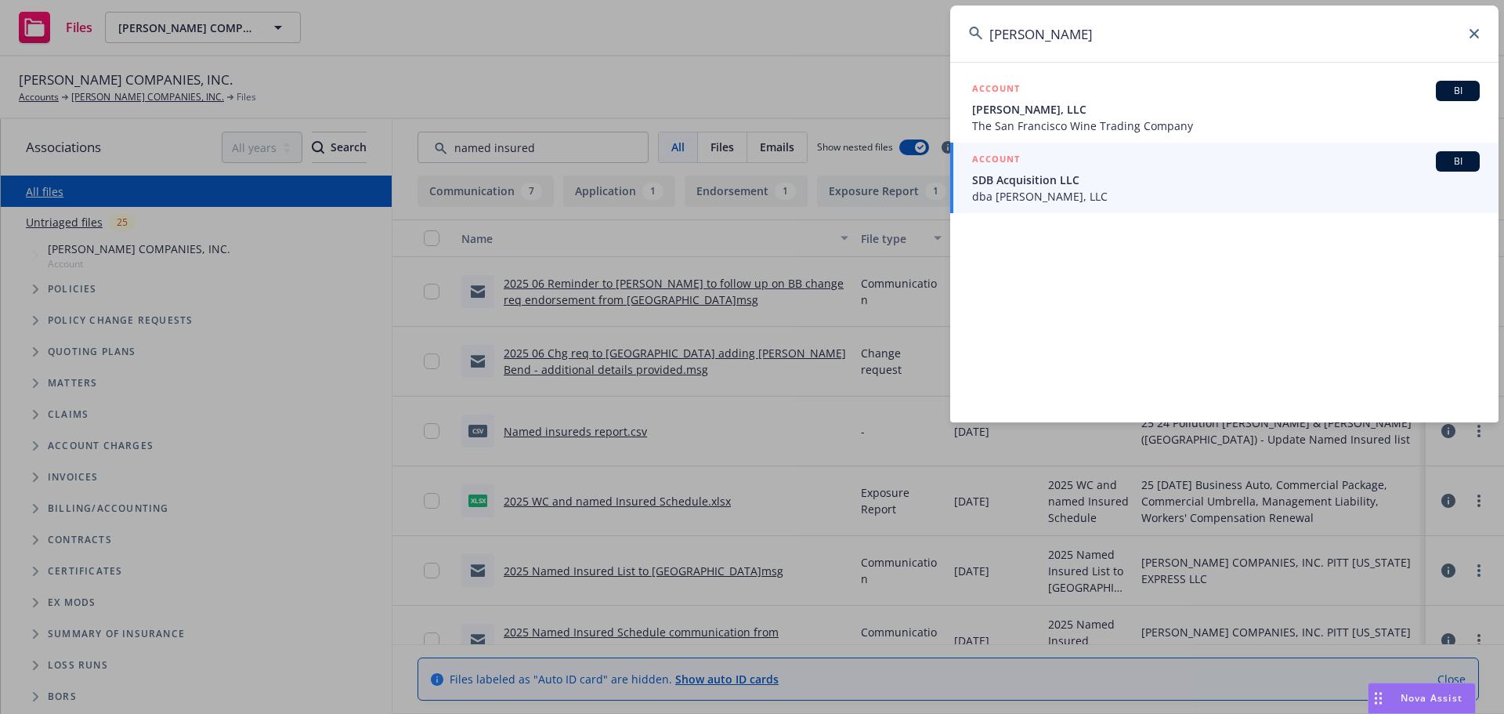
click at [1476, 34] on icon at bounding box center [1474, 33] width 9 height 9
